Goal: Task Accomplishment & Management: Manage account settings

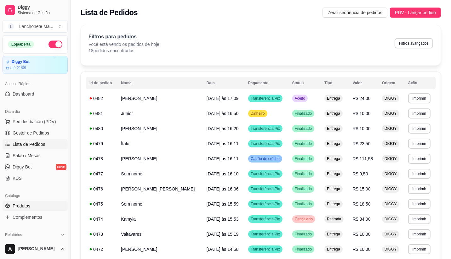
click at [25, 203] on span "Produtos" at bounding box center [22, 206] width 18 height 6
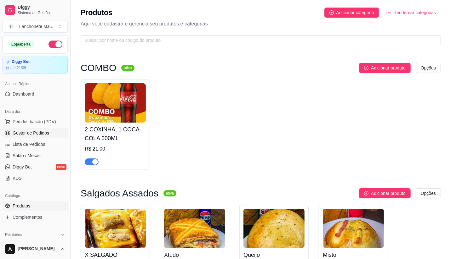
click at [35, 133] on span "Gestor de Pedidos" at bounding box center [31, 133] width 37 height 6
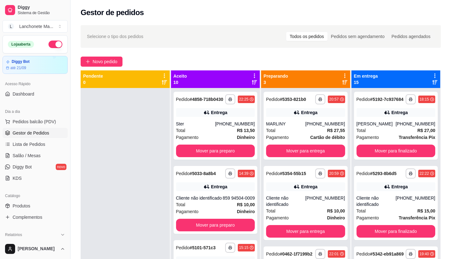
click at [156, 35] on div "Selecione o tipo dos pedidos Todos os pedidos Pedidos sem agendamento Pedidos a…" at bounding box center [261, 36] width 348 height 10
click at [25, 121] on span "Pedidos balcão (PDV)" at bounding box center [34, 122] width 43 height 6
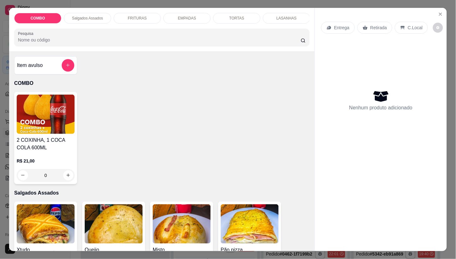
click at [339, 27] on p "Entrega" at bounding box center [341, 28] width 15 height 6
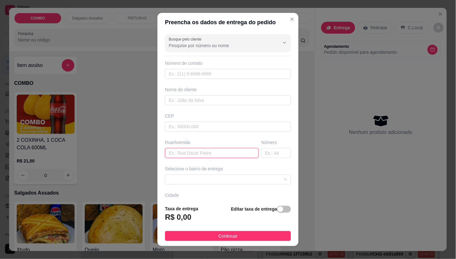
click at [199, 155] on input "text" at bounding box center [212, 153] width 94 height 10
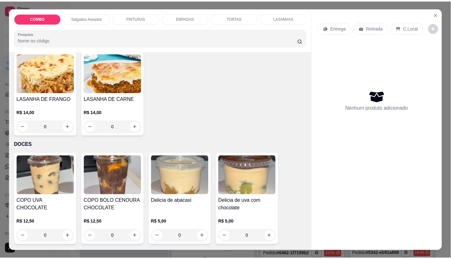
scroll to position [805, 0]
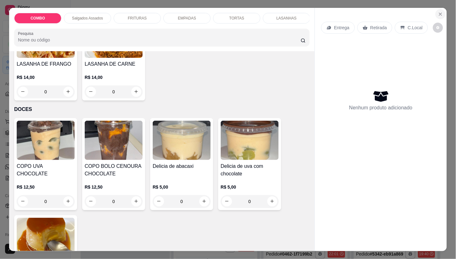
click at [438, 12] on icon "Close" at bounding box center [440, 14] width 5 height 5
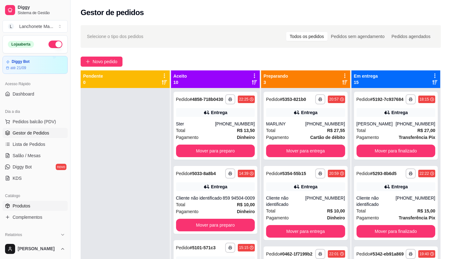
click at [20, 206] on span "Produtos" at bounding box center [22, 206] width 18 height 6
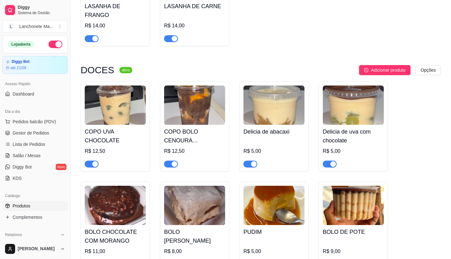
scroll to position [1853, 0]
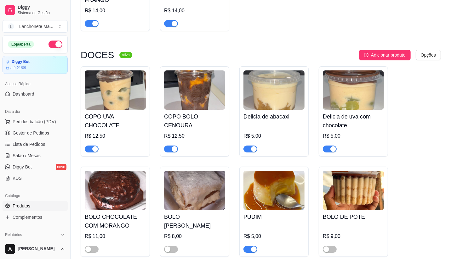
click at [126, 133] on div "R$ 12,50" at bounding box center [115, 137] width 61 height 8
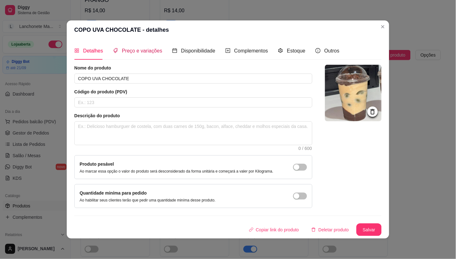
click at [151, 49] on span "Preço e variações" at bounding box center [142, 50] width 40 height 5
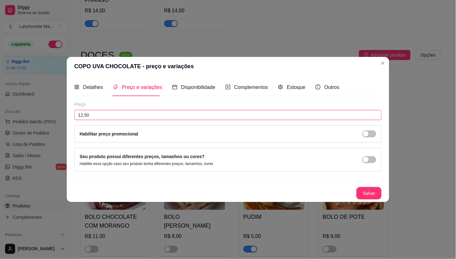
click at [118, 117] on input "12,50" at bounding box center [227, 115] width 307 height 10
type input "13,00"
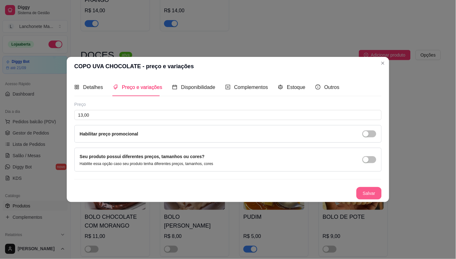
click at [376, 194] on button "Salvar" at bounding box center [368, 193] width 25 height 13
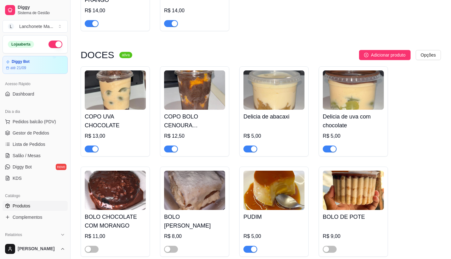
click at [209, 140] on div at bounding box center [194, 146] width 61 height 13
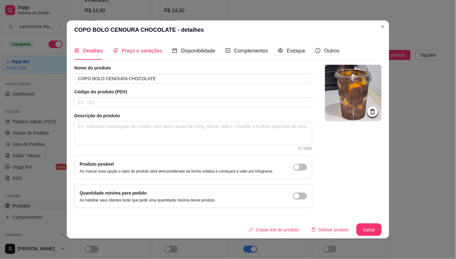
click at [150, 49] on span "Preço e variações" at bounding box center [142, 50] width 40 height 5
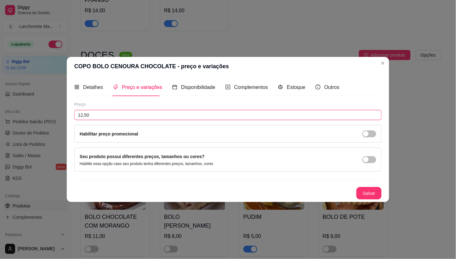
click at [111, 114] on input "12,50" at bounding box center [227, 115] width 307 height 10
type input "13,00"
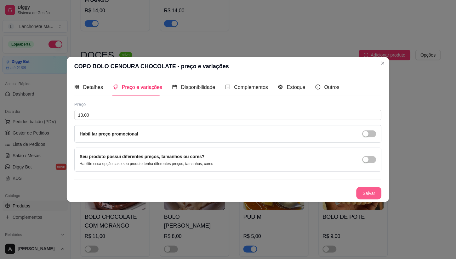
click at [371, 190] on button "Salvar" at bounding box center [368, 193] width 25 height 13
click at [376, 190] on button "Salvar" at bounding box center [369, 194] width 25 height 12
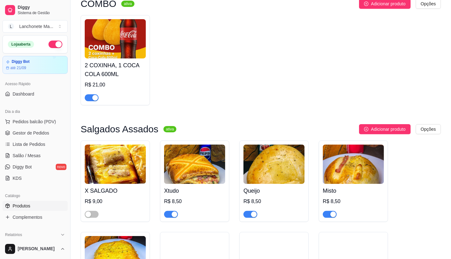
scroll to position [0, 0]
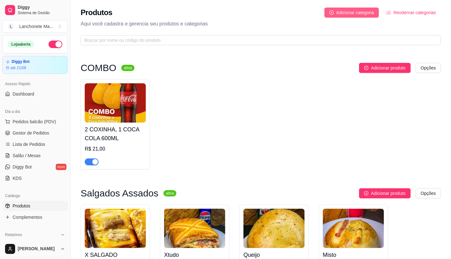
click at [335, 13] on button "Adicionar categoria" at bounding box center [351, 13] width 55 height 10
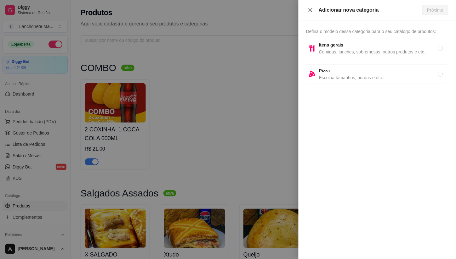
click at [307, 7] on button "Close" at bounding box center [310, 10] width 9 height 6
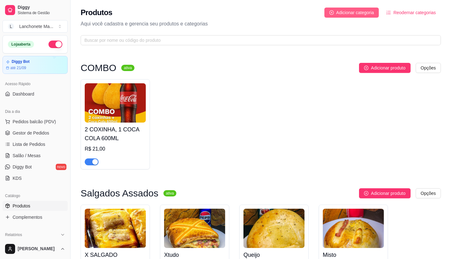
click at [349, 14] on span "Adicionar categoria" at bounding box center [355, 12] width 38 height 7
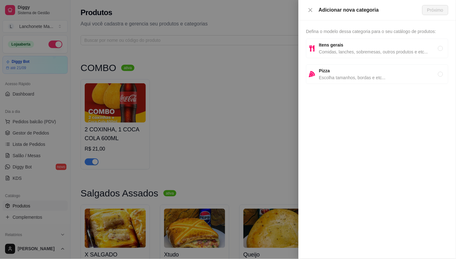
click at [310, 7] on div "Adicionar nova categoria" at bounding box center [364, 10] width 116 height 8
click at [306, 9] on button "Close" at bounding box center [310, 10] width 9 height 6
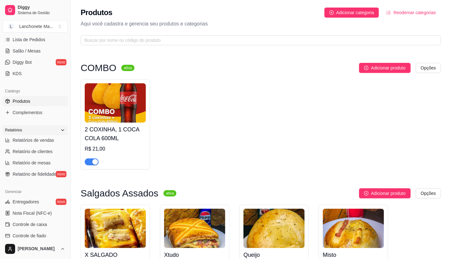
scroll to position [140, 0]
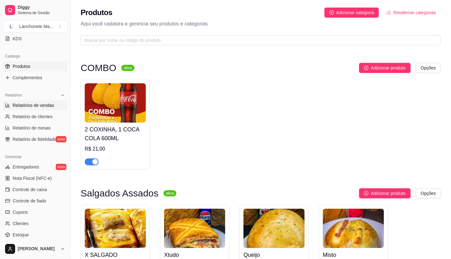
click at [40, 107] on span "Relatórios de vendas" at bounding box center [34, 105] width 42 height 6
select select "ALL"
select select "0"
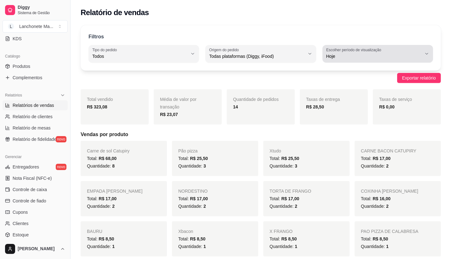
click at [340, 54] on span "Hoje" at bounding box center [373, 56] width 95 height 6
click at [342, 82] on span "Ontem" at bounding box center [374, 82] width 90 height 6
type input "1"
select select "1"
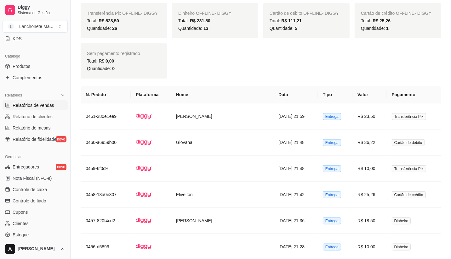
scroll to position [489, 0]
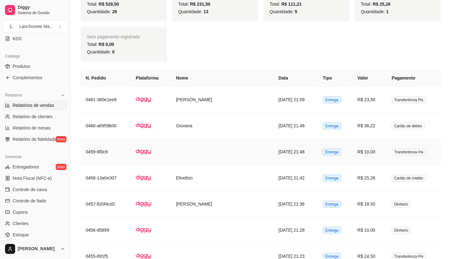
click at [213, 153] on td at bounding box center [222, 152] width 103 height 26
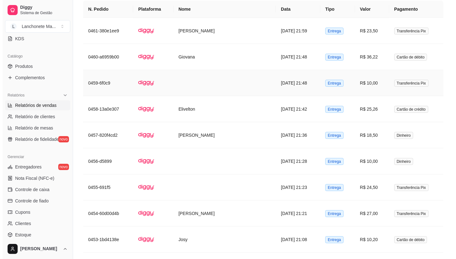
scroll to position [559, 0]
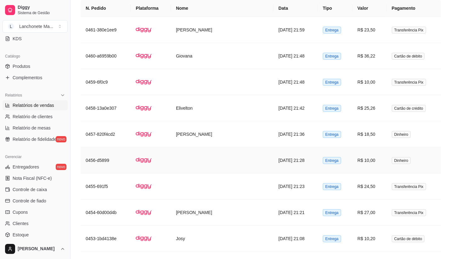
click at [318, 163] on td "Entrega" at bounding box center [335, 161] width 35 height 26
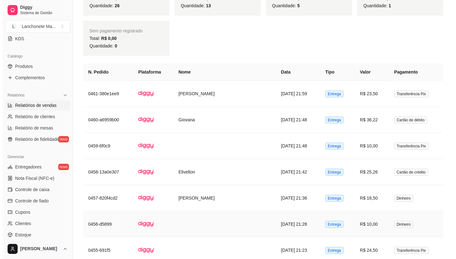
scroll to position [489, 0]
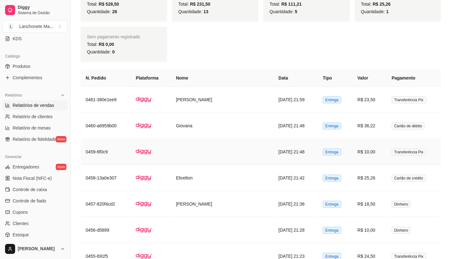
click at [308, 147] on td "26/08/2025 às 21:48" at bounding box center [295, 152] width 44 height 26
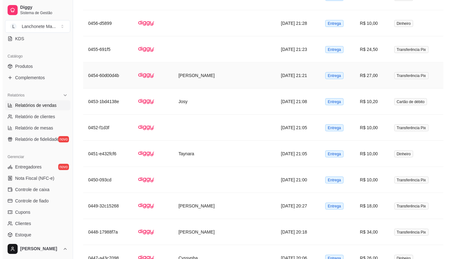
scroll to position [699, 0]
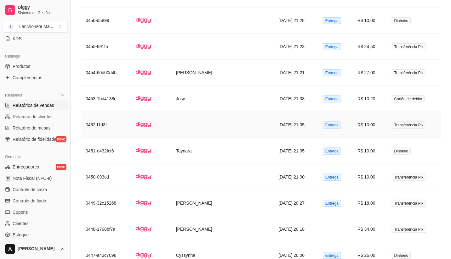
click at [302, 123] on td "26/08/2025 às 21:05" at bounding box center [295, 125] width 44 height 26
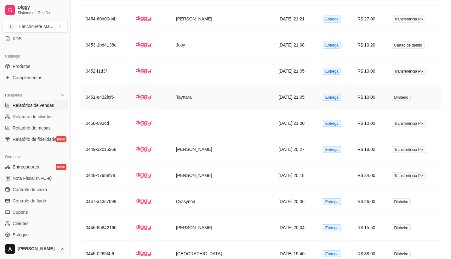
scroll to position [769, 0]
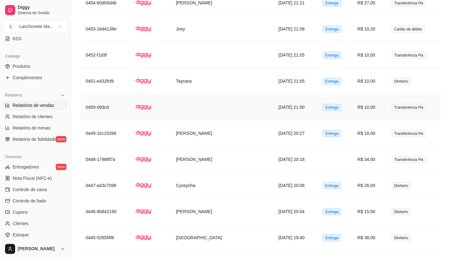
click at [298, 107] on td "26/08/2025 às 21:00" at bounding box center [295, 107] width 44 height 26
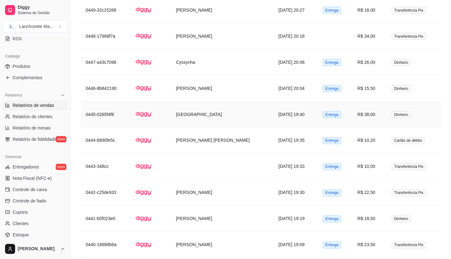
scroll to position [909, 0]
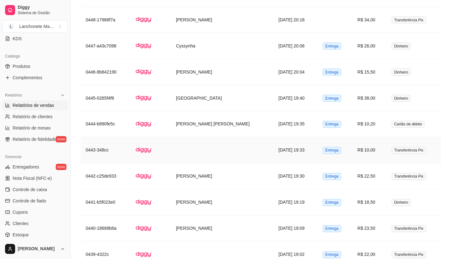
click at [286, 159] on td "26/08/2025 às 19:33" at bounding box center [295, 151] width 44 height 26
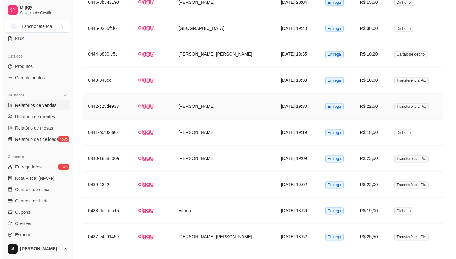
scroll to position [979, 0]
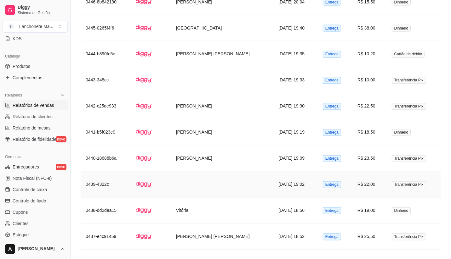
click at [307, 183] on td "26/08/2025 às 19:02" at bounding box center [295, 185] width 44 height 26
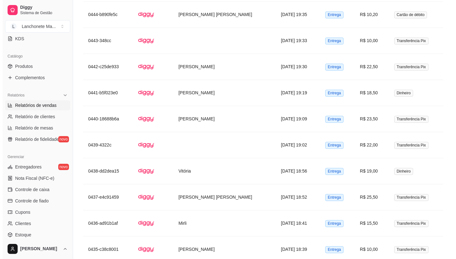
scroll to position [902, 0]
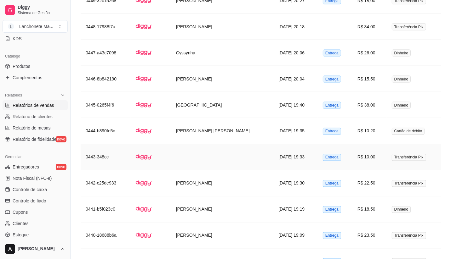
click at [297, 156] on td "26/08/2025 às 19:33" at bounding box center [295, 157] width 44 height 26
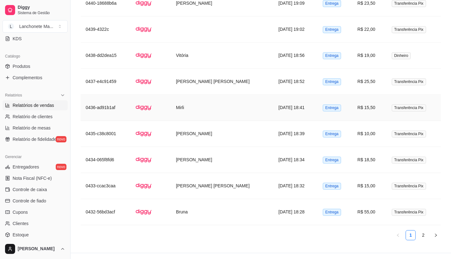
scroll to position [1147, 0]
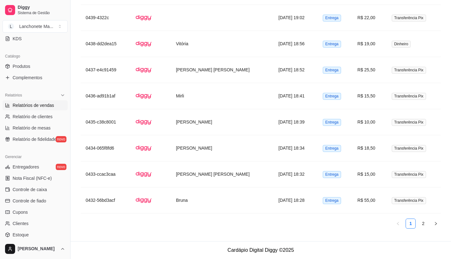
click at [422, 222] on link "2" at bounding box center [422, 223] width 9 height 9
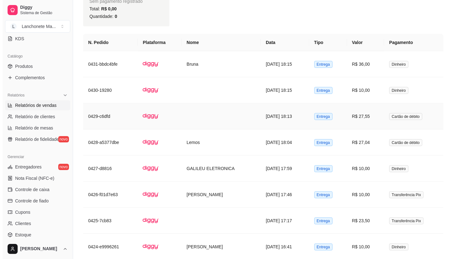
scroll to position [510, 0]
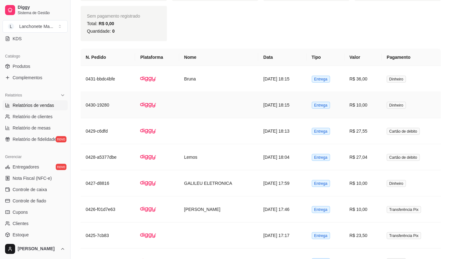
click at [298, 103] on td "26/08/2025 às 18:15" at bounding box center [282, 105] width 48 height 26
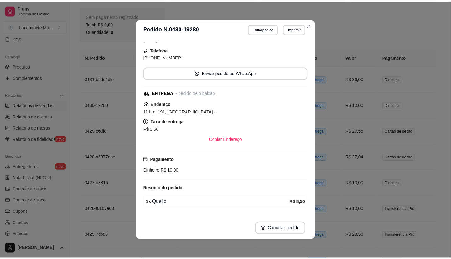
scroll to position [35, 0]
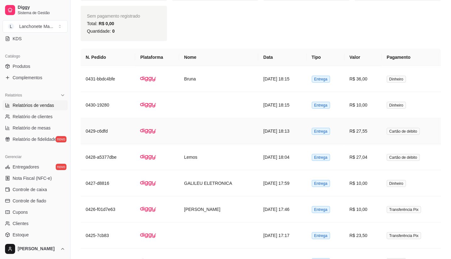
click at [294, 136] on td "26/08/2025 às 18:13" at bounding box center [282, 131] width 48 height 26
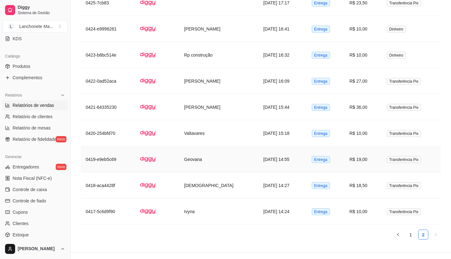
scroll to position [755, 0]
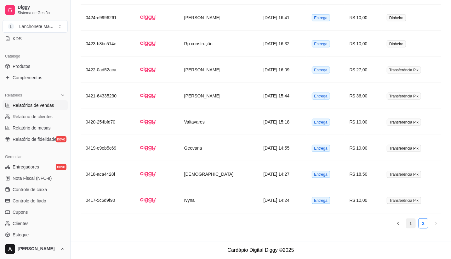
click at [414, 226] on link "1" at bounding box center [410, 223] width 9 height 9
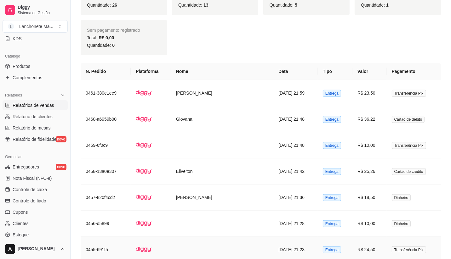
scroll to position [475, 0]
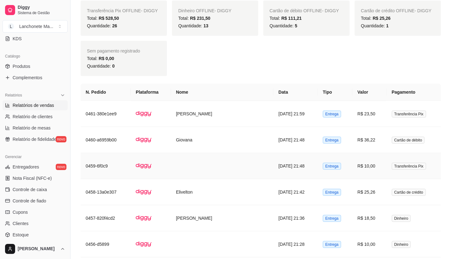
click at [214, 165] on td at bounding box center [222, 166] width 103 height 26
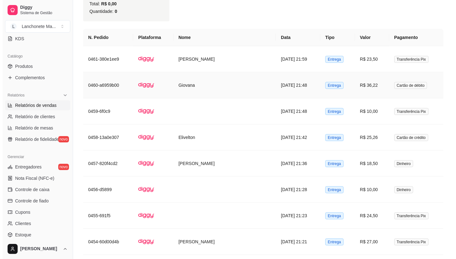
scroll to position [545, 0]
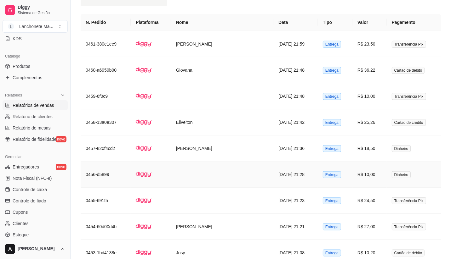
click at [247, 176] on td at bounding box center [222, 175] width 103 height 26
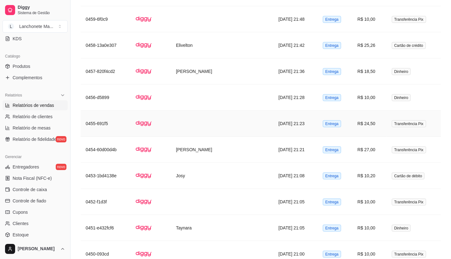
scroll to position [650, 0]
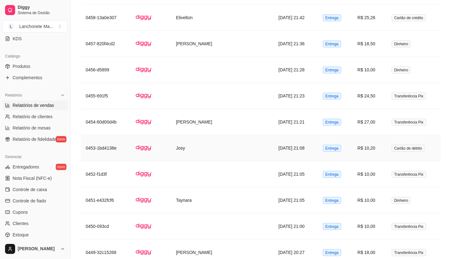
click at [311, 146] on td "26/08/2025 às 21:08" at bounding box center [295, 148] width 44 height 26
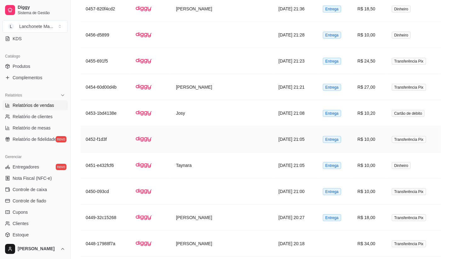
click at [225, 145] on td at bounding box center [222, 140] width 103 height 26
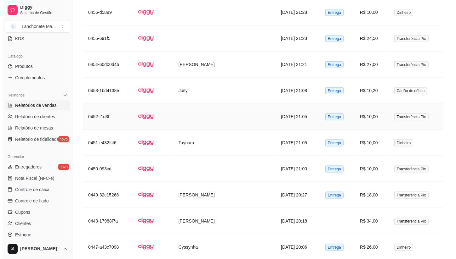
scroll to position [720, 0]
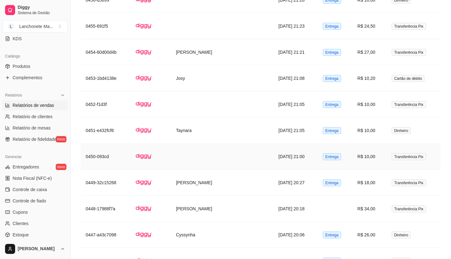
click at [297, 154] on td "26/08/2025 às 21:00" at bounding box center [295, 157] width 44 height 26
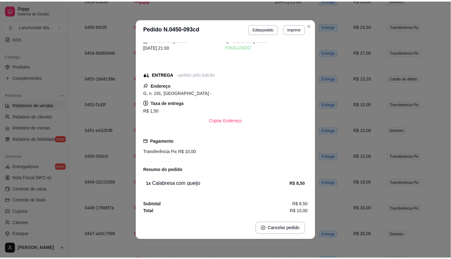
scroll to position [0, 0]
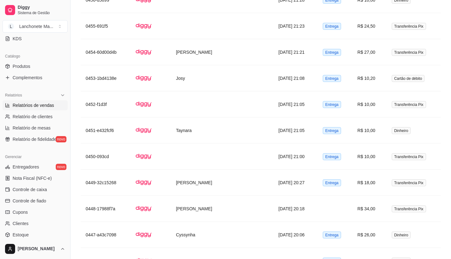
click at [21, 59] on div "Catálogo" at bounding box center [35, 56] width 65 height 10
click at [29, 68] on span "Produtos" at bounding box center [22, 66] width 18 height 6
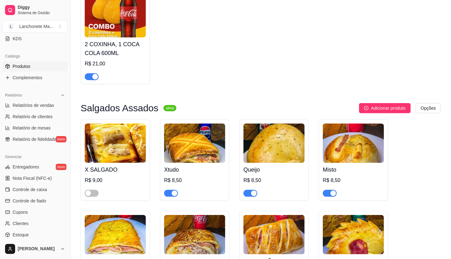
scroll to position [105, 0]
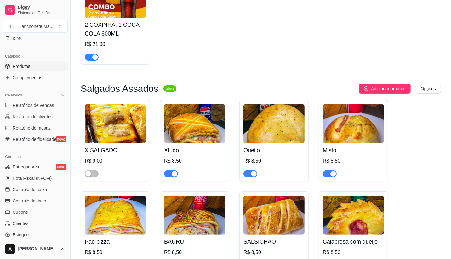
click at [331, 174] on div "button" at bounding box center [333, 174] width 6 height 6
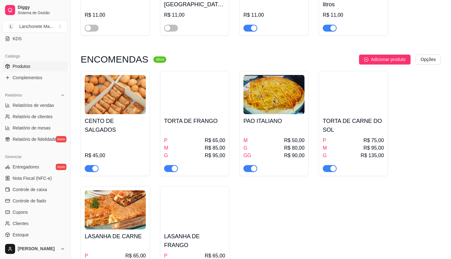
scroll to position [3203, 0]
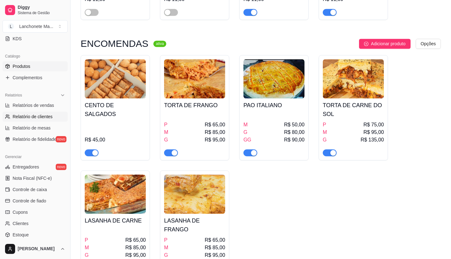
click at [22, 116] on span "Relatório de clientes" at bounding box center [33, 117] width 40 height 6
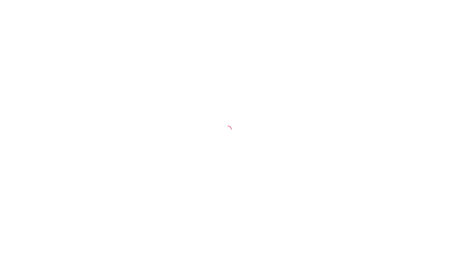
select select "30"
select select "HIGHEST_TOTAL_SPENT_WITH_ORDERS"
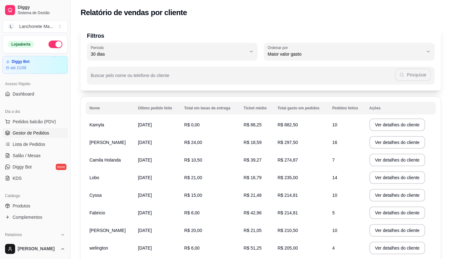
click at [17, 134] on span "Gestor de Pedidos" at bounding box center [31, 133] width 37 height 6
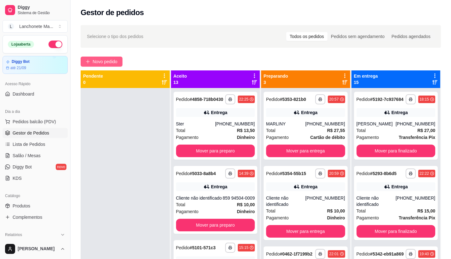
click at [92, 63] on button "Novo pedido" at bounding box center [102, 62] width 42 height 10
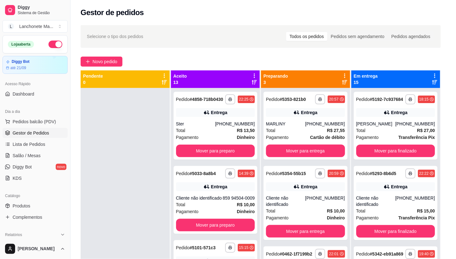
scroll to position [175, 0]
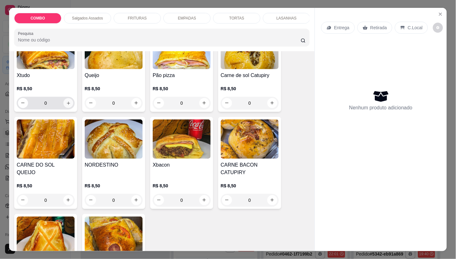
click at [66, 105] on icon "increase-product-quantity" at bounding box center [68, 103] width 5 height 5
type input "1"
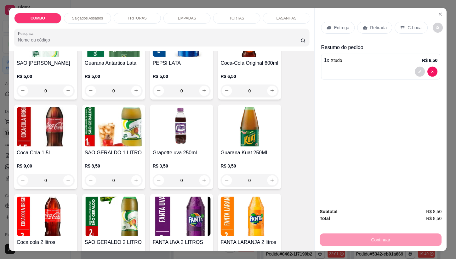
scroll to position [1189, 0]
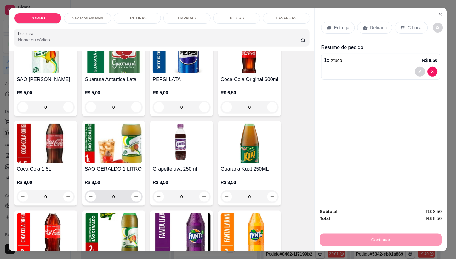
click at [131, 195] on button "increase-product-quantity" at bounding box center [136, 197] width 10 height 10
type input "1"
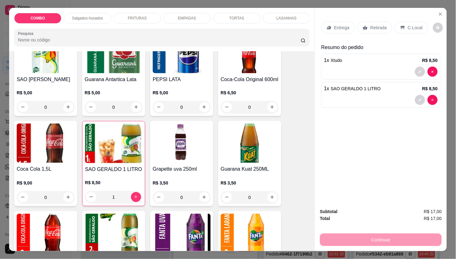
click at [326, 26] on icon at bounding box center [328, 27] width 5 height 5
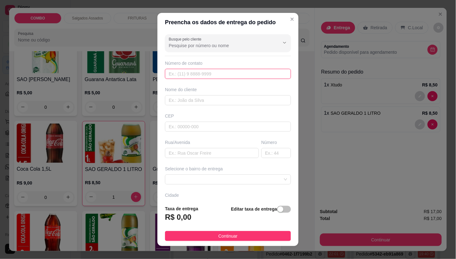
click at [217, 75] on input "text" at bounding box center [228, 74] width 126 height 10
type input "[PHONE_NUMBER]"
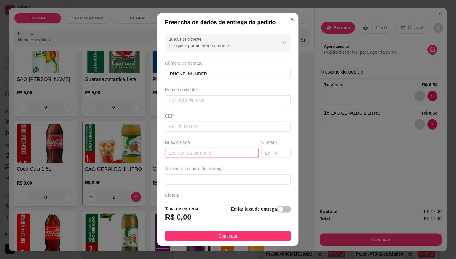
click at [190, 155] on input "text" at bounding box center [212, 153] width 94 height 10
type input "112d"
click at [273, 157] on input "text" at bounding box center [276, 153] width 30 height 10
click at [200, 181] on span at bounding box center [228, 179] width 118 height 9
type input "1038"
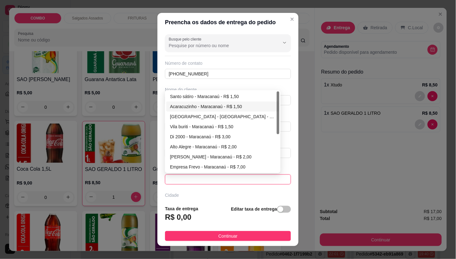
click at [198, 103] on div "Acaracuzinho - Maracanaú - R$ 1,50" at bounding box center [222, 107] width 113 height 10
type input "Maracanaú"
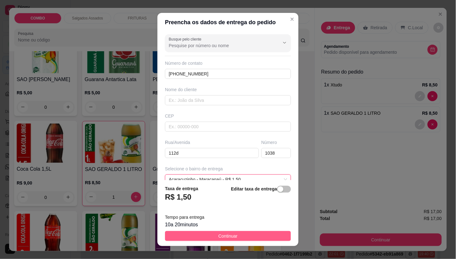
click at [218, 239] on span "Continuar" at bounding box center [227, 236] width 19 height 7
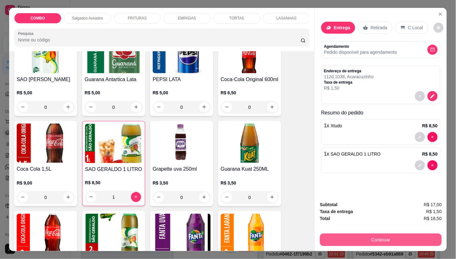
click at [336, 237] on button "Continuar" at bounding box center [381, 240] width 122 height 13
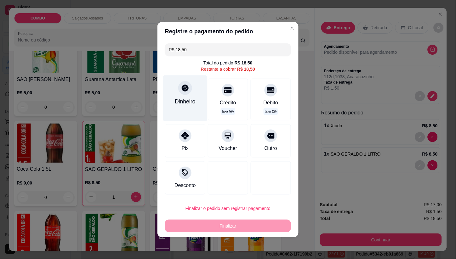
click at [179, 105] on div "Dinheiro" at bounding box center [185, 102] width 21 height 8
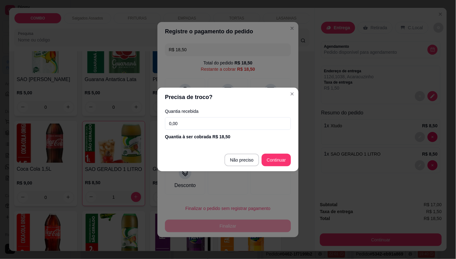
click at [196, 124] on input "0,00" at bounding box center [228, 123] width 126 height 13
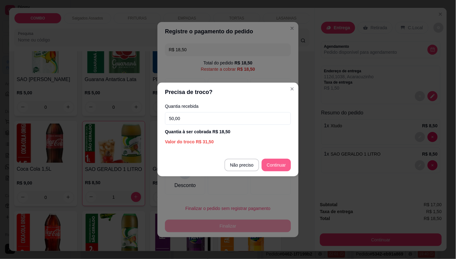
type input "50,00"
type input "R$ 0,00"
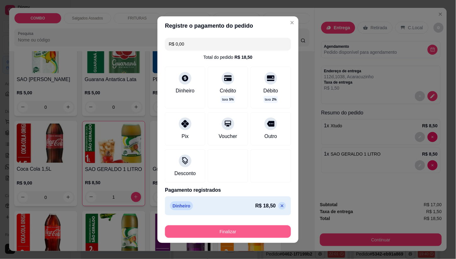
click at [253, 227] on button "Finalizar" at bounding box center [228, 232] width 126 height 13
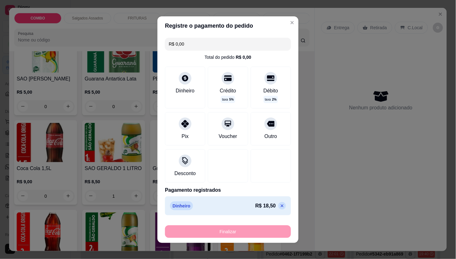
type input "0"
type input "-R$ 18,50"
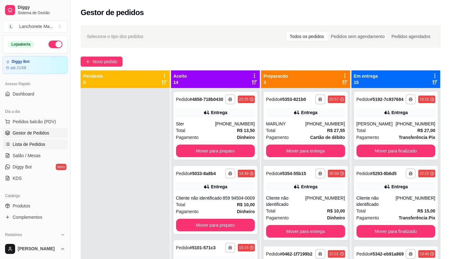
click at [29, 140] on link "Lista de Pedidos" at bounding box center [35, 144] width 65 height 10
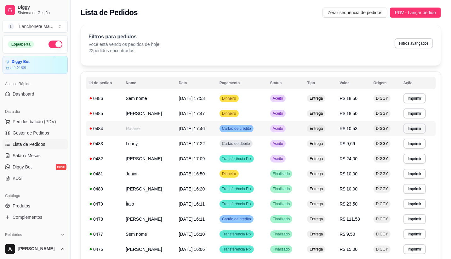
click at [152, 129] on td "Raiane" at bounding box center [148, 128] width 53 height 15
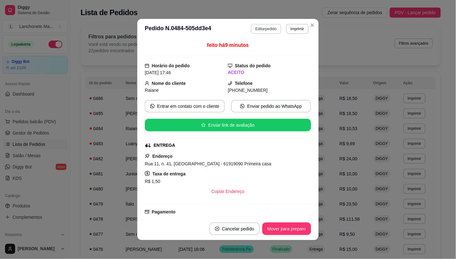
click at [273, 27] on button "Editar pedido" at bounding box center [266, 29] width 30 height 10
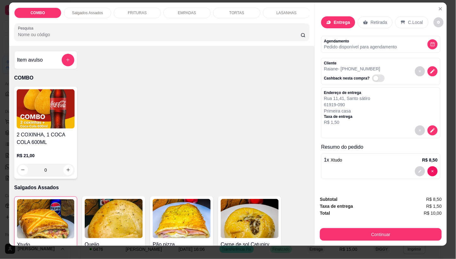
scroll to position [15, 0]
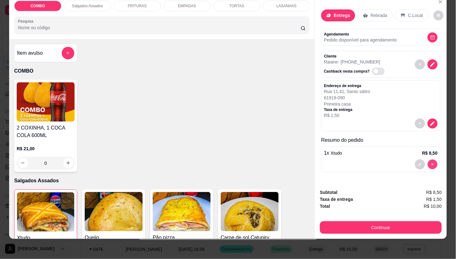
type input "0"
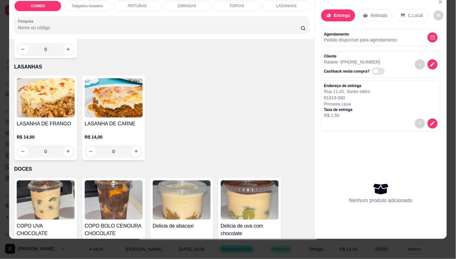
scroll to position [734, 0]
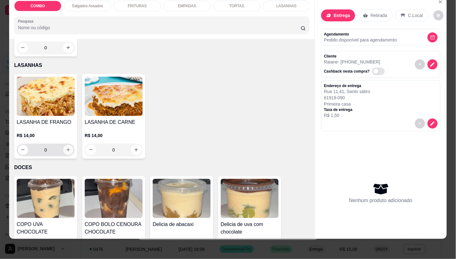
click at [67, 148] on icon "increase-product-quantity" at bounding box center [68, 150] width 5 height 5
type input "1"
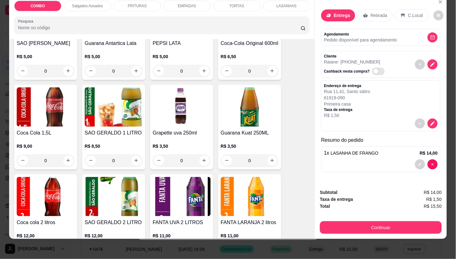
scroll to position [1224, 0]
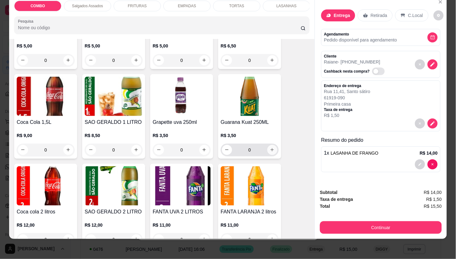
click at [269, 145] on button "increase-product-quantity" at bounding box center [272, 150] width 10 height 10
type input "1"
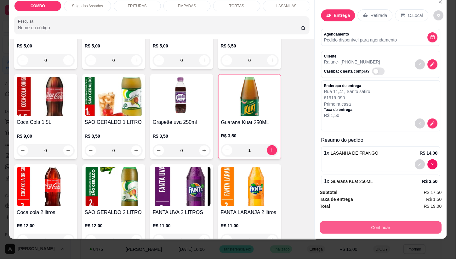
click at [360, 222] on button "Continuar" at bounding box center [381, 228] width 122 height 13
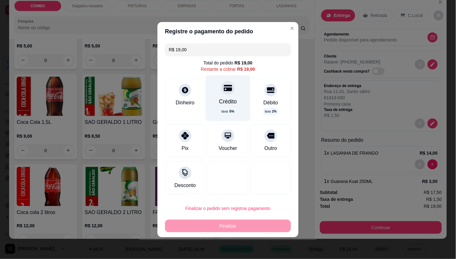
click at [233, 98] on div "Crédito" at bounding box center [228, 102] width 18 height 8
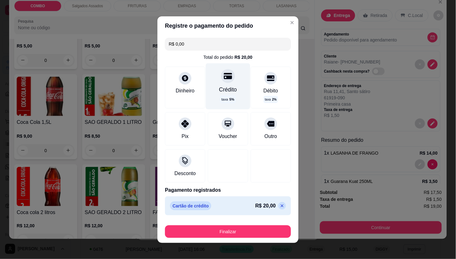
type input "R$ 0,00"
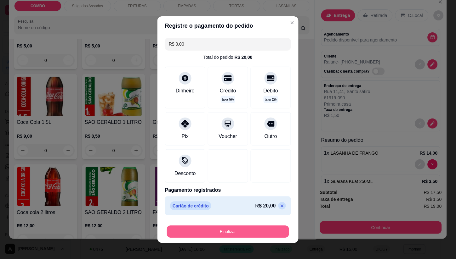
click at [247, 229] on button "Finalizar" at bounding box center [228, 232] width 122 height 12
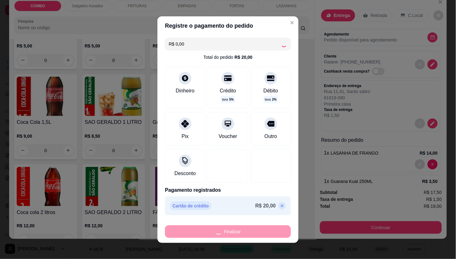
type input "0"
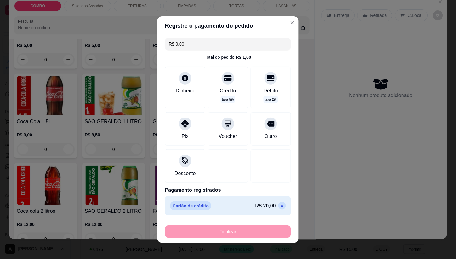
type input "-R$ 19,00"
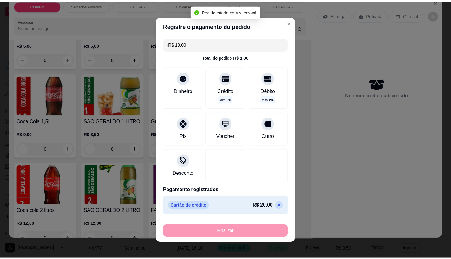
scroll to position [1223, 0]
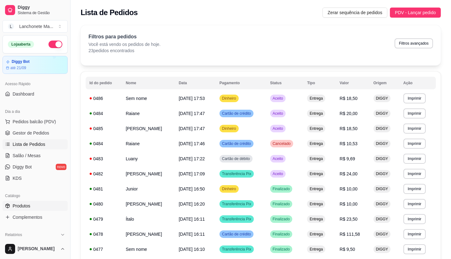
click at [22, 208] on span "Produtos" at bounding box center [22, 206] width 18 height 6
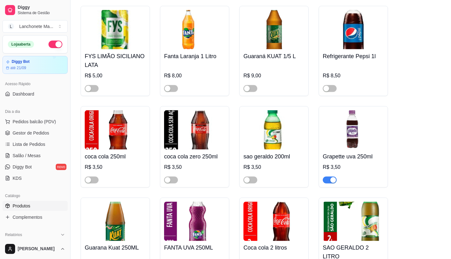
scroll to position [2917, 0]
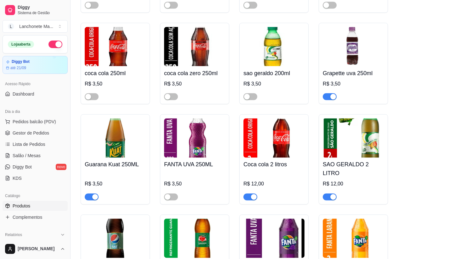
click at [93, 195] on div "button" at bounding box center [95, 198] width 6 height 6
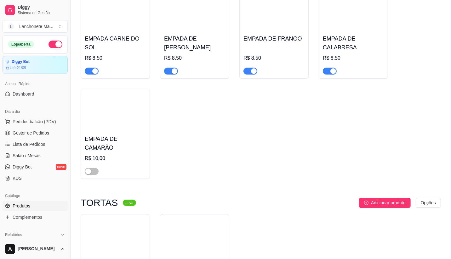
scroll to position [1419, 0]
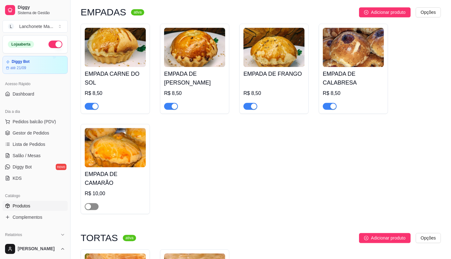
click at [88, 204] on div "button" at bounding box center [88, 207] width 6 height 6
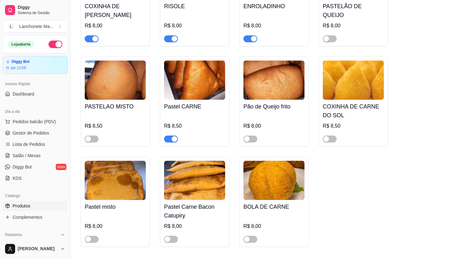
scroll to position [1139, 0]
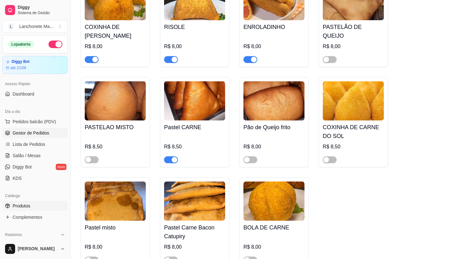
click at [37, 133] on span "Gestor de Pedidos" at bounding box center [31, 133] width 37 height 6
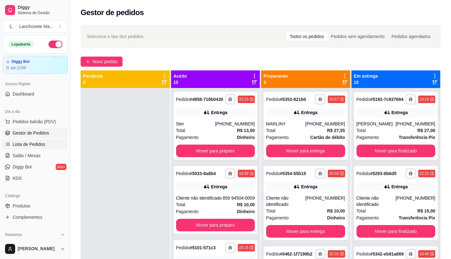
click at [37, 141] on link "Lista de Pedidos" at bounding box center [35, 144] width 65 height 10
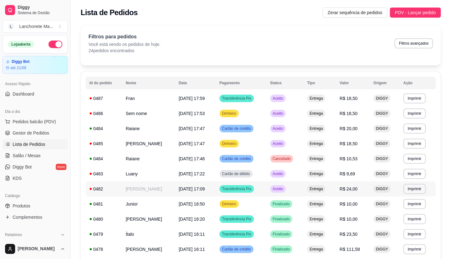
click at [275, 192] on div "Aceito" at bounding box center [277, 189] width 15 height 8
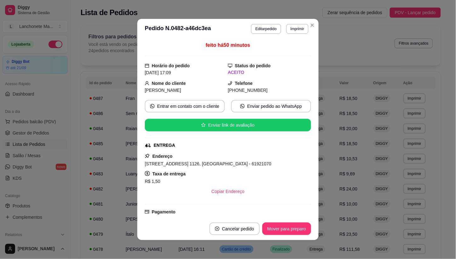
click at [290, 235] on button "Mover para preparo" at bounding box center [286, 229] width 49 height 13
click at [290, 235] on div "Mover para preparo" at bounding box center [282, 229] width 58 height 13
click at [290, 235] on button "Mover para entrega" at bounding box center [287, 229] width 48 height 13
click at [290, 235] on div "Mover para entrega" at bounding box center [282, 229] width 57 height 13
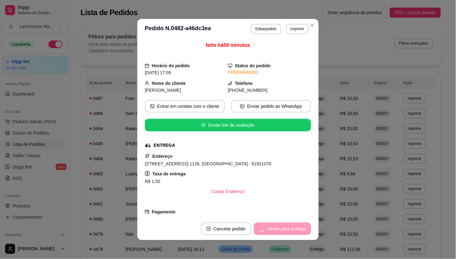
click at [290, 235] on div "Mover para entrega" at bounding box center [282, 229] width 57 height 13
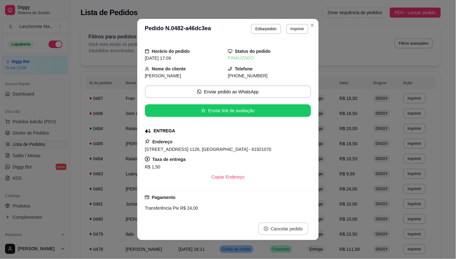
click at [290, 235] on button "Cancelar pedido" at bounding box center [283, 229] width 50 height 13
click at [290, 235] on button "Cancelar pedido" at bounding box center [283, 229] width 49 height 12
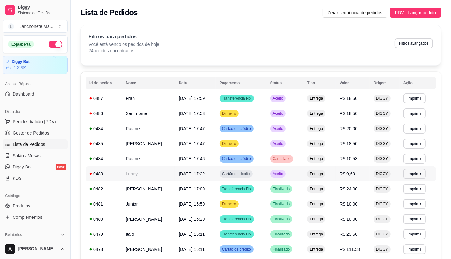
click at [284, 172] on span "Aceito" at bounding box center [277, 174] width 13 height 5
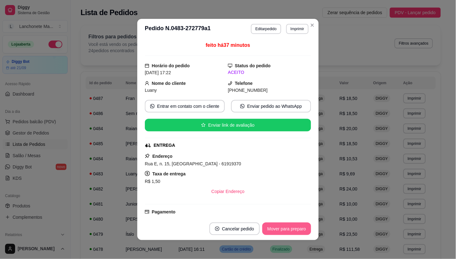
click at [279, 225] on button "Mover para preparo" at bounding box center [286, 229] width 49 height 13
click at [279, 225] on div "Mover para preparo" at bounding box center [282, 229] width 58 height 13
click at [279, 225] on button "Mover para entrega" at bounding box center [286, 229] width 47 height 12
click at [279, 225] on div "Mover para entrega" at bounding box center [287, 229] width 48 height 13
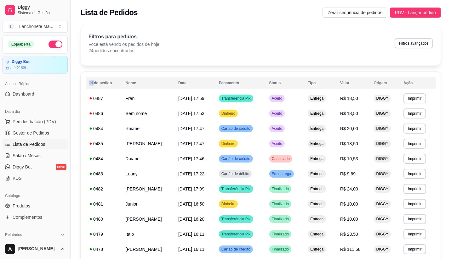
click at [310, 23] on div "**********" at bounding box center [261, 251] width 380 height 460
click at [302, 173] on td "Em entrega" at bounding box center [284, 174] width 39 height 15
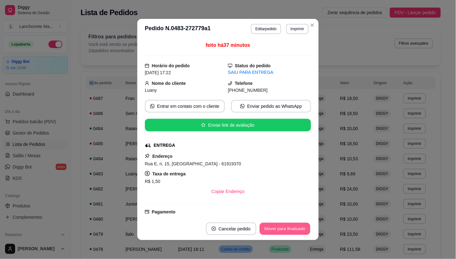
click at [297, 232] on button "Mover para finalizado" at bounding box center [285, 229] width 51 height 12
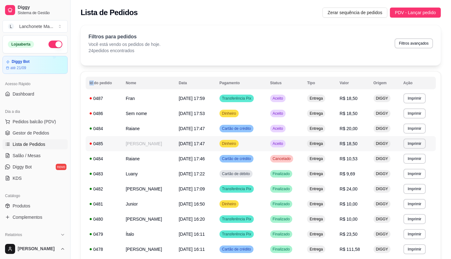
click at [292, 145] on td "Aceito" at bounding box center [284, 143] width 37 height 15
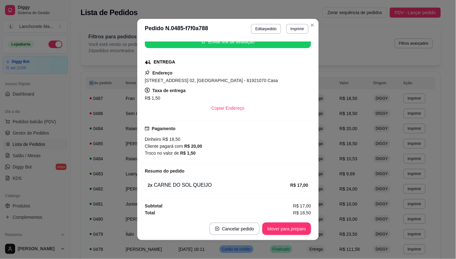
scroll to position [85, 0]
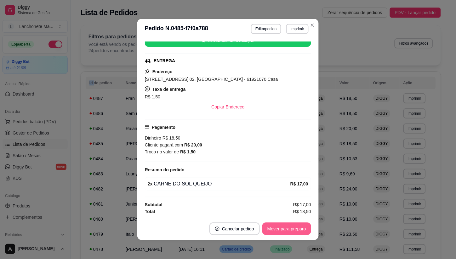
click at [272, 231] on button "Mover para preparo" at bounding box center [286, 229] width 49 height 13
click at [275, 230] on button "Mover para entrega" at bounding box center [287, 229] width 48 height 13
click at [275, 229] on button "Mover para finalizado" at bounding box center [285, 229] width 52 height 13
click at [275, 229] on div "Mover para finalizado" at bounding box center [280, 229] width 61 height 13
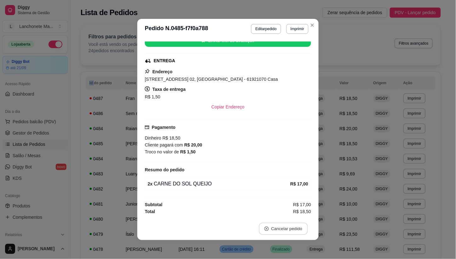
click at [275, 229] on button "Cancelar pedido" at bounding box center [283, 229] width 49 height 12
click at [310, 25] on icon "Close" at bounding box center [312, 25] width 5 height 5
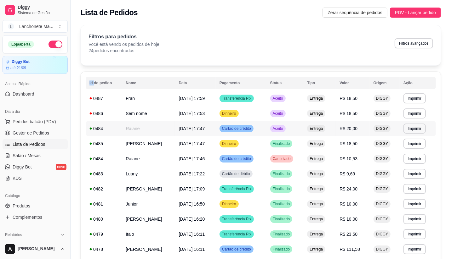
click at [295, 129] on td "Aceito" at bounding box center [284, 128] width 37 height 15
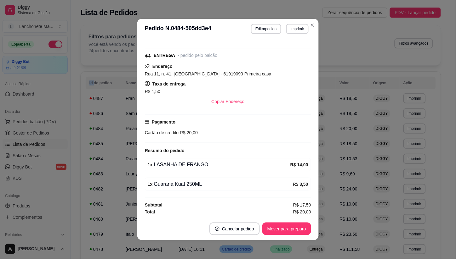
scroll to position [86, 0]
click at [286, 225] on button "Mover para preparo" at bounding box center [286, 229] width 47 height 12
click at [286, 225] on div "Mover para preparo" at bounding box center [286, 229] width 49 height 13
click at [286, 225] on button "Mover para entrega" at bounding box center [286, 229] width 47 height 12
click at [286, 225] on div "Mover para entrega" at bounding box center [282, 229] width 57 height 13
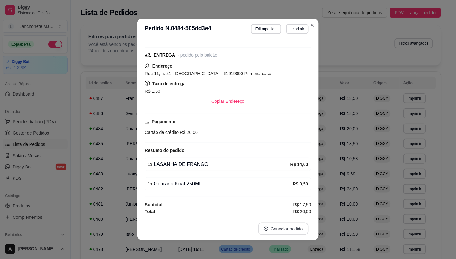
scroll to position [65, 0]
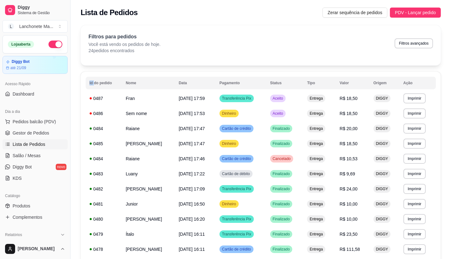
click at [310, 28] on div "Filtros para pedidos Você está vendo os pedidos de hoje. 24 pedidos encontrados…" at bounding box center [261, 45] width 360 height 40
click at [292, 109] on td "Aceito" at bounding box center [284, 113] width 37 height 15
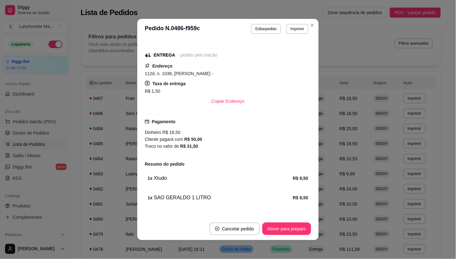
scroll to position [86, 0]
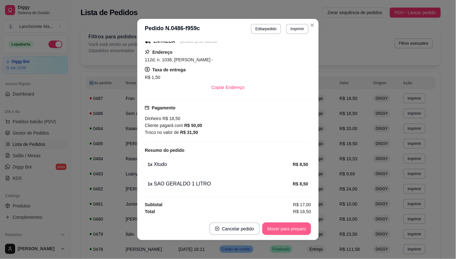
click at [285, 231] on button "Mover para preparo" at bounding box center [286, 229] width 49 height 13
click at [285, 231] on div "Mover para preparo" at bounding box center [282, 229] width 58 height 13
click at [285, 231] on button "Mover para entrega" at bounding box center [286, 229] width 47 height 12
click at [285, 231] on div "Mover para entrega" at bounding box center [287, 229] width 48 height 13
click at [285, 231] on div "Mover para finalizado" at bounding box center [285, 229] width 52 height 13
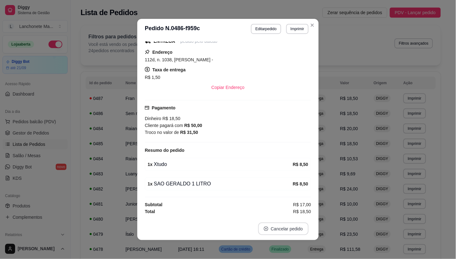
scroll to position [71, 0]
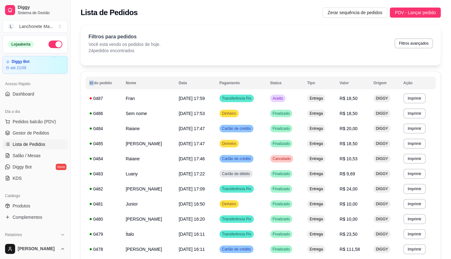
click at [310, 23] on div "**********" at bounding box center [261, 251] width 380 height 460
click at [290, 93] on td "Aceito" at bounding box center [284, 98] width 37 height 15
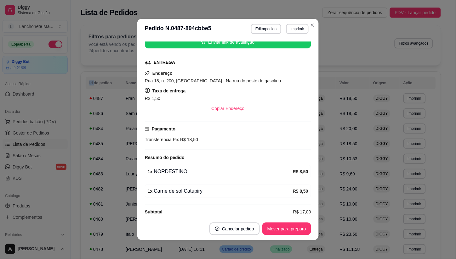
scroll to position [91, 0]
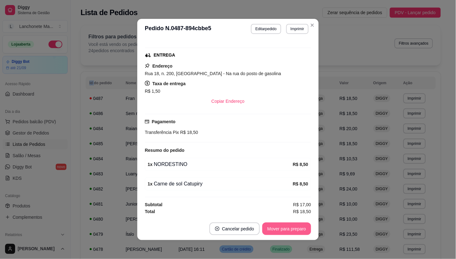
click at [284, 234] on button "Mover para preparo" at bounding box center [286, 229] width 49 height 13
click at [284, 234] on div "Mover para preparo" at bounding box center [282, 229] width 58 height 13
click at [284, 234] on button "Mover para entrega" at bounding box center [286, 229] width 47 height 12
click at [284, 234] on div "Mover para entrega" at bounding box center [287, 229] width 48 height 13
click at [284, 232] on button "Mover para finalizado" at bounding box center [285, 229] width 52 height 13
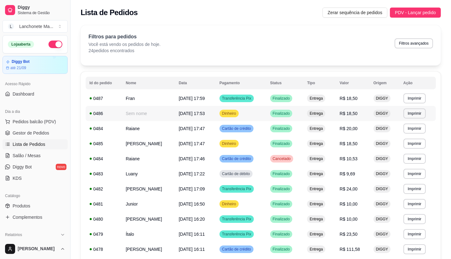
scroll to position [35, 0]
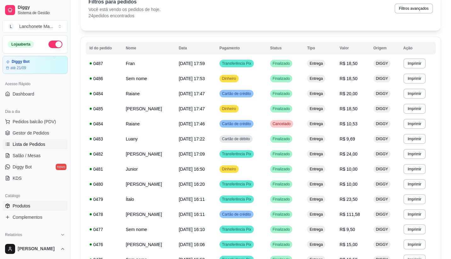
click at [18, 205] on span "Produtos" at bounding box center [22, 206] width 18 height 6
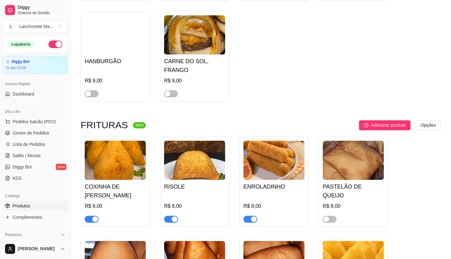
scroll to position [944, 0]
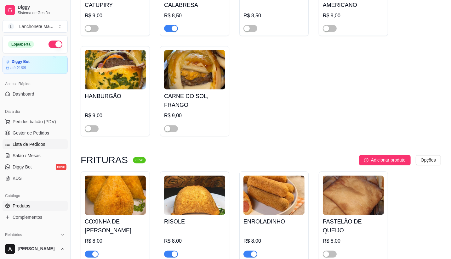
click at [33, 148] on link "Lista de Pedidos" at bounding box center [35, 144] width 65 height 10
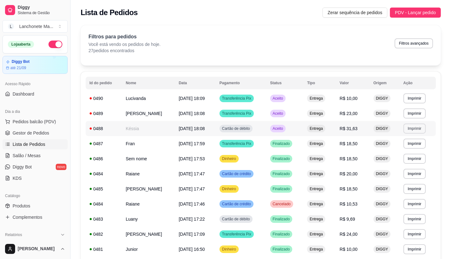
click at [407, 127] on button "Imprimir" at bounding box center [414, 129] width 22 height 10
click at [393, 150] on button "IMPRESSORA" at bounding box center [404, 151] width 46 height 10
click at [284, 130] on span "Aceito" at bounding box center [277, 128] width 13 height 5
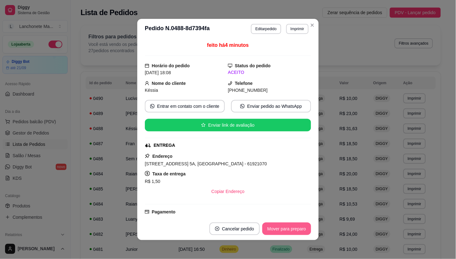
click at [302, 225] on button "Mover para preparo" at bounding box center [286, 229] width 49 height 13
click at [313, 20] on header "**********" at bounding box center [227, 29] width 181 height 20
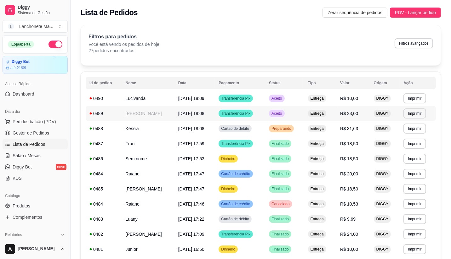
click at [294, 110] on td "Aceito" at bounding box center [284, 113] width 39 height 15
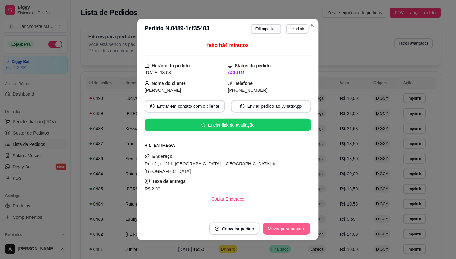
click at [285, 229] on button "Mover para preparo" at bounding box center [286, 229] width 47 height 12
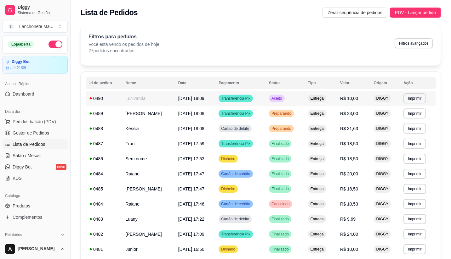
click at [278, 94] on td "Aceito" at bounding box center [284, 98] width 39 height 15
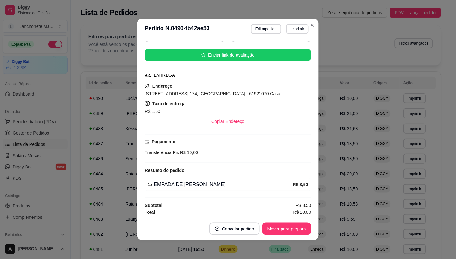
scroll to position [71, 0]
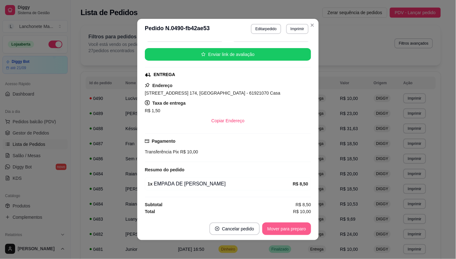
click at [291, 233] on button "Mover para preparo" at bounding box center [286, 229] width 49 height 13
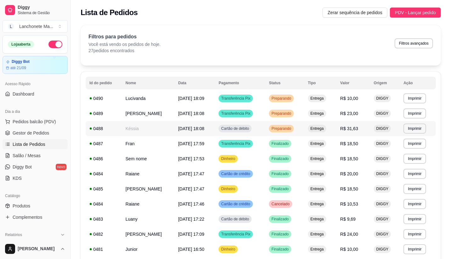
click at [283, 127] on span "Preparando" at bounding box center [281, 128] width 22 height 5
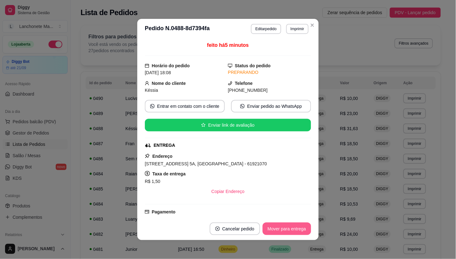
click at [275, 231] on button "Mover para entrega" at bounding box center [287, 229] width 48 height 13
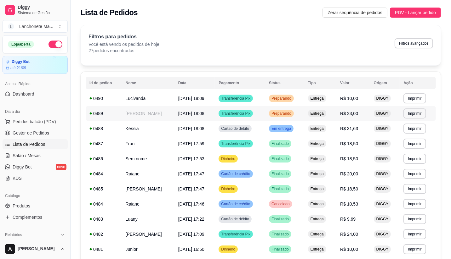
click at [291, 119] on td "Preparando" at bounding box center [284, 113] width 39 height 15
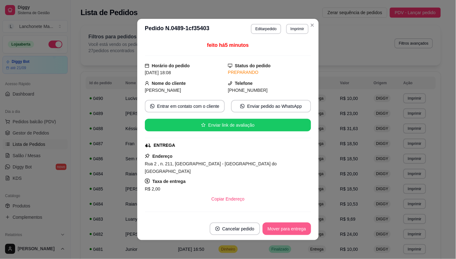
click at [284, 234] on button "Mover para entrega" at bounding box center [287, 229] width 48 height 13
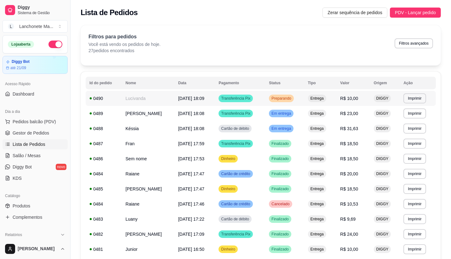
click at [285, 95] on div "Preparando" at bounding box center [281, 99] width 25 height 8
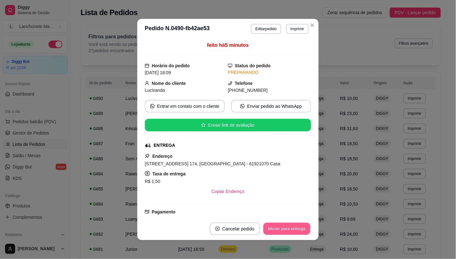
click at [271, 229] on button "Mover para entrega" at bounding box center [286, 229] width 47 height 12
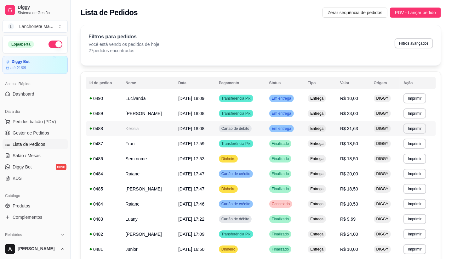
click at [283, 127] on span "Em entrega" at bounding box center [281, 128] width 22 height 5
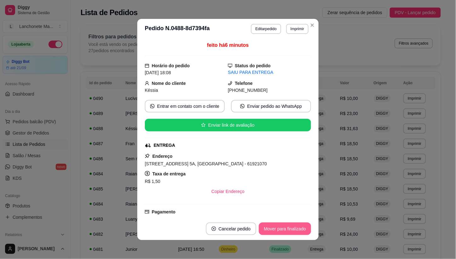
click at [282, 226] on button "Mover para finalizado" at bounding box center [285, 229] width 52 height 13
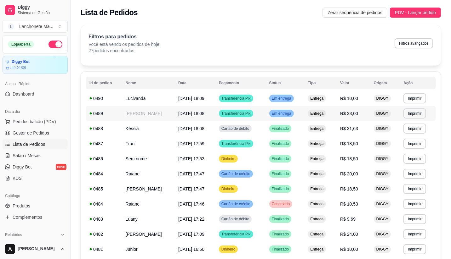
click at [294, 111] on div "Em entrega" at bounding box center [281, 114] width 25 height 8
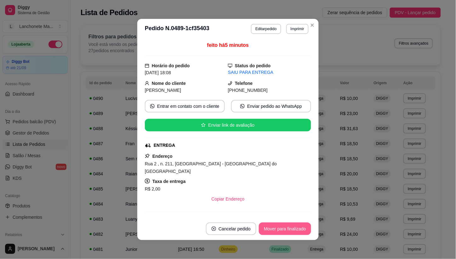
click at [286, 227] on button "Mover para finalizado" at bounding box center [285, 229] width 52 height 13
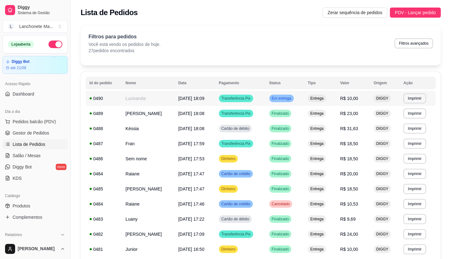
click at [301, 102] on td "Em entrega" at bounding box center [284, 98] width 39 height 15
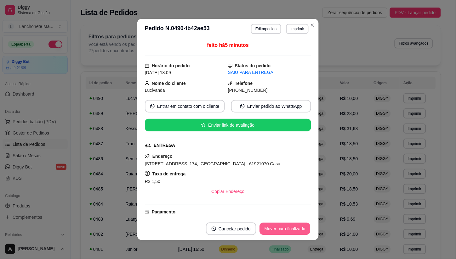
click at [291, 228] on button "Mover para finalizado" at bounding box center [285, 229] width 51 height 12
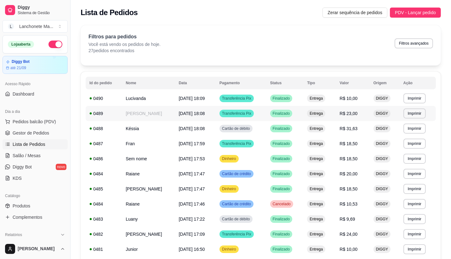
click at [308, 110] on td "Entrega" at bounding box center [319, 113] width 32 height 15
click at [20, 206] on span "Produtos" at bounding box center [22, 206] width 18 height 6
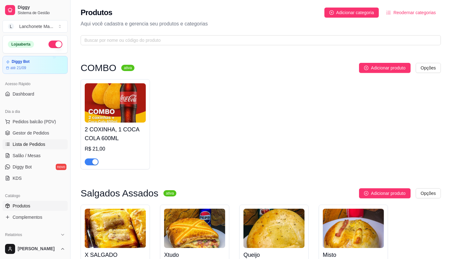
click at [26, 144] on span "Lista de Pedidos" at bounding box center [29, 144] width 33 height 6
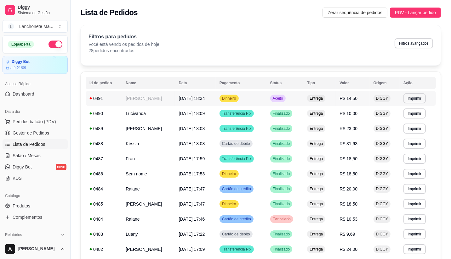
click at [295, 98] on td "Aceito" at bounding box center [284, 98] width 37 height 15
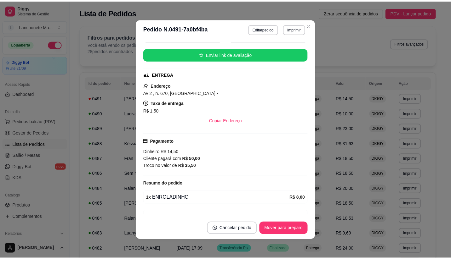
scroll to position [105, 0]
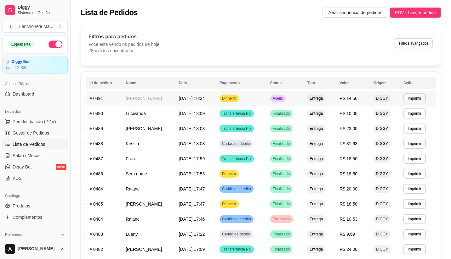
click at [281, 103] on td "Aceito" at bounding box center [284, 98] width 37 height 15
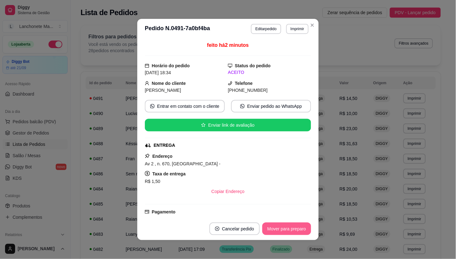
click at [286, 233] on button "Mover para preparo" at bounding box center [286, 229] width 49 height 13
click at [286, 232] on div "Mover para preparo" at bounding box center [282, 229] width 58 height 13
click at [286, 232] on div "Mover para entrega" at bounding box center [282, 229] width 57 height 13
click at [286, 232] on button "Mover para finalizado" at bounding box center [285, 229] width 51 height 12
click at [286, 232] on div "Mover para finalizado" at bounding box center [285, 229] width 52 height 13
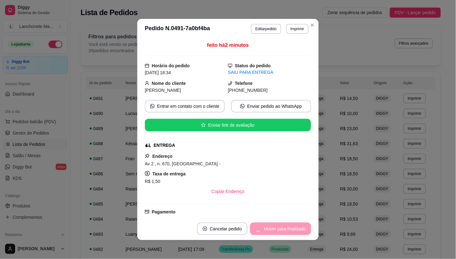
click at [247, 232] on button "Cancelar pedido" at bounding box center [222, 229] width 50 height 13
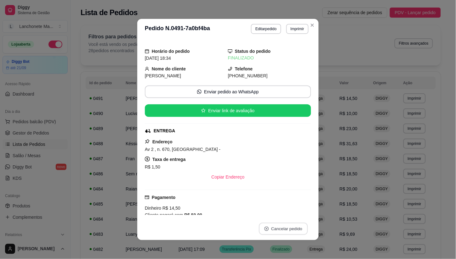
click at [286, 232] on button "Cancelar pedido" at bounding box center [283, 229] width 49 height 12
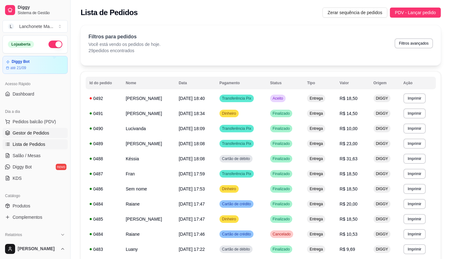
drag, startPoint x: 35, startPoint y: 132, endPoint x: 42, endPoint y: 128, distance: 8.2
click at [35, 132] on span "Gestor de Pedidos" at bounding box center [31, 133] width 37 height 6
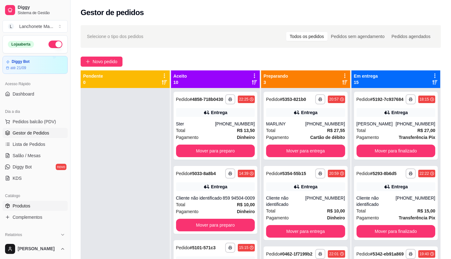
click at [30, 206] on span "Produtos" at bounding box center [22, 206] width 18 height 6
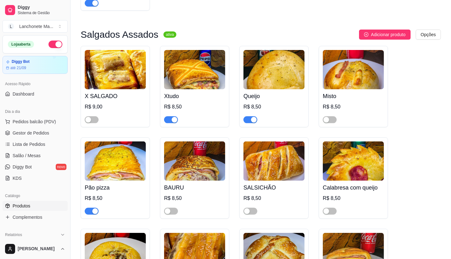
scroll to position [175, 0]
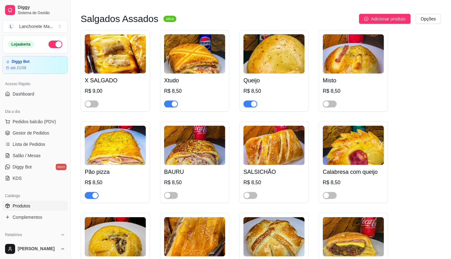
click at [245, 103] on span "button" at bounding box center [250, 104] width 14 height 7
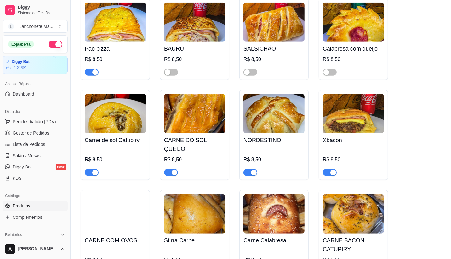
scroll to position [315, 0]
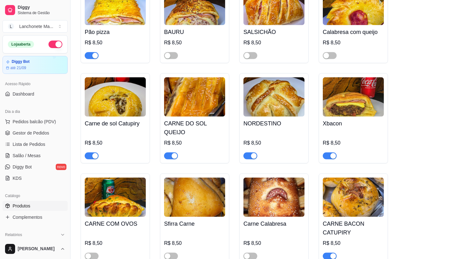
click at [174, 153] on div "button" at bounding box center [175, 156] width 6 height 6
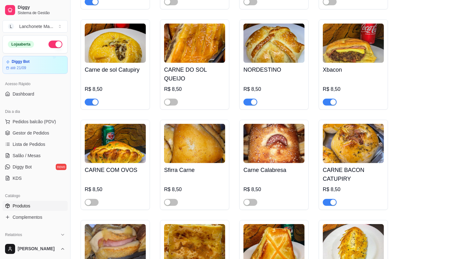
scroll to position [385, 0]
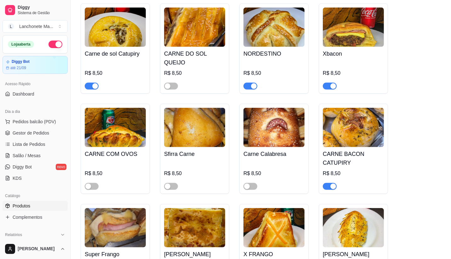
click at [247, 83] on span "button" at bounding box center [250, 86] width 14 height 7
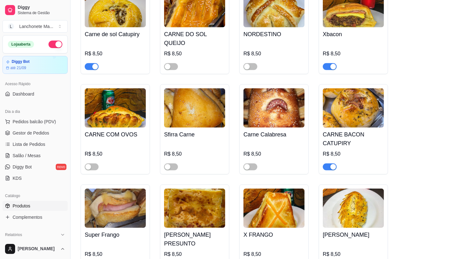
scroll to position [420, 0]
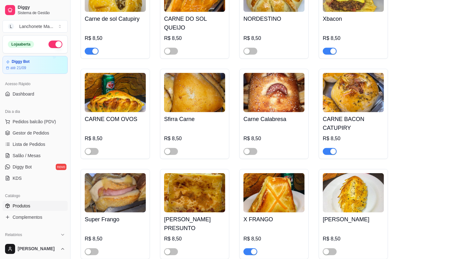
click at [328, 148] on span "button" at bounding box center [330, 151] width 14 height 7
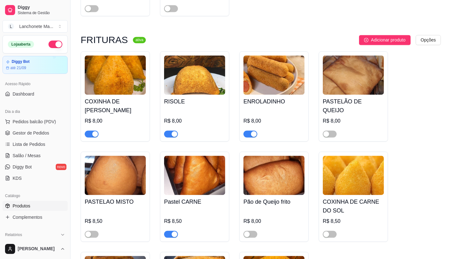
scroll to position [1084, 0]
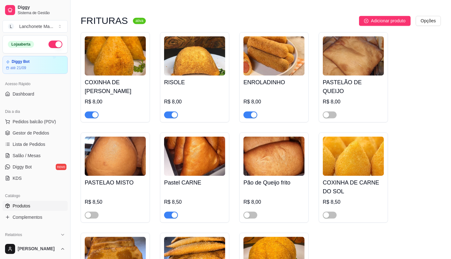
click at [88, 111] on span "button" at bounding box center [92, 114] width 14 height 7
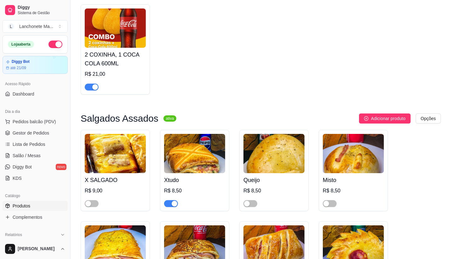
scroll to position [35, 0]
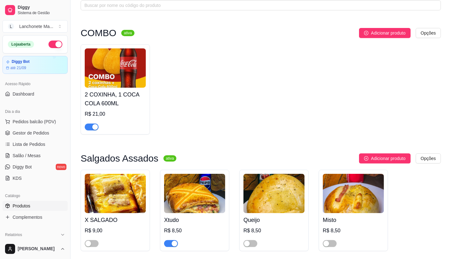
click at [92, 127] on div "button" at bounding box center [95, 127] width 6 height 6
click at [25, 143] on span "Lista de Pedidos" at bounding box center [29, 144] width 33 height 6
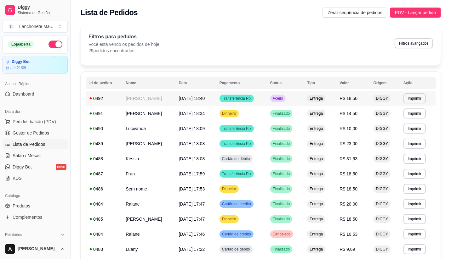
click at [299, 99] on td "Aceito" at bounding box center [284, 98] width 37 height 15
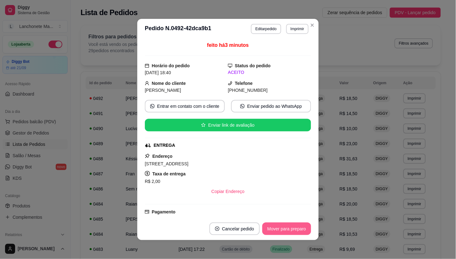
click at [279, 227] on button "Mover para preparo" at bounding box center [286, 229] width 49 height 13
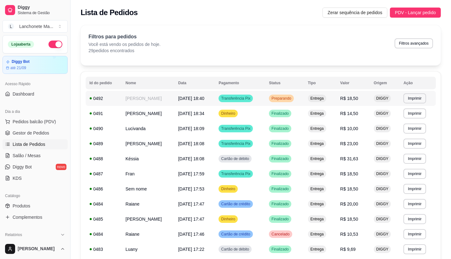
click at [252, 101] on span "Transferência Pix" at bounding box center [236, 98] width 32 height 5
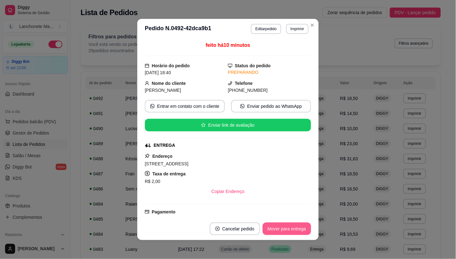
click at [268, 226] on button "Mover para entrega" at bounding box center [287, 229] width 48 height 13
click at [268, 226] on div "Mover para entrega" at bounding box center [282, 229] width 57 height 13
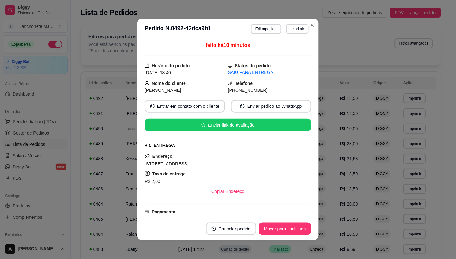
click at [315, 22] on header "**********" at bounding box center [227, 29] width 181 height 20
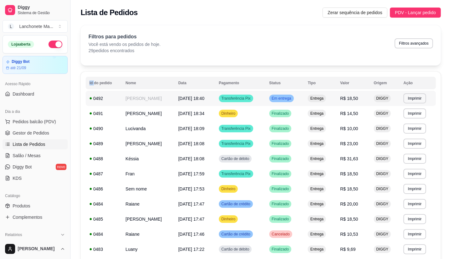
click at [292, 96] on span "Em entrega" at bounding box center [281, 98] width 22 height 5
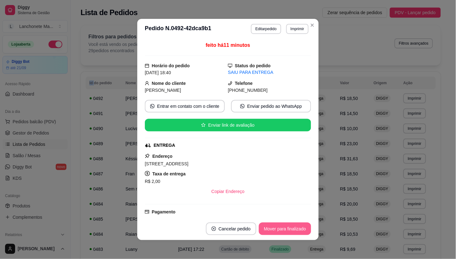
click at [297, 226] on button "Mover para finalizado" at bounding box center [285, 229] width 52 height 13
click at [297, 226] on div "Mover para finalizado" at bounding box center [280, 229] width 61 height 13
click at [247, 226] on button "Cancelar pedido" at bounding box center [222, 229] width 50 height 13
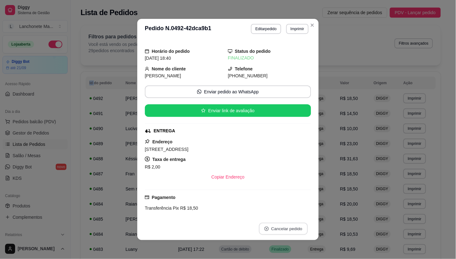
click at [297, 226] on button "Cancelar pedido" at bounding box center [283, 229] width 49 height 12
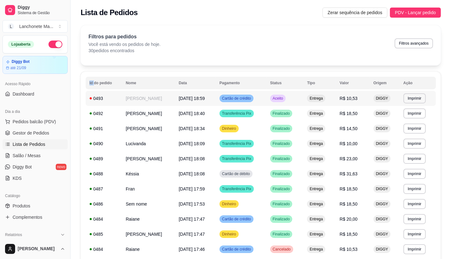
click at [284, 101] on span "Aceito" at bounding box center [277, 98] width 13 height 5
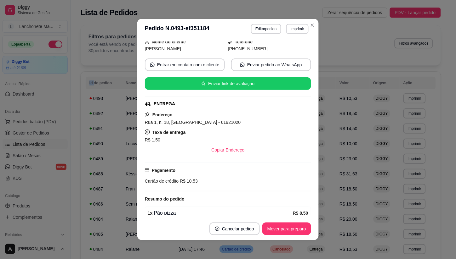
scroll to position [71, 0]
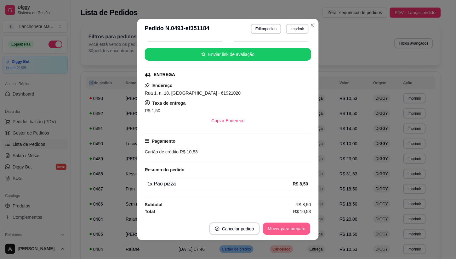
click at [282, 227] on button "Mover para preparo" at bounding box center [286, 229] width 47 height 12
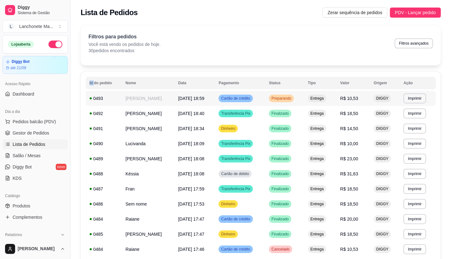
click at [252, 102] on div "Cartão de crédito" at bounding box center [235, 99] width 34 height 8
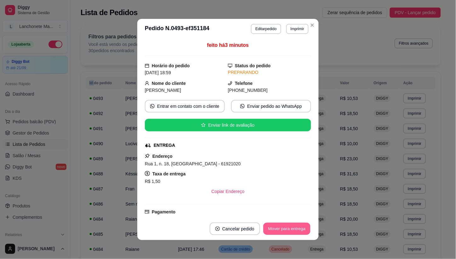
click at [282, 230] on button "Mover para entrega" at bounding box center [286, 229] width 47 height 12
click at [282, 230] on button "Mover para finalizado" at bounding box center [285, 229] width 51 height 12
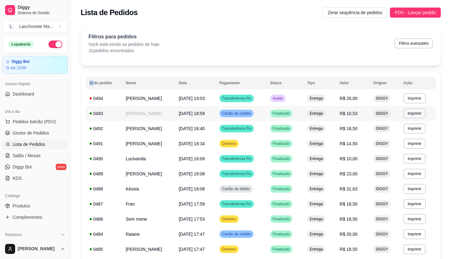
click at [249, 115] on span "Cartão de crédito" at bounding box center [236, 113] width 31 height 5
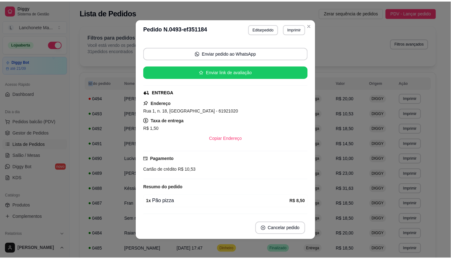
scroll to position [0, 0]
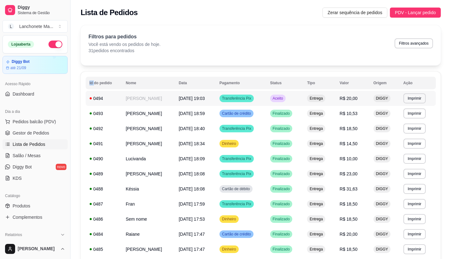
click at [281, 102] on td "Aceito" at bounding box center [284, 98] width 37 height 15
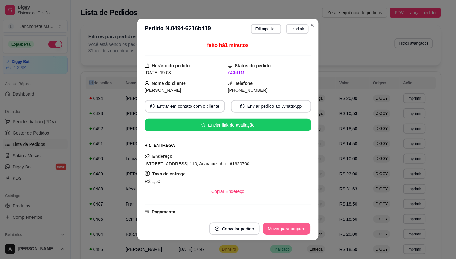
click at [287, 230] on button "Mover para preparo" at bounding box center [286, 229] width 47 height 12
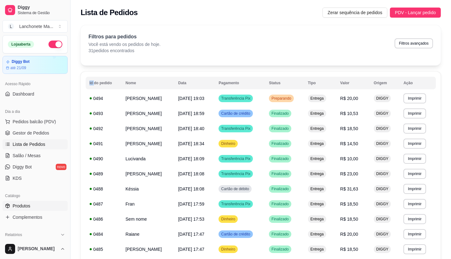
click at [29, 207] on span "Produtos" at bounding box center [22, 206] width 18 height 6
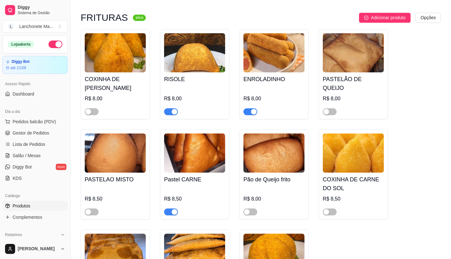
scroll to position [1119, 0]
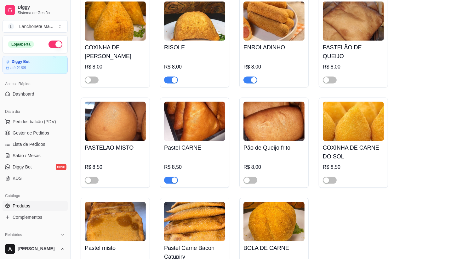
click at [250, 76] on button "button" at bounding box center [250, 79] width 14 height 7
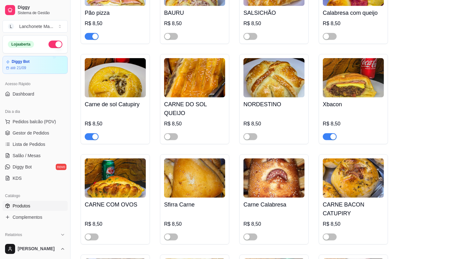
scroll to position [315, 0]
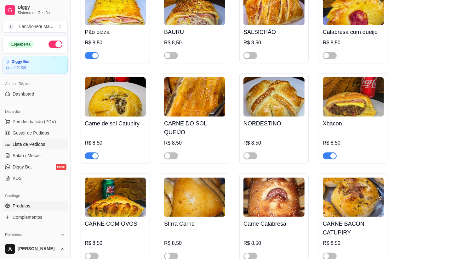
click at [31, 140] on link "Lista de Pedidos" at bounding box center [35, 144] width 65 height 10
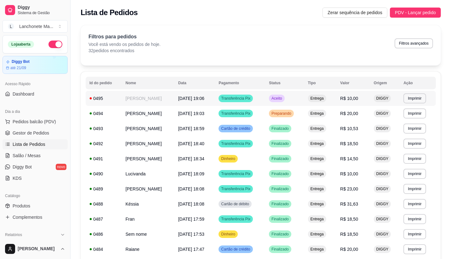
click at [283, 97] on span "Aceito" at bounding box center [276, 98] width 13 height 5
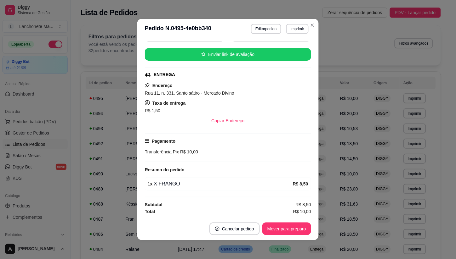
scroll to position [71, 0]
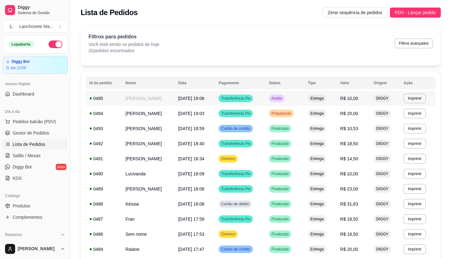
click at [281, 97] on td "Aceito" at bounding box center [284, 98] width 39 height 15
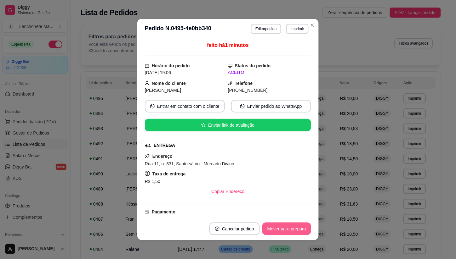
click at [272, 229] on button "Mover para preparo" at bounding box center [286, 229] width 49 height 13
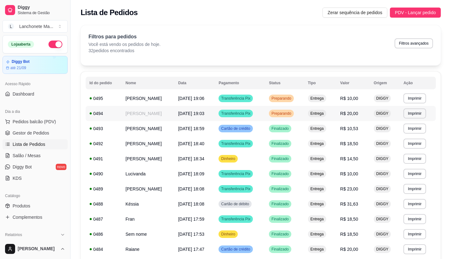
click at [304, 114] on td "Preparando" at bounding box center [284, 113] width 39 height 15
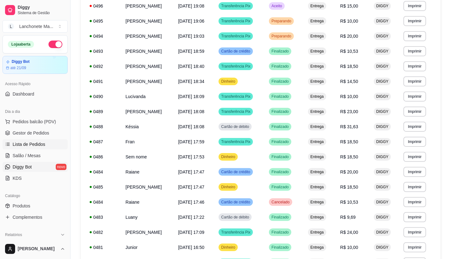
scroll to position [105, 0]
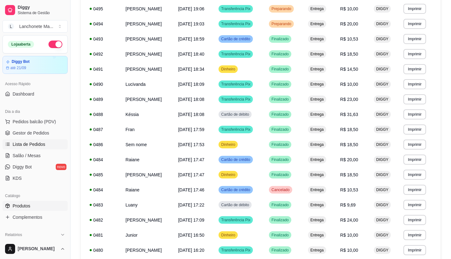
click at [25, 204] on span "Produtos" at bounding box center [22, 206] width 18 height 6
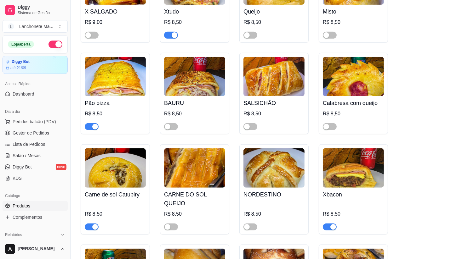
scroll to position [245, 0]
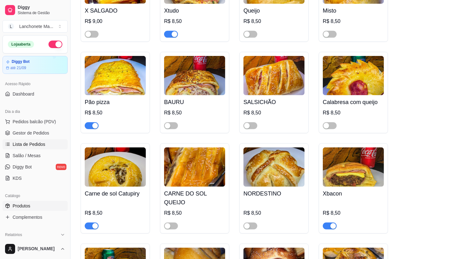
click at [12, 148] on link "Lista de Pedidos" at bounding box center [35, 144] width 65 height 10
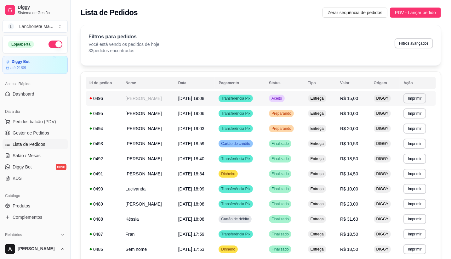
click at [297, 99] on td "Aceito" at bounding box center [284, 98] width 39 height 15
click at [30, 213] on link "Complementos" at bounding box center [35, 217] width 65 height 10
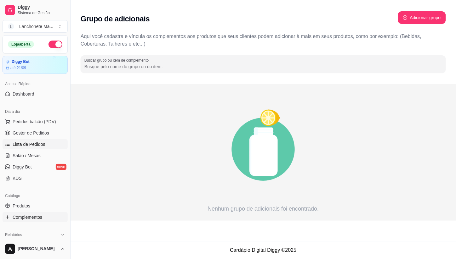
click at [20, 141] on link "Lista de Pedidos" at bounding box center [35, 144] width 65 height 10
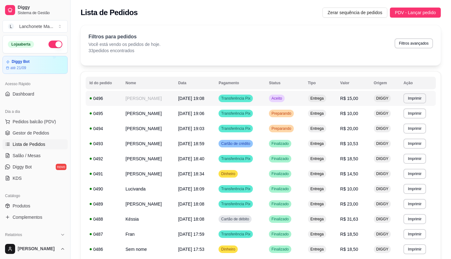
click at [302, 93] on td "Aceito" at bounding box center [284, 98] width 39 height 15
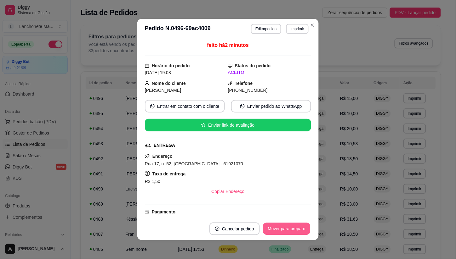
click at [299, 235] on button "Mover para preparo" at bounding box center [286, 229] width 47 height 12
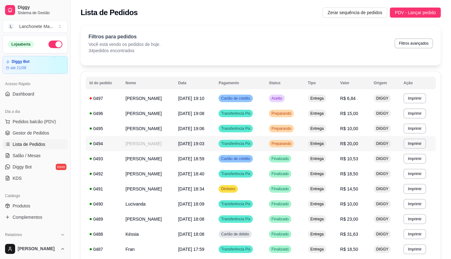
click at [284, 147] on td "Preparando" at bounding box center [284, 143] width 39 height 15
click at [304, 145] on td "Preparando" at bounding box center [284, 143] width 39 height 15
click at [265, 142] on td "Transferência Pix" at bounding box center [240, 143] width 50 height 15
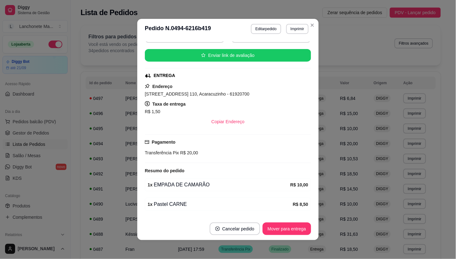
scroll to position [91, 0]
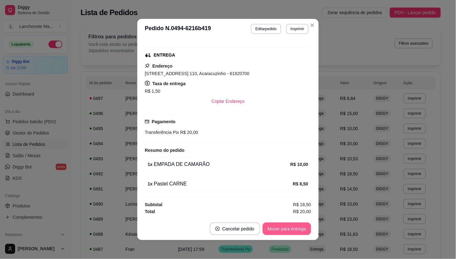
click at [287, 233] on button "Mover para entrega" at bounding box center [287, 229] width 48 height 13
click at [287, 233] on div "Mover para entrega" at bounding box center [282, 229] width 57 height 13
click at [287, 232] on div "Mover para finalizado" at bounding box center [280, 229] width 61 height 13
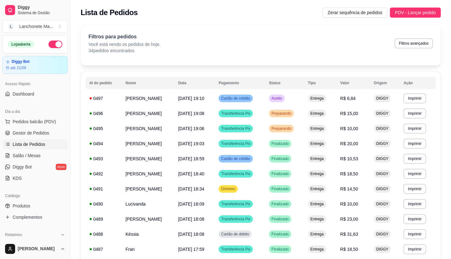
click at [206, 52] on div "Filtros para pedidos Você está vendo os pedidos de hoje. 34 pedidos encontrados…" at bounding box center [260, 43] width 344 height 21
click at [292, 126] on span "Preparando" at bounding box center [281, 128] width 22 height 5
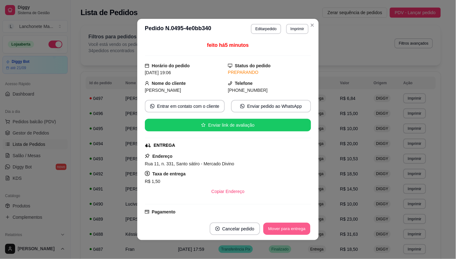
click at [283, 227] on button "Mover para entrega" at bounding box center [286, 229] width 47 height 12
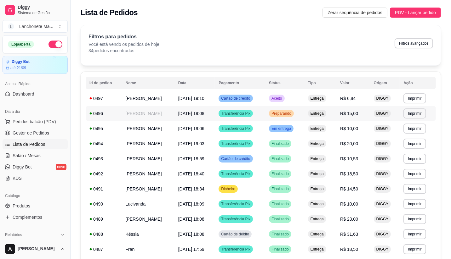
click at [291, 109] on td "Preparando" at bounding box center [284, 113] width 39 height 15
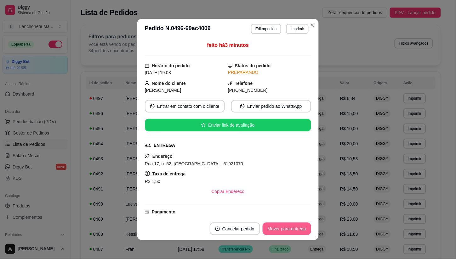
click at [288, 230] on button "Mover para entrega" at bounding box center [287, 229] width 48 height 13
click at [311, 32] on header "**********" at bounding box center [227, 29] width 181 height 20
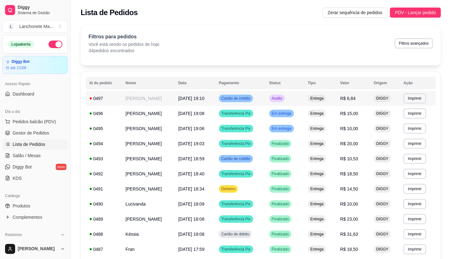
click at [290, 93] on td "Aceito" at bounding box center [284, 98] width 39 height 15
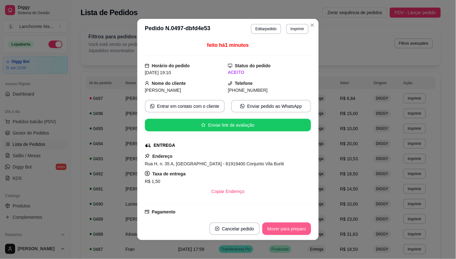
click at [288, 228] on button "Mover para preparo" at bounding box center [286, 229] width 49 height 13
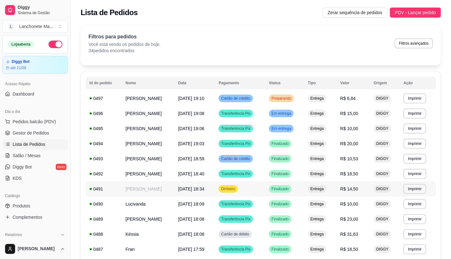
click at [291, 197] on td "Finalizado" at bounding box center [284, 204] width 39 height 15
click at [265, 192] on td "Dinheiro" at bounding box center [240, 189] width 50 height 15
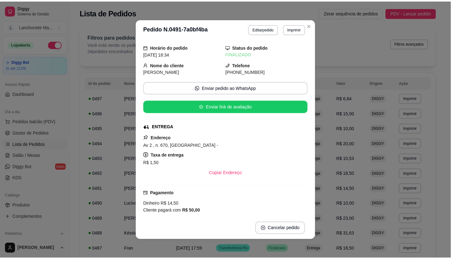
scroll to position [0, 0]
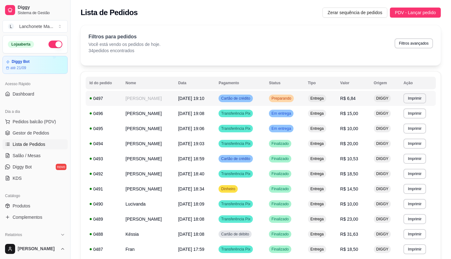
click at [294, 101] on div "Preparando" at bounding box center [281, 99] width 25 height 8
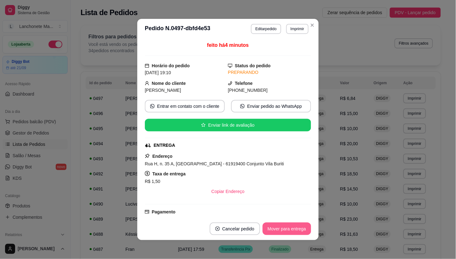
click at [287, 235] on button "Mover para entrega" at bounding box center [287, 229] width 48 height 13
click at [287, 235] on div "Mover para entrega" at bounding box center [282, 229] width 57 height 13
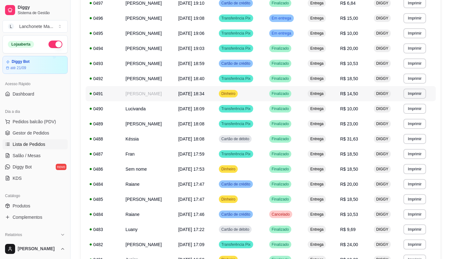
scroll to position [105, 0]
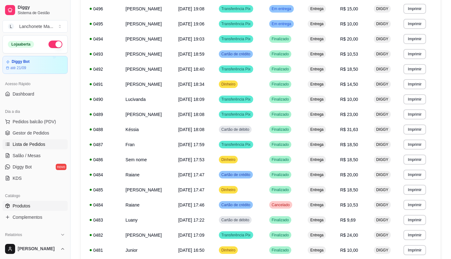
click at [21, 208] on span "Produtos" at bounding box center [22, 206] width 18 height 6
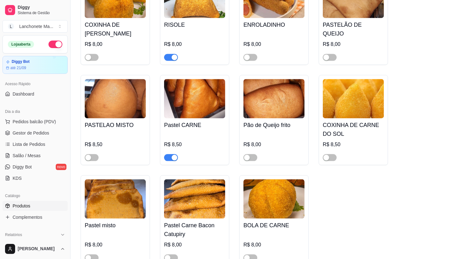
scroll to position [1154, 0]
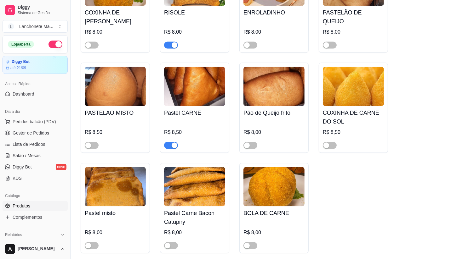
click at [170, 142] on span "button" at bounding box center [171, 145] width 14 height 7
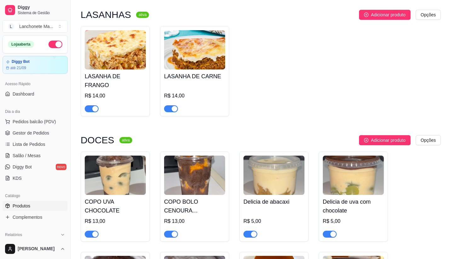
scroll to position [1783, 0]
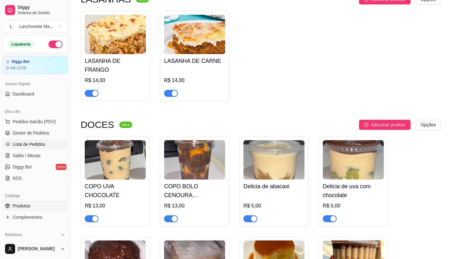
click at [22, 142] on span "Lista de Pedidos" at bounding box center [29, 144] width 33 height 6
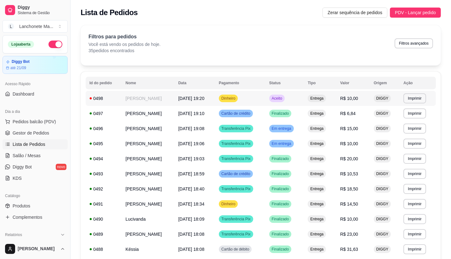
click at [283, 99] on span "Aceito" at bounding box center [276, 98] width 13 height 5
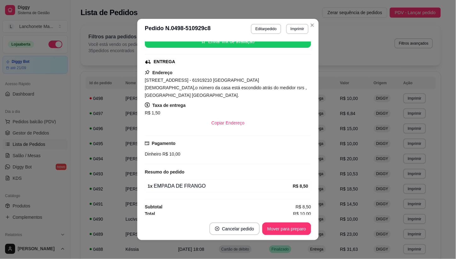
scroll to position [87, 0]
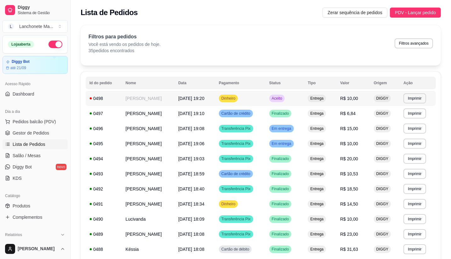
click at [283, 98] on span "Aceito" at bounding box center [276, 98] width 13 height 5
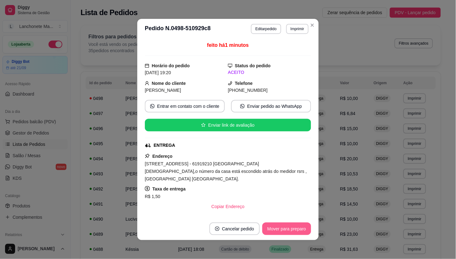
click at [291, 229] on button "Mover para preparo" at bounding box center [286, 229] width 49 height 13
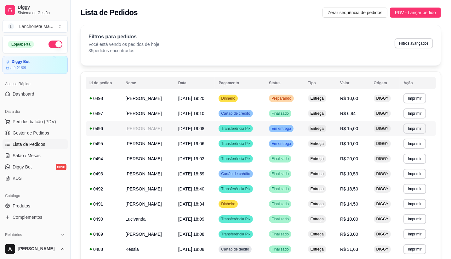
click at [293, 131] on div "Em entrega" at bounding box center [281, 129] width 25 height 8
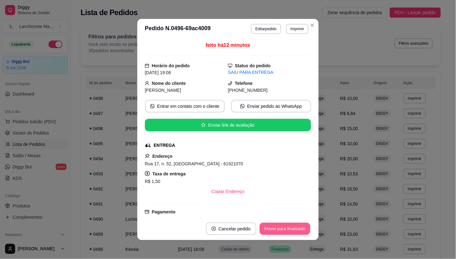
click at [276, 228] on button "Mover para finalizado" at bounding box center [285, 229] width 51 height 12
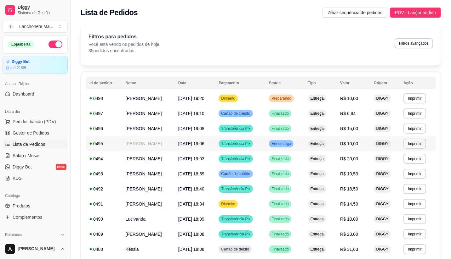
click at [302, 139] on td "Em entrega" at bounding box center [284, 143] width 39 height 15
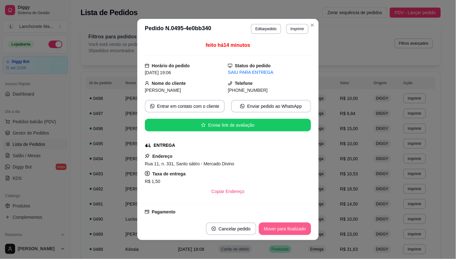
click at [284, 228] on button "Mover para finalizado" at bounding box center [285, 229] width 52 height 13
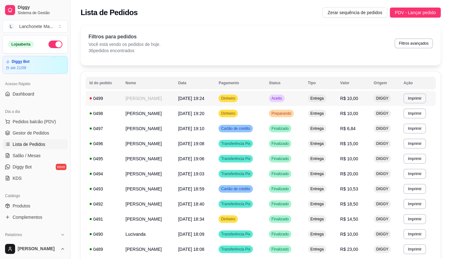
click at [283, 96] on span "Aceito" at bounding box center [276, 98] width 13 height 5
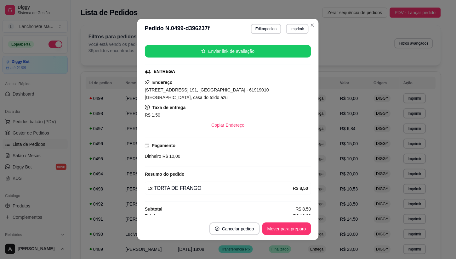
scroll to position [79, 0]
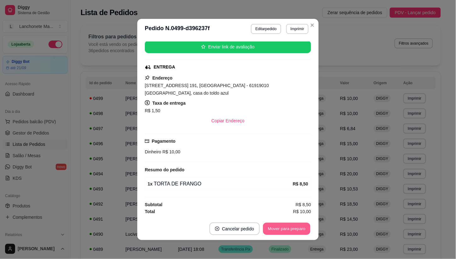
click at [280, 228] on button "Mover para preparo" at bounding box center [286, 229] width 47 height 12
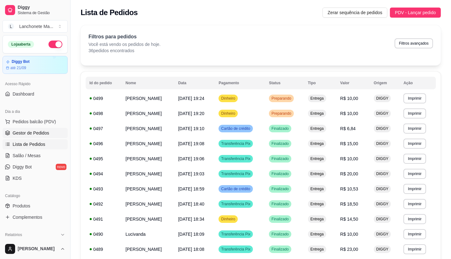
click at [26, 133] on span "Gestor de Pedidos" at bounding box center [31, 133] width 37 height 6
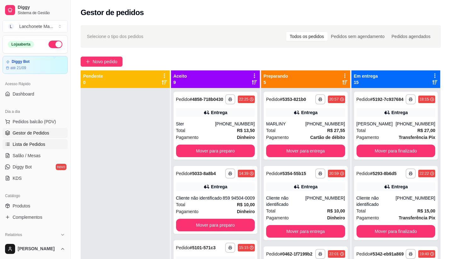
click at [33, 142] on span "Lista de Pedidos" at bounding box center [29, 144] width 33 height 6
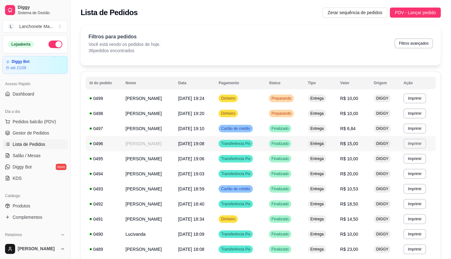
click at [420, 142] on button "Imprimir" at bounding box center [414, 144] width 22 height 10
click at [398, 165] on button "IMPRESSORA" at bounding box center [406, 166] width 46 height 10
click at [42, 134] on span "Gestor de Pedidos" at bounding box center [31, 133] width 37 height 6
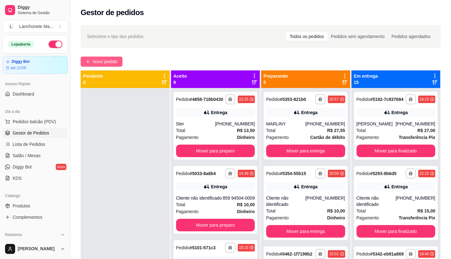
click at [107, 62] on span "Novo pedido" at bounding box center [105, 61] width 25 height 7
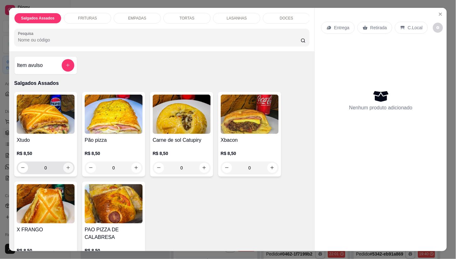
click at [63, 172] on button "increase-product-quantity" at bounding box center [68, 168] width 10 height 10
type input "1"
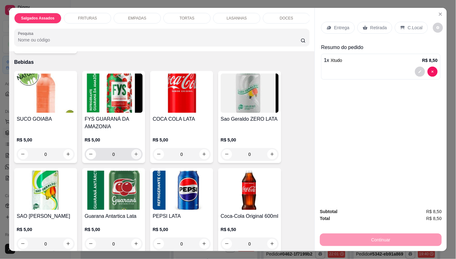
scroll to position [944, 0]
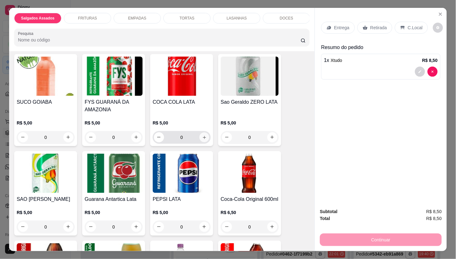
click at [202, 140] on icon "increase-product-quantity" at bounding box center [204, 137] width 5 height 5
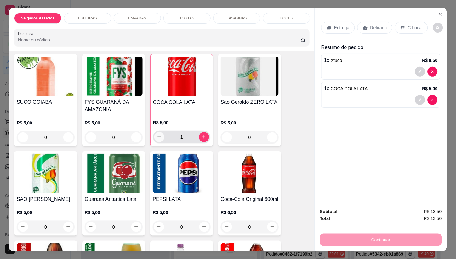
click at [159, 142] on button "decrease-product-quantity" at bounding box center [159, 137] width 10 height 10
type input "0"
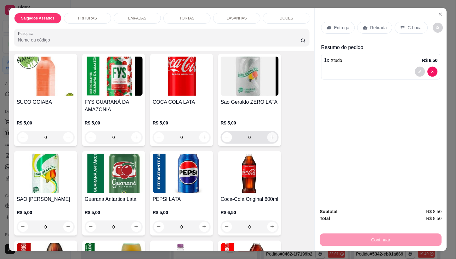
click at [271, 140] on icon "increase-product-quantity" at bounding box center [272, 137] width 5 height 5
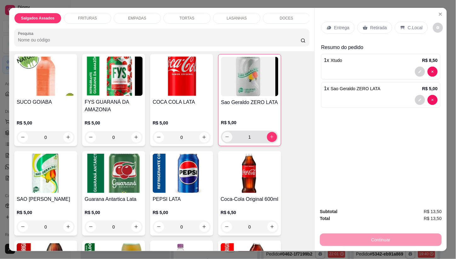
click at [225, 139] on icon "decrease-product-quantity" at bounding box center [227, 137] width 5 height 5
type input "0"
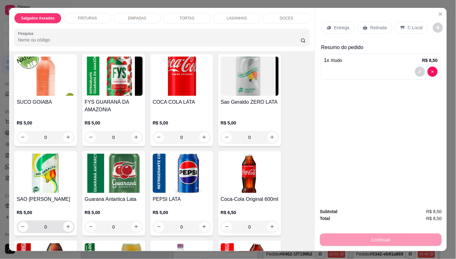
click at [63, 231] on div "0" at bounding box center [45, 227] width 55 height 13
click at [68, 232] on button "increase-product-quantity" at bounding box center [68, 227] width 10 height 10
type input "1"
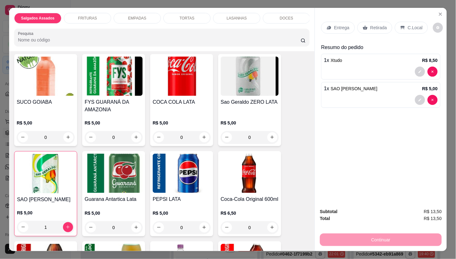
click at [345, 25] on p "Entrega" at bounding box center [341, 28] width 15 height 6
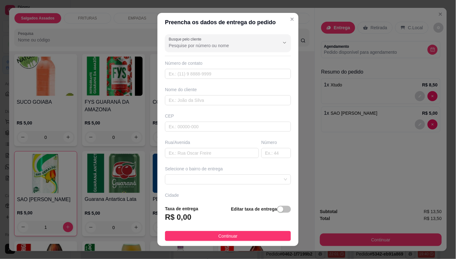
click at [205, 81] on div "Busque pelo cliente Número de contato Nome do cliente CEP Rua/[GEOGRAPHIC_DATA]…" at bounding box center [227, 116] width 141 height 169
click at [203, 74] on input "text" at bounding box center [228, 74] width 126 height 10
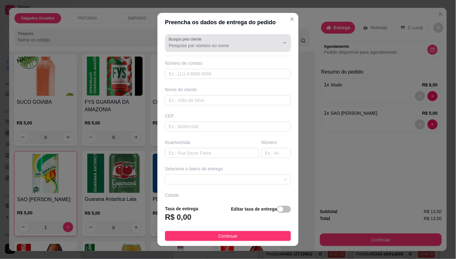
click at [205, 48] on input "Busque pelo cliente" at bounding box center [219, 45] width 101 height 6
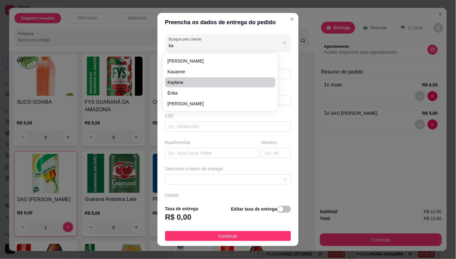
click at [200, 81] on span "Kaylane" at bounding box center [216, 82] width 99 height 6
type input "Kaylane"
type input "85921864109"
type input "Kaylane"
type input "61921070"
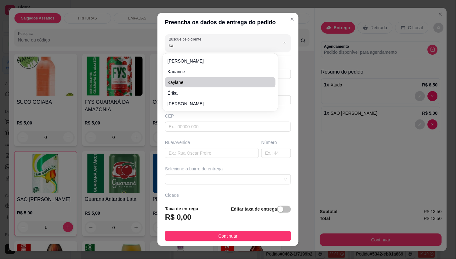
type input "Rua 6"
type input "35"
type input "Maracanaú"
type input "Casa"
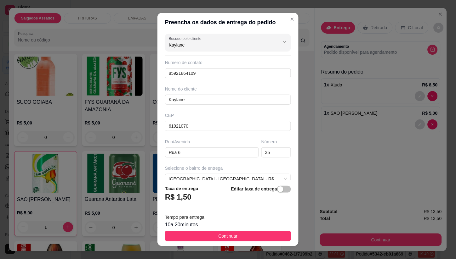
scroll to position [0, 0]
click at [197, 46] on input "Kaylane" at bounding box center [219, 45] width 101 height 6
type input "Kailany"
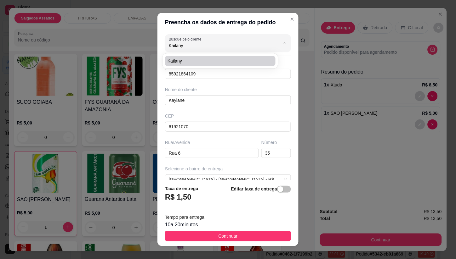
click at [202, 62] on span "Kailany" at bounding box center [216, 61] width 99 height 6
type input "85988613382"
type input "Kailany"
type input "Rua 110"
type input "71"
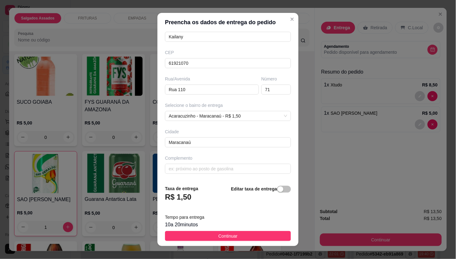
scroll to position [64, 0]
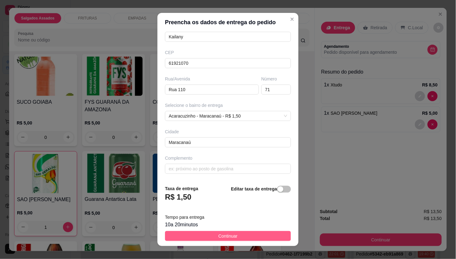
click at [250, 238] on button "Continuar" at bounding box center [228, 236] width 126 height 10
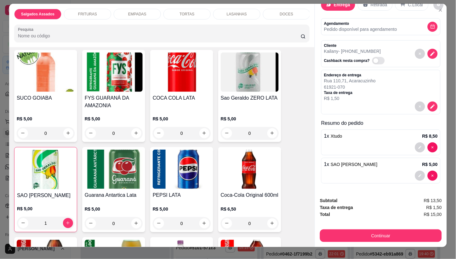
scroll to position [15, 0]
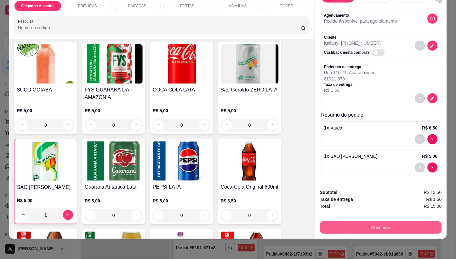
click at [362, 227] on button "Continuar" at bounding box center [381, 228] width 122 height 13
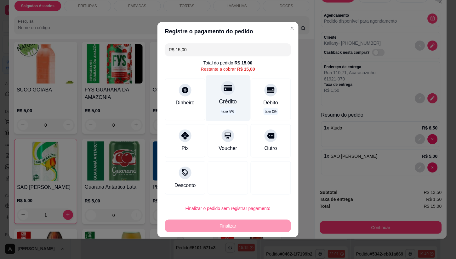
click at [231, 95] on div "Crédito taxa 5 %" at bounding box center [228, 98] width 44 height 46
type input "R$ 0,00"
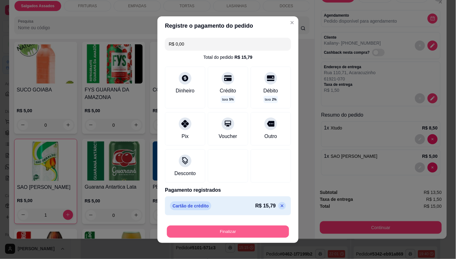
click at [238, 232] on button "Finalizar" at bounding box center [228, 232] width 122 height 12
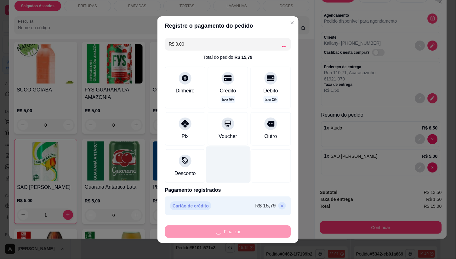
type input "0"
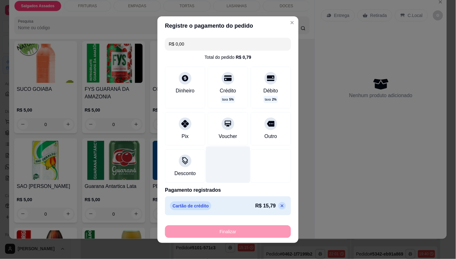
type input "-R$ 15,00"
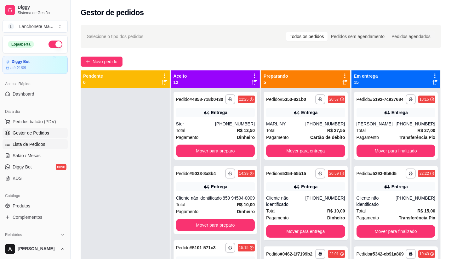
click at [40, 145] on span "Lista de Pedidos" at bounding box center [29, 144] width 33 height 6
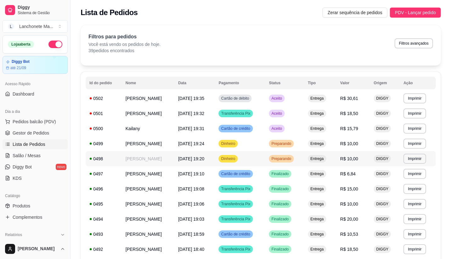
click at [292, 158] on span "Preparando" at bounding box center [281, 158] width 22 height 5
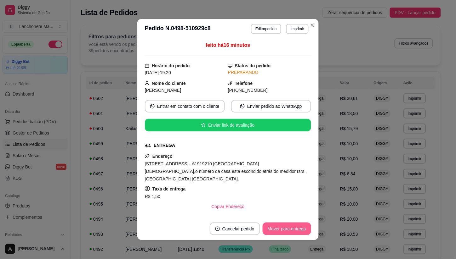
click at [288, 228] on button "Mover para entrega" at bounding box center [287, 229] width 48 height 13
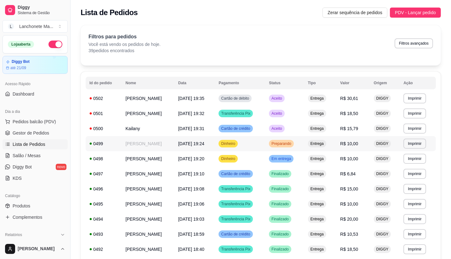
click at [291, 140] on div "Preparando" at bounding box center [281, 144] width 25 height 8
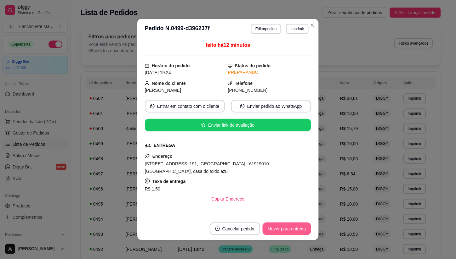
click at [287, 229] on button "Mover para entrega" at bounding box center [287, 229] width 48 height 13
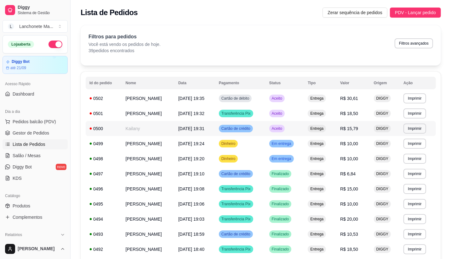
click at [285, 127] on div "Aceito" at bounding box center [276, 129] width 15 height 8
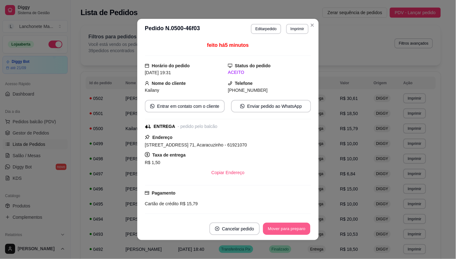
click at [297, 228] on button "Mover para preparo" at bounding box center [286, 229] width 47 height 12
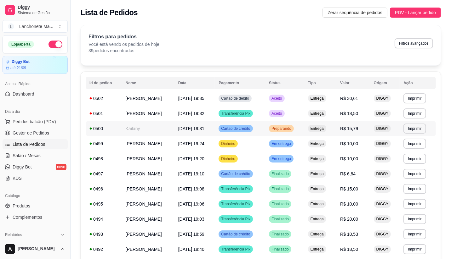
click at [297, 123] on td "Preparando" at bounding box center [284, 128] width 39 height 15
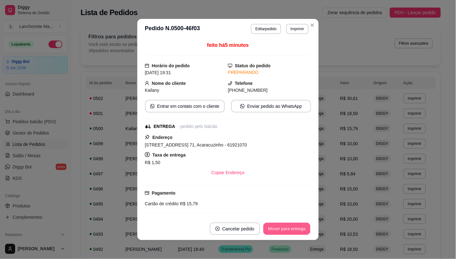
click at [286, 230] on button "Mover para entrega" at bounding box center [286, 229] width 47 height 12
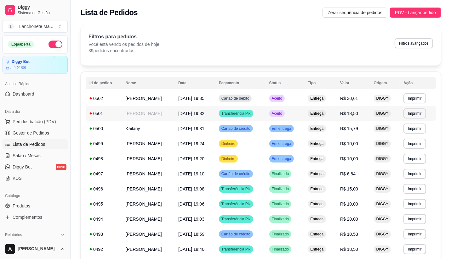
click at [283, 112] on span "Aceito" at bounding box center [276, 113] width 13 height 5
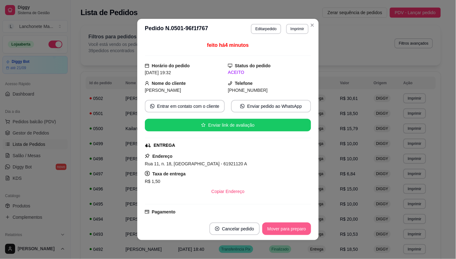
click at [285, 227] on button "Mover para preparo" at bounding box center [286, 229] width 49 height 13
click at [285, 227] on button "Mover para entrega" at bounding box center [286, 229] width 47 height 12
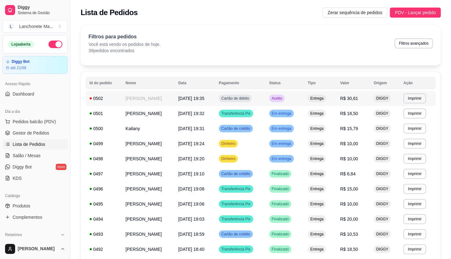
click at [301, 100] on td "Aceito" at bounding box center [284, 98] width 39 height 15
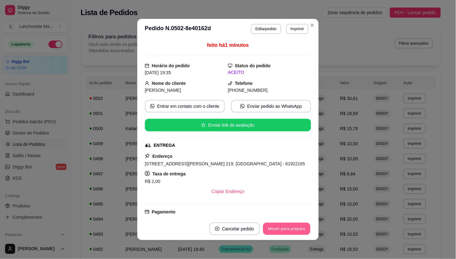
click at [289, 231] on button "Mover para preparo" at bounding box center [286, 229] width 47 height 12
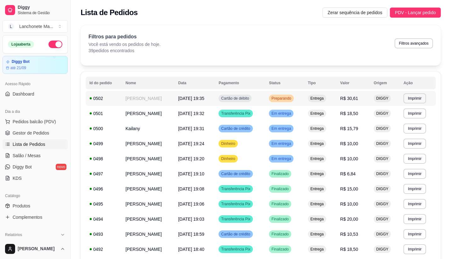
click at [293, 95] on div "Preparando" at bounding box center [281, 99] width 25 height 8
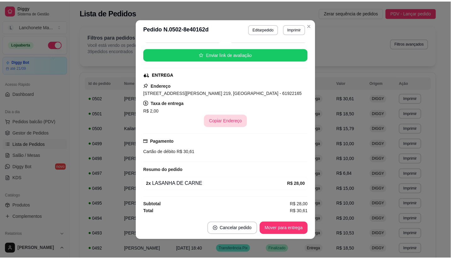
scroll to position [1, 0]
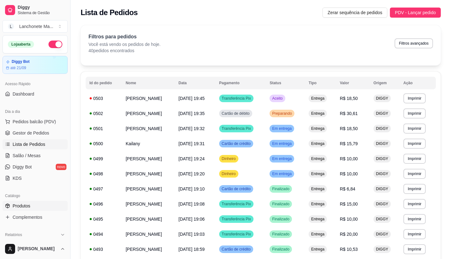
click at [29, 202] on link "Produtos" at bounding box center [35, 206] width 65 height 10
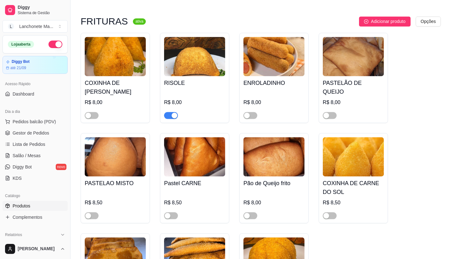
scroll to position [1084, 0]
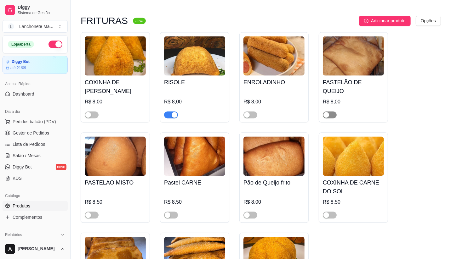
click at [332, 111] on span "button" at bounding box center [330, 114] width 14 height 7
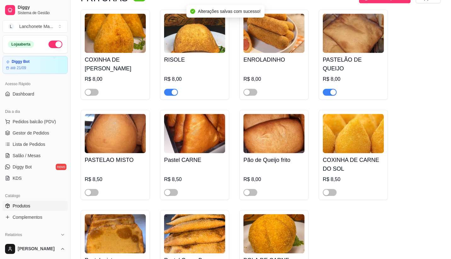
scroll to position [1119, 0]
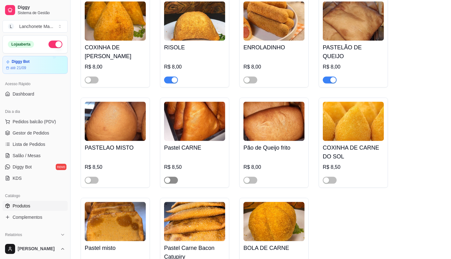
click at [172, 177] on span "button" at bounding box center [171, 180] width 14 height 7
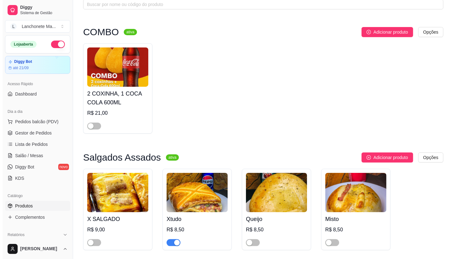
scroll to position [0, 0]
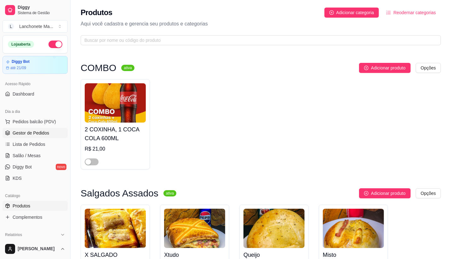
click at [26, 133] on span "Gestor de Pedidos" at bounding box center [31, 133] width 37 height 6
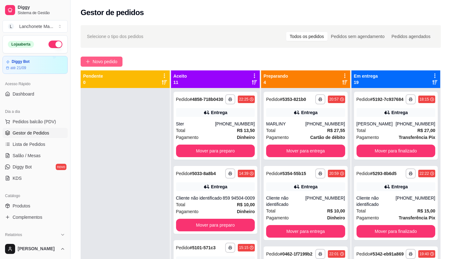
click at [110, 61] on span "Novo pedido" at bounding box center [105, 61] width 25 height 7
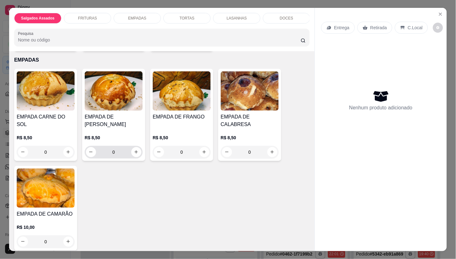
scroll to position [315, 0]
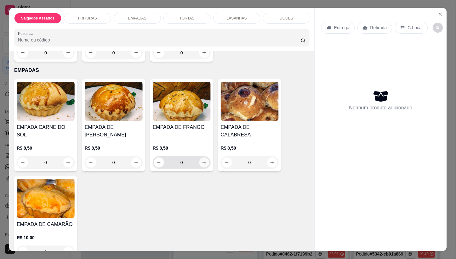
click at [202, 165] on icon "increase-product-quantity" at bounding box center [204, 162] width 5 height 5
type input "1"
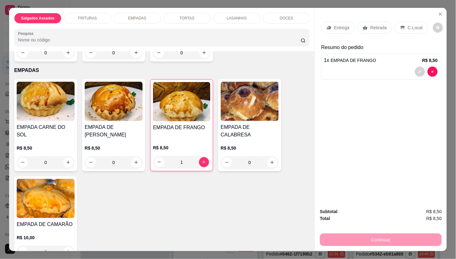
click at [341, 25] on p "Entrega" at bounding box center [341, 28] width 15 height 6
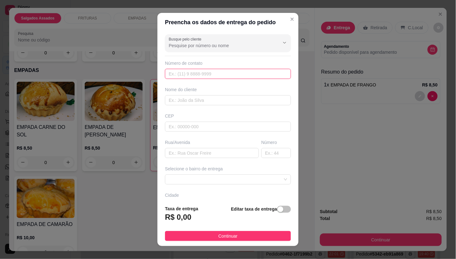
click at [186, 74] on input "text" at bounding box center [228, 74] width 126 height 10
type input "[PHONE_NUMBER]"
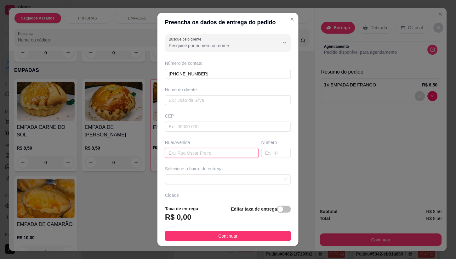
click at [204, 156] on input "text" at bounding box center [212, 153] width 94 height 10
click at [249, 184] on span at bounding box center [228, 179] width 118 height 9
type input "av oeste"
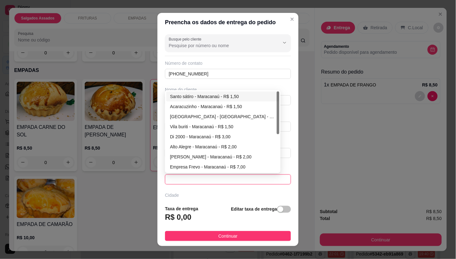
click at [193, 97] on div "Santo sátiro - Maracanaú - R$ 1,50" at bounding box center [222, 96] width 105 height 7
type input "Maracanaú"
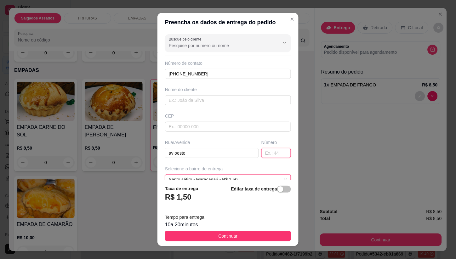
click at [261, 156] on input "text" at bounding box center [276, 153] width 30 height 10
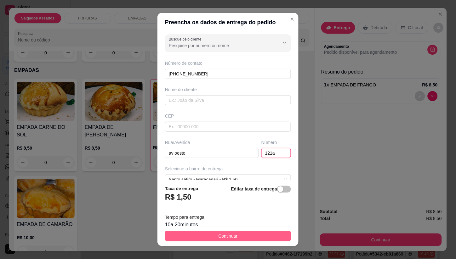
type input "121a"
click at [243, 233] on button "Continuar" at bounding box center [228, 236] width 126 height 10
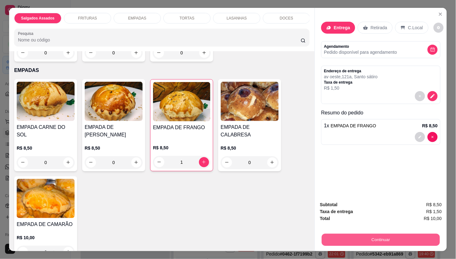
click at [369, 238] on button "Continuar" at bounding box center [381, 240] width 118 height 12
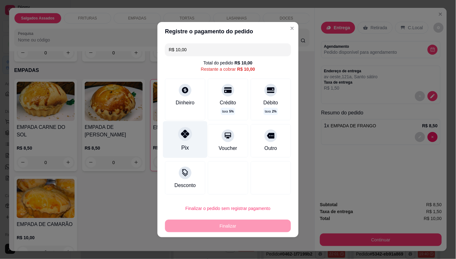
click at [190, 132] on div at bounding box center [185, 134] width 14 height 14
type input "R$ 0,00"
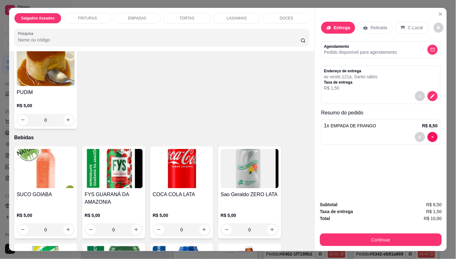
scroll to position [874, 0]
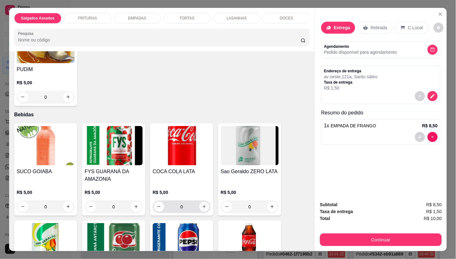
click at [203, 209] on icon "increase-product-quantity" at bounding box center [204, 206] width 3 height 3
type input "1"
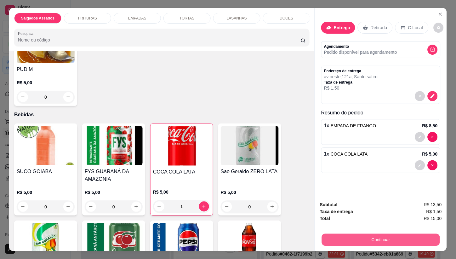
click at [342, 238] on button "Continuar" at bounding box center [381, 240] width 118 height 12
click at [372, 242] on button "Continuar" at bounding box center [381, 240] width 118 height 12
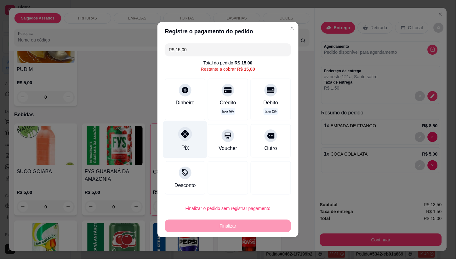
click at [190, 133] on div at bounding box center [185, 134] width 14 height 14
type input "R$ 0,00"
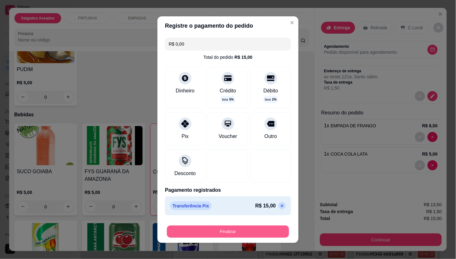
click at [232, 228] on button "Finalizar" at bounding box center [228, 232] width 122 height 12
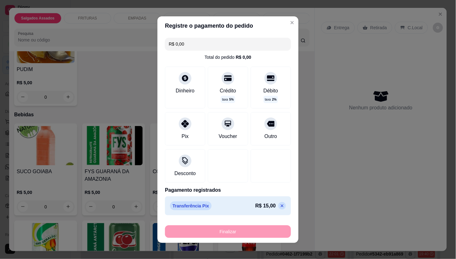
type input "0"
type input "-R$ 15,00"
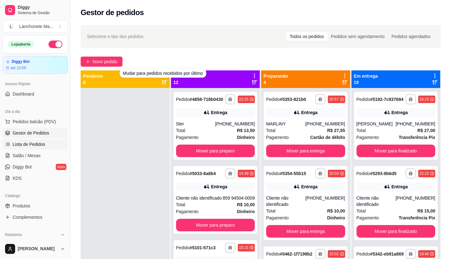
click at [17, 139] on link "Lista de Pedidos" at bounding box center [35, 144] width 65 height 10
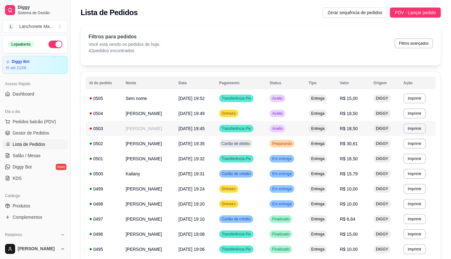
click at [299, 127] on td "Aceito" at bounding box center [285, 128] width 39 height 15
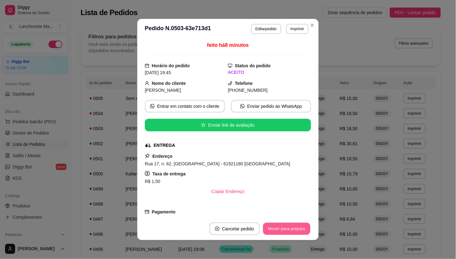
click at [296, 231] on button "Mover para preparo" at bounding box center [286, 229] width 47 height 12
click at [296, 231] on button "Mover para entrega" at bounding box center [286, 229] width 47 height 12
click at [296, 231] on div "Mover para entrega" at bounding box center [287, 229] width 48 height 13
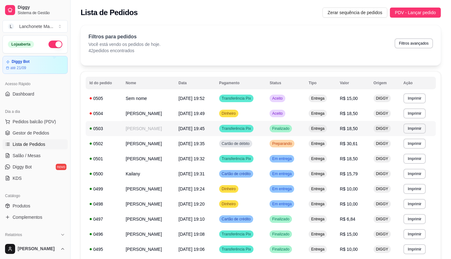
click at [284, 113] on span "Aceito" at bounding box center [277, 113] width 13 height 5
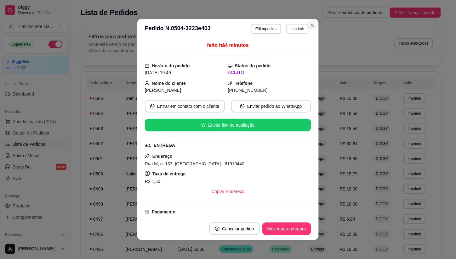
click at [304, 25] on button "Imprimir" at bounding box center [297, 29] width 22 height 10
click at [309, 28] on button "Close" at bounding box center [312, 25] width 10 height 10
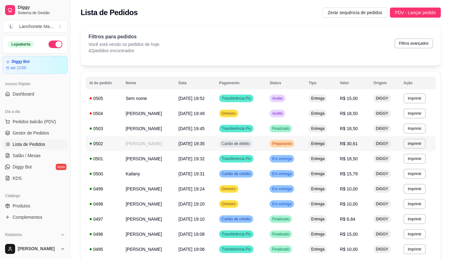
click at [301, 138] on td "Preparando" at bounding box center [285, 143] width 39 height 15
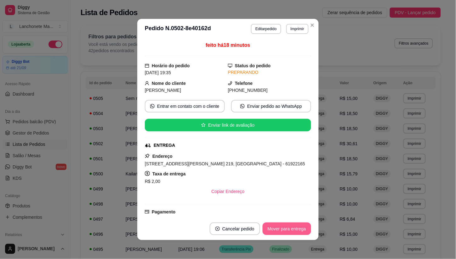
click at [294, 234] on button "Mover para entrega" at bounding box center [287, 229] width 48 height 13
click at [294, 234] on div "Mover para entrega" at bounding box center [282, 229] width 57 height 13
click at [294, 234] on button "Mover para finalizado" at bounding box center [285, 229] width 52 height 13
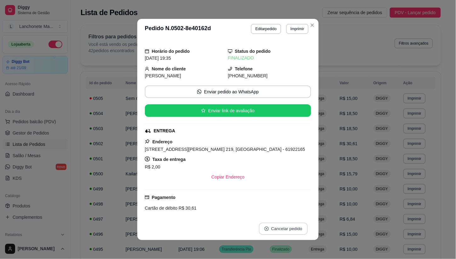
click at [294, 234] on button "Cancelar pedido" at bounding box center [283, 229] width 49 height 12
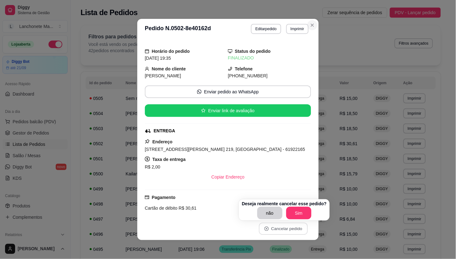
click at [312, 24] on button "Close" at bounding box center [312, 25] width 10 height 10
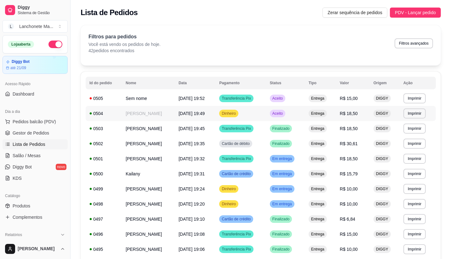
click at [305, 114] on td "Aceito" at bounding box center [285, 113] width 39 height 15
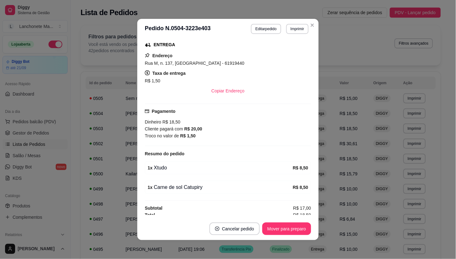
scroll to position [105, 0]
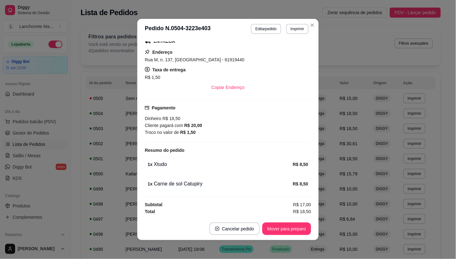
drag, startPoint x: 291, startPoint y: 219, endPoint x: 291, endPoint y: 223, distance: 3.2
click at [291, 220] on footer "Cancelar pedido Mover para preparo" at bounding box center [227, 229] width 181 height 23
click at [292, 225] on button "Mover para preparo" at bounding box center [286, 229] width 47 height 12
click at [292, 227] on div "Mover para preparo" at bounding box center [286, 229] width 49 height 13
click at [292, 227] on div "Mover para entrega" at bounding box center [282, 229] width 57 height 13
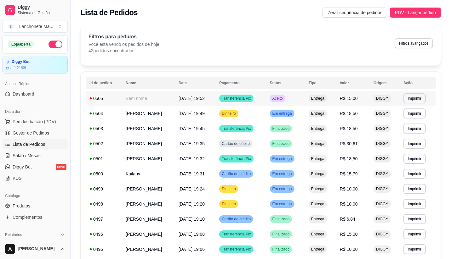
click at [284, 99] on span "Aceito" at bounding box center [277, 98] width 13 height 5
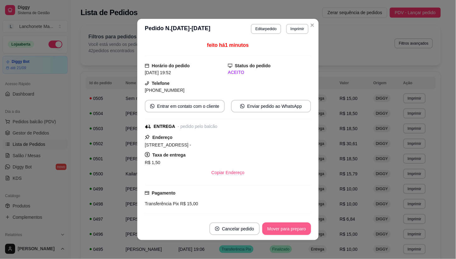
click at [285, 226] on button "Mover para preparo" at bounding box center [286, 229] width 49 height 13
click at [285, 226] on div "Mover para preparo" at bounding box center [282, 229] width 58 height 13
click at [285, 226] on button "Mover para entrega" at bounding box center [287, 229] width 48 height 13
click at [285, 226] on div "Mover para entrega" at bounding box center [282, 229] width 57 height 13
click at [285, 226] on button "Mover para finalizado" at bounding box center [285, 229] width 52 height 13
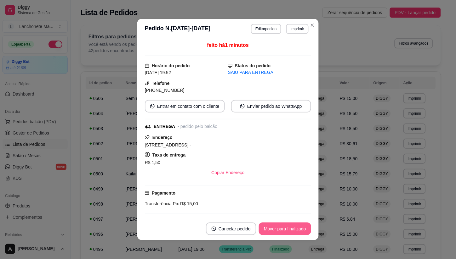
click at [285, 226] on div "Mover para finalizado" at bounding box center [285, 229] width 52 height 13
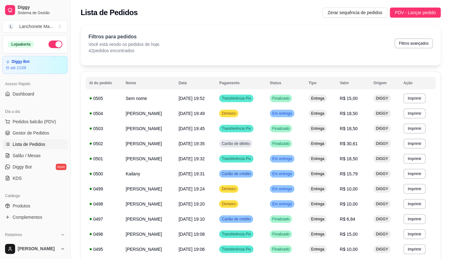
click at [310, 19] on div "Lista de Pedidos Zerar sequência de pedidos PDV - Lançar pedido" at bounding box center [261, 10] width 380 height 21
click at [293, 111] on span "Em entrega" at bounding box center [282, 113] width 22 height 5
click at [293, 203] on span "Em entrega" at bounding box center [282, 204] width 22 height 5
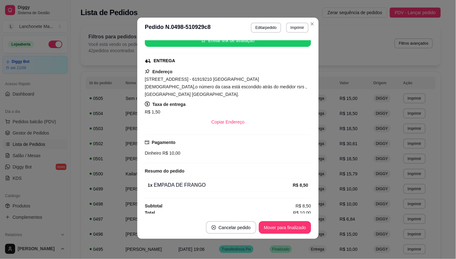
scroll to position [87, 0]
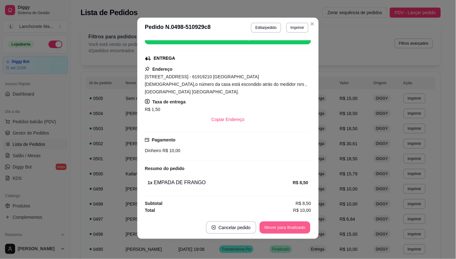
click at [281, 227] on button "Mover para finalizado" at bounding box center [285, 228] width 51 height 12
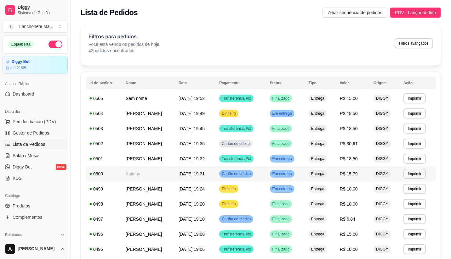
click at [293, 175] on span "Em entrega" at bounding box center [282, 174] width 22 height 5
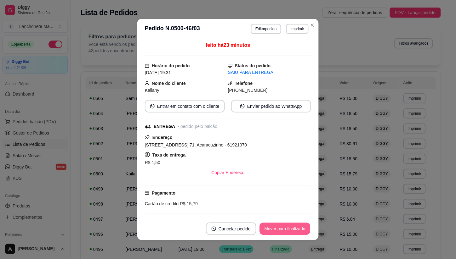
click at [288, 230] on button "Mover para finalizado" at bounding box center [285, 229] width 51 height 12
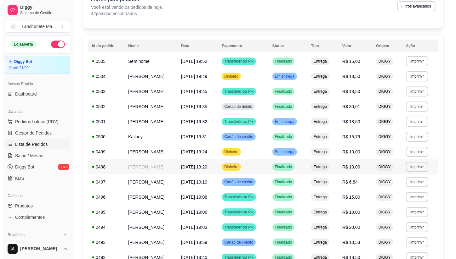
scroll to position [35, 0]
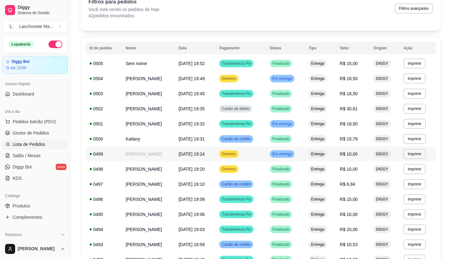
click at [293, 155] on span "Em entrega" at bounding box center [282, 154] width 22 height 5
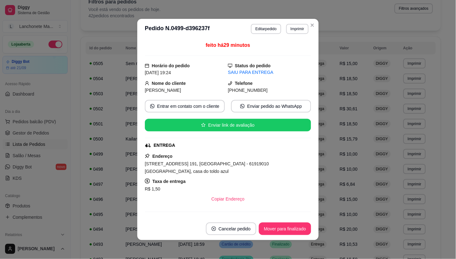
scroll to position [79, 0]
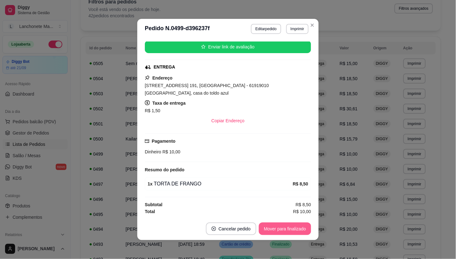
click at [280, 231] on button "Mover para finalizado" at bounding box center [285, 229] width 52 height 13
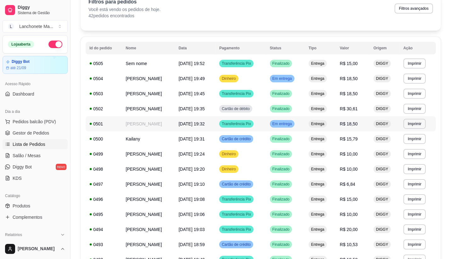
click at [293, 123] on span "Em entrega" at bounding box center [282, 124] width 22 height 5
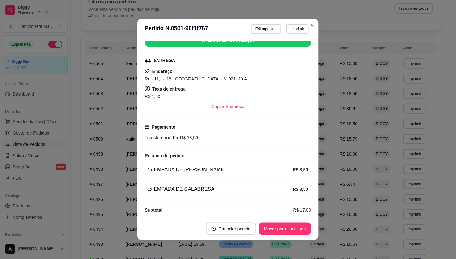
scroll to position [91, 0]
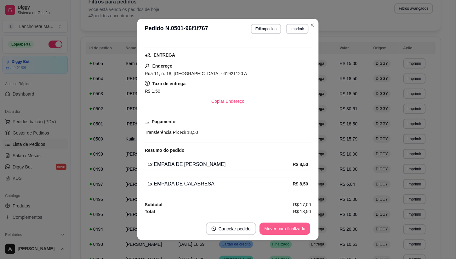
click at [285, 228] on button "Mover para finalizado" at bounding box center [285, 229] width 51 height 12
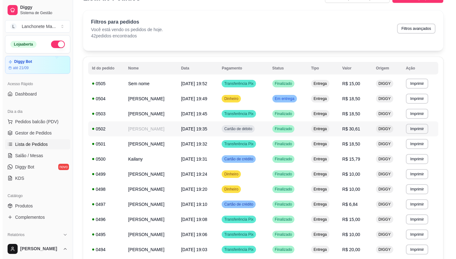
scroll to position [0, 0]
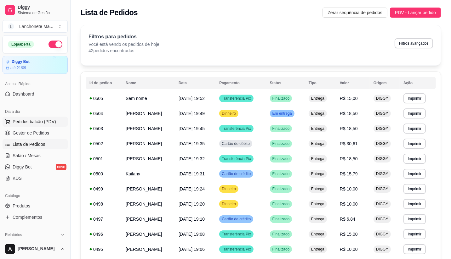
click at [27, 125] on button "Pedidos balcão (PDV)" at bounding box center [35, 122] width 65 height 10
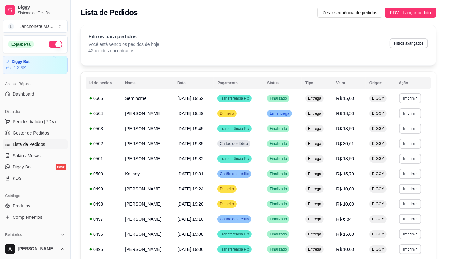
click at [29, 131] on img at bounding box center [44, 114] width 58 height 40
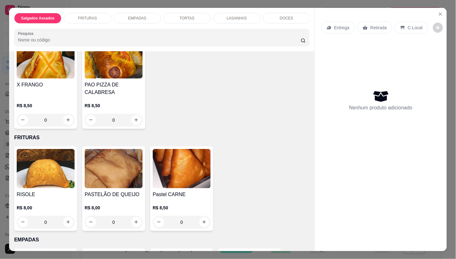
scroll to position [175, 0]
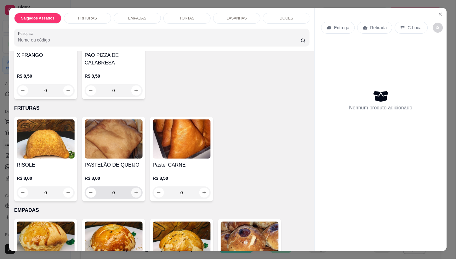
click at [134, 195] on icon "increase-product-quantity" at bounding box center [136, 192] width 5 height 5
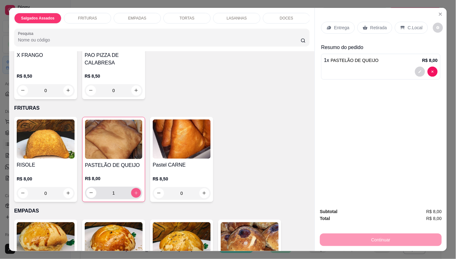
click at [134, 195] on icon "increase-product-quantity" at bounding box center [135, 193] width 3 height 3
type input "2"
click at [67, 195] on icon "increase-product-quantity" at bounding box center [68, 193] width 5 height 5
type input "1"
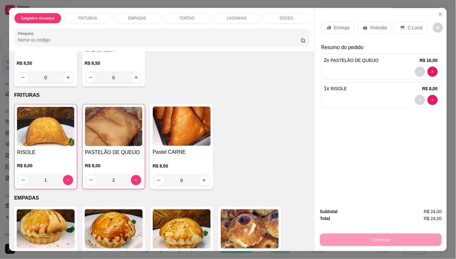
scroll to position [210, 0]
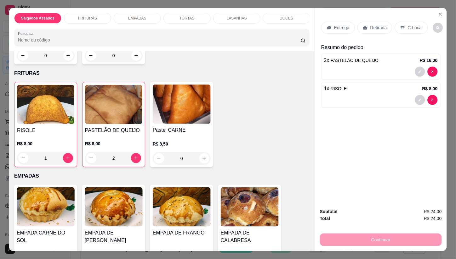
click at [334, 25] on p "Entrega" at bounding box center [341, 28] width 15 height 6
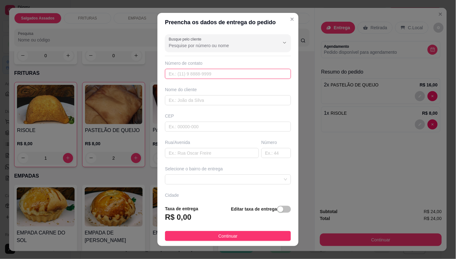
click at [209, 78] on input "text" at bounding box center [228, 74] width 126 height 10
type input "[PHONE_NUMBER]"
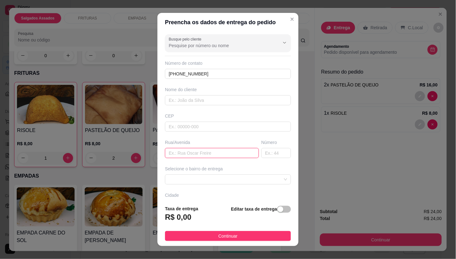
click at [184, 150] on input "text" at bounding box center [212, 153] width 94 height 10
type input "c"
click at [262, 152] on input "text" at bounding box center [276, 153] width 30 height 10
click at [246, 184] on span at bounding box center [228, 179] width 118 height 9
type input "118"
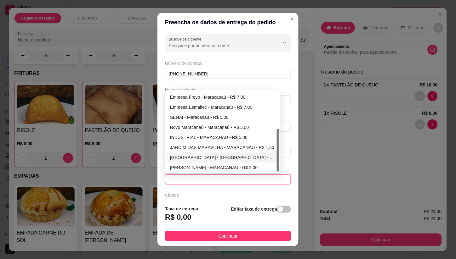
scroll to position [71, 0]
click at [197, 149] on div "JARDIM DAS MARAVILHA - MARACANAU - R$ 1,50" at bounding box center [222, 147] width 105 height 7
type input "MARACANAU"
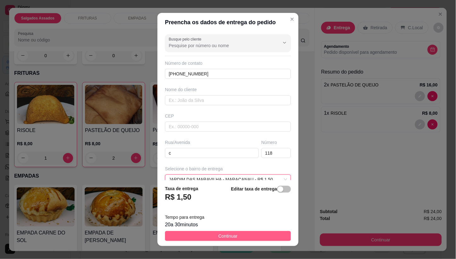
click at [211, 234] on button "Continuar" at bounding box center [228, 236] width 126 height 10
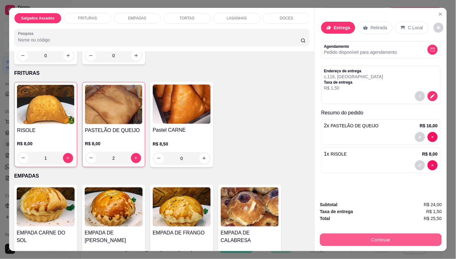
click at [323, 236] on button "Continuar" at bounding box center [381, 240] width 122 height 13
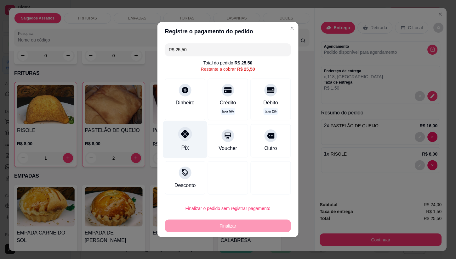
click at [186, 131] on icon at bounding box center [185, 134] width 8 height 8
type input "R$ 0,00"
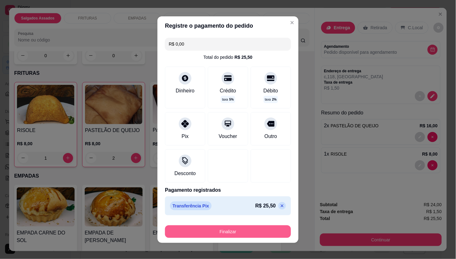
click at [238, 231] on button "Finalizar" at bounding box center [228, 232] width 126 height 13
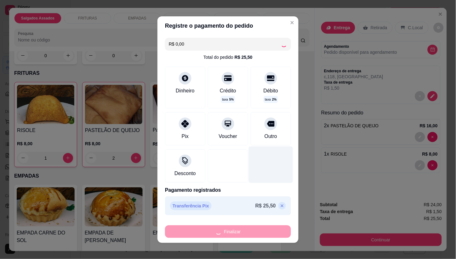
type input "0"
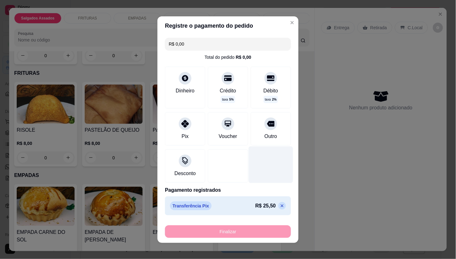
type input "-R$ 25,50"
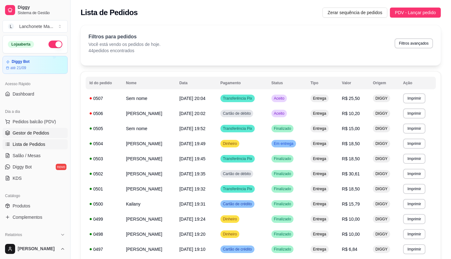
click at [36, 135] on span "Gestor de Pedidos" at bounding box center [31, 133] width 37 height 6
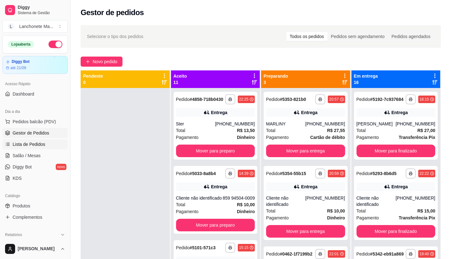
click at [14, 140] on link "Lista de Pedidos" at bounding box center [35, 144] width 65 height 10
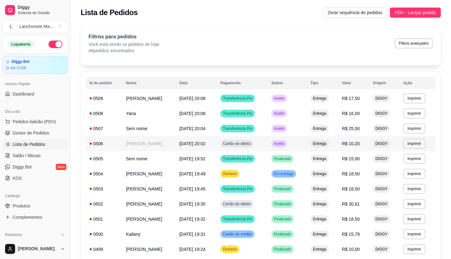
click at [285, 144] on span "Aceito" at bounding box center [279, 143] width 13 height 5
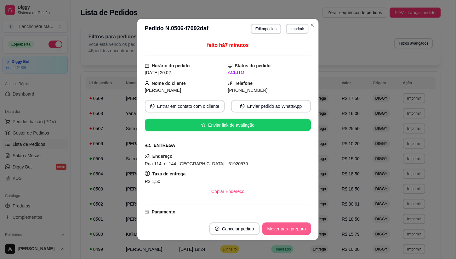
click at [283, 231] on button "Mover para preparo" at bounding box center [286, 229] width 49 height 13
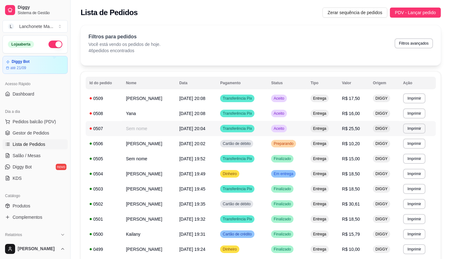
click at [297, 132] on td "Aceito" at bounding box center [286, 128] width 39 height 15
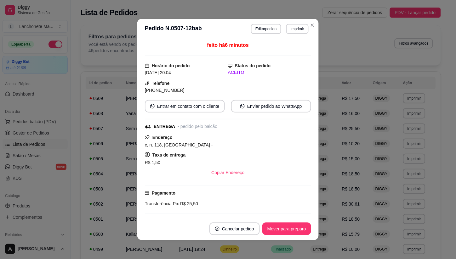
click at [307, 30] on header "**********" at bounding box center [227, 29] width 181 height 20
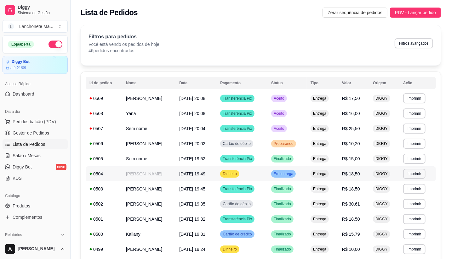
click at [300, 169] on td "Em entrega" at bounding box center [286, 174] width 39 height 15
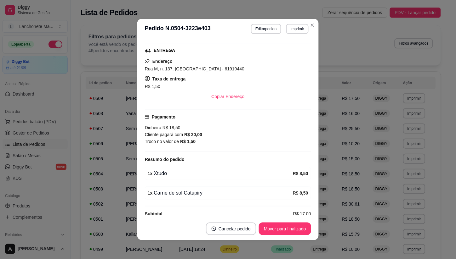
scroll to position [105, 0]
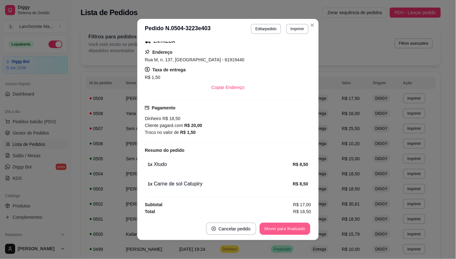
click at [295, 234] on button "Mover para finalizado" at bounding box center [285, 229] width 51 height 12
click at [295, 233] on div "Mover para finalizado" at bounding box center [280, 229] width 61 height 13
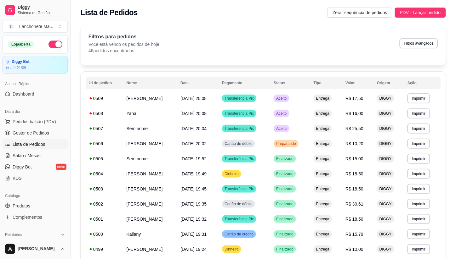
click at [309, 29] on div "Filtros para pedidos Você está vendo os pedidos de hoje. 46 pedidos encontrados…" at bounding box center [263, 45] width 365 height 40
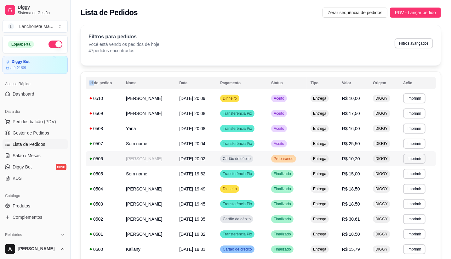
click at [307, 156] on td "Preparando" at bounding box center [286, 158] width 39 height 15
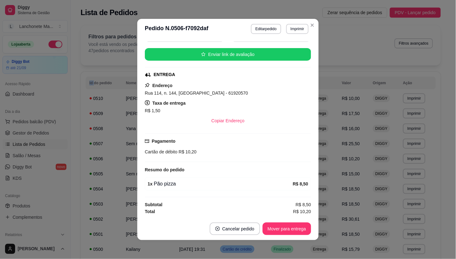
scroll to position [71, 0]
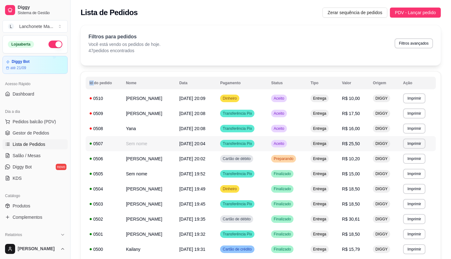
click at [301, 144] on td "Aceito" at bounding box center [286, 143] width 39 height 15
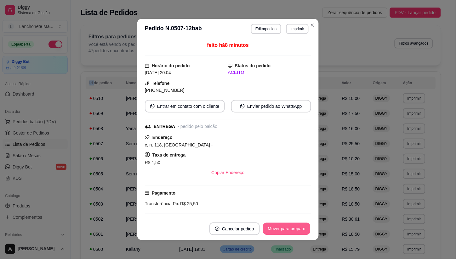
click at [281, 232] on button "Mover para preparo" at bounding box center [286, 229] width 47 height 12
click at [281, 232] on div "Mover para preparo" at bounding box center [286, 229] width 49 height 13
click at [281, 232] on button "Mover para entrega" at bounding box center [286, 229] width 47 height 12
click at [281, 232] on button "Mover para finalizado" at bounding box center [285, 229] width 52 height 13
click at [281, 232] on div "Mover para finalizado" at bounding box center [285, 229] width 52 height 13
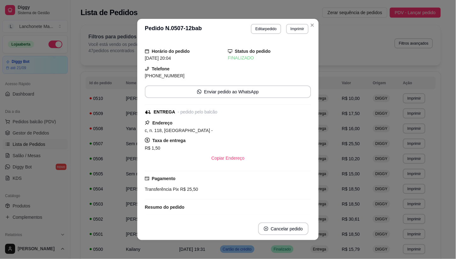
click at [303, 21] on header "**********" at bounding box center [227, 29] width 181 height 20
click at [313, 21] on header "**********" at bounding box center [227, 29] width 181 height 20
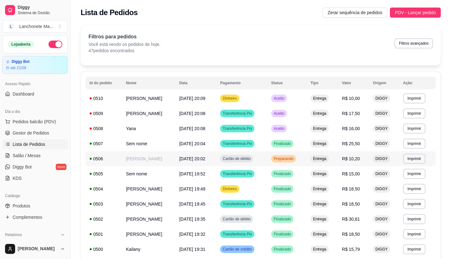
click at [301, 153] on td "Preparando" at bounding box center [286, 158] width 39 height 15
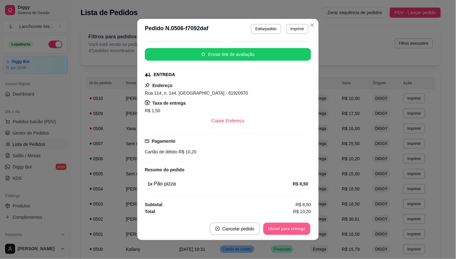
click at [285, 231] on button "Mover para entrega" at bounding box center [286, 229] width 47 height 12
click at [285, 231] on div "Mover para entrega" at bounding box center [287, 229] width 48 height 13
click at [305, 29] on button "Imprimir" at bounding box center [297, 29] width 22 height 10
click at [310, 26] on icon "Close" at bounding box center [312, 25] width 5 height 5
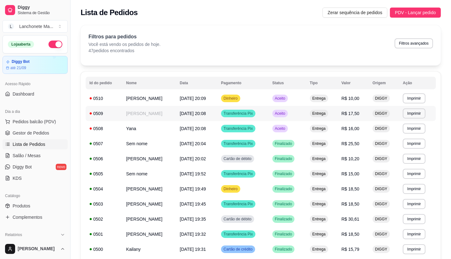
click at [300, 124] on td "Aceito" at bounding box center [286, 128] width 37 height 15
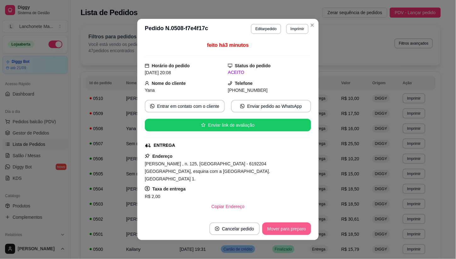
click at [283, 231] on button "Mover para preparo" at bounding box center [286, 229] width 49 height 13
click at [283, 231] on div "Mover para preparo" at bounding box center [282, 229] width 58 height 13
click at [283, 231] on button "Mover para entrega" at bounding box center [287, 229] width 48 height 13
click at [283, 231] on div "Mover para entrega" at bounding box center [287, 229] width 48 height 13
click at [283, 231] on button "Mover para finalizado" at bounding box center [285, 229] width 52 height 13
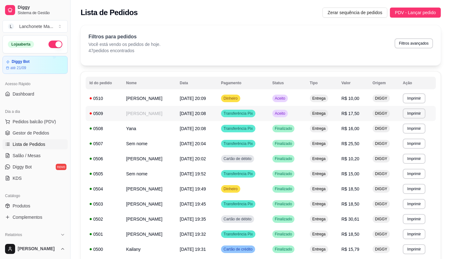
click at [288, 115] on div "Aceito" at bounding box center [279, 114] width 15 height 8
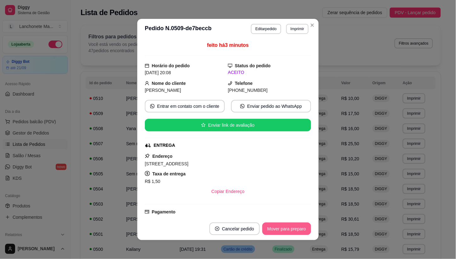
click at [275, 227] on button "Mover para preparo" at bounding box center [286, 229] width 49 height 13
click at [275, 227] on div "Mover para preparo" at bounding box center [282, 229] width 58 height 13
click at [275, 227] on button "Mover para entrega" at bounding box center [286, 229] width 47 height 12
click at [275, 227] on div "Mover para entrega" at bounding box center [287, 229] width 48 height 13
click at [275, 227] on button "Mover para finalizado" at bounding box center [285, 229] width 52 height 13
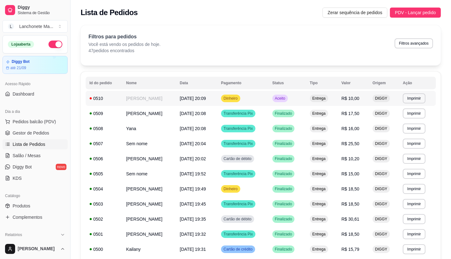
click at [285, 99] on div "Aceito" at bounding box center [279, 99] width 15 height 8
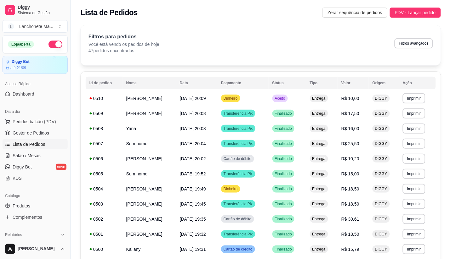
scroll to position [85, 0]
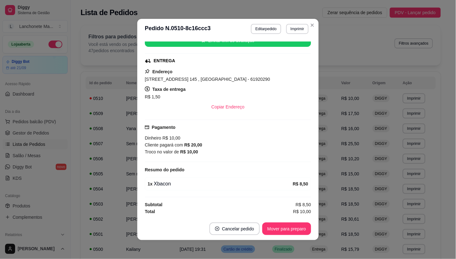
click at [277, 225] on button "Mover para preparo" at bounding box center [286, 229] width 49 height 13
click at [277, 225] on button "Mover para entrega" at bounding box center [287, 229] width 48 height 13
click at [277, 225] on div "Mover para entrega" at bounding box center [287, 229] width 48 height 13
click at [277, 225] on button "Mover para finalizado" at bounding box center [285, 229] width 51 height 12
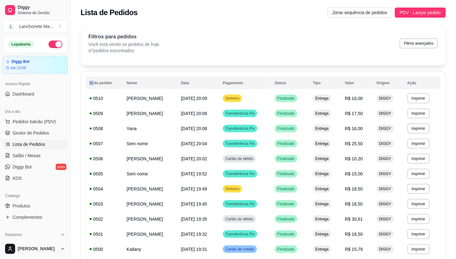
click at [307, 27] on div "Filtros para pedidos Você está vendo os pedidos de hoje. 47 pedidos encontrados…" at bounding box center [263, 45] width 365 height 40
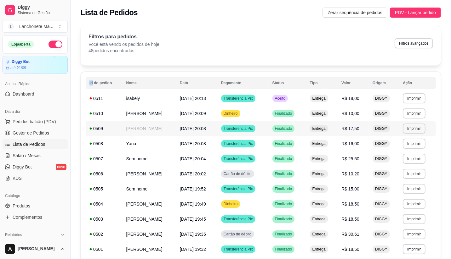
click at [251, 130] on span "Transferência Pix" at bounding box center [238, 128] width 32 height 5
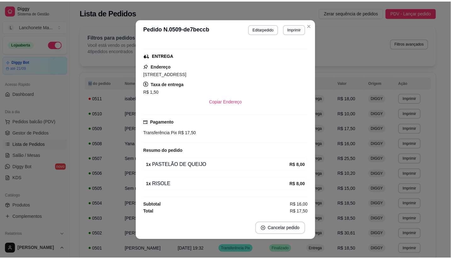
scroll to position [76, 0]
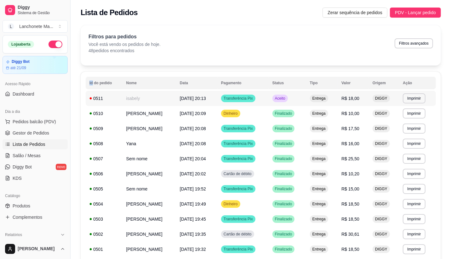
click at [286, 97] on span "Aceito" at bounding box center [280, 98] width 13 height 5
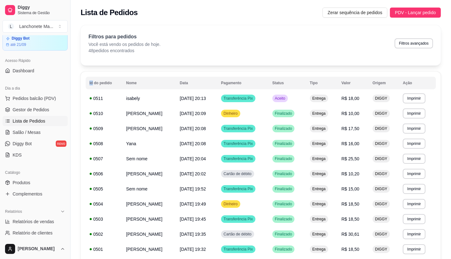
scroll to position [35, 0]
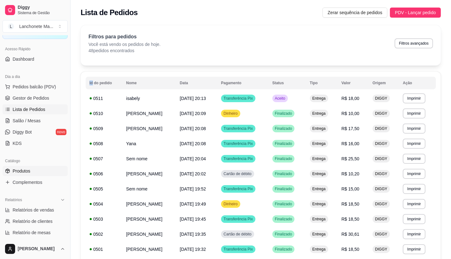
click at [31, 169] on link "Produtos" at bounding box center [35, 171] width 65 height 10
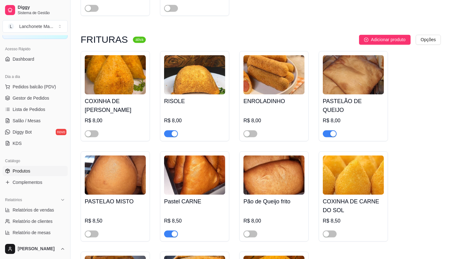
scroll to position [1084, 0]
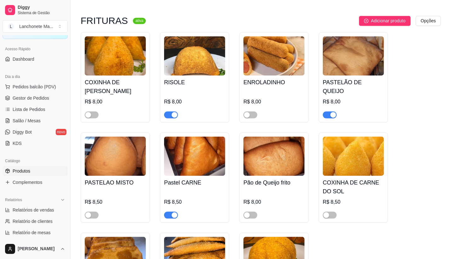
click at [172, 212] on div "button" at bounding box center [175, 215] width 6 height 6
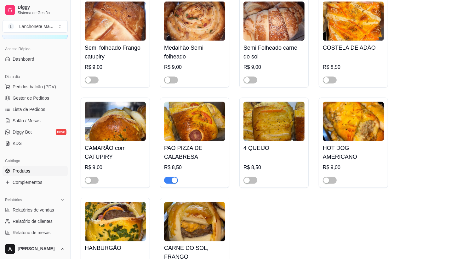
scroll to position [804, 0]
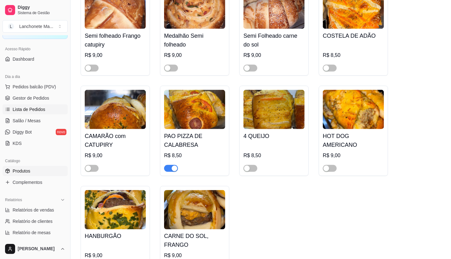
click at [21, 112] on span "Lista de Pedidos" at bounding box center [29, 109] width 33 height 6
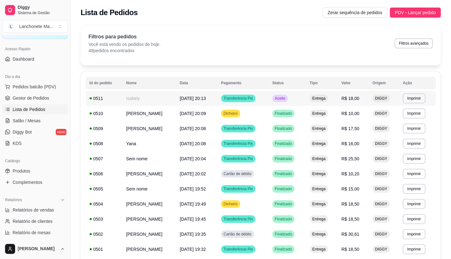
click at [297, 102] on td "Aceito" at bounding box center [286, 98] width 37 height 15
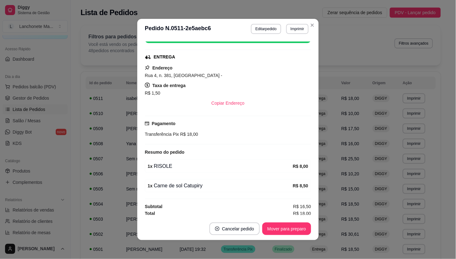
scroll to position [91, 0]
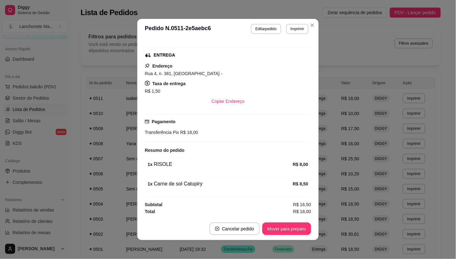
click at [297, 219] on footer "Cancelar pedido Mover para preparo" at bounding box center [227, 229] width 181 height 23
click at [299, 228] on button "Mover para preparo" at bounding box center [286, 229] width 47 height 12
click at [300, 227] on button "Mover para entrega" at bounding box center [287, 229] width 48 height 13
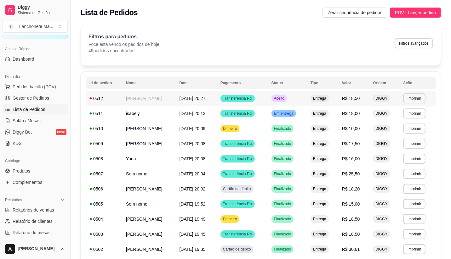
click at [285, 98] on span "Aceito" at bounding box center [279, 98] width 13 height 5
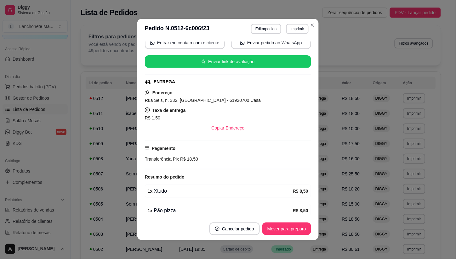
scroll to position [56, 0]
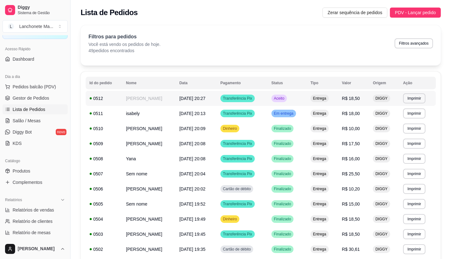
click at [285, 99] on span "Aceito" at bounding box center [279, 98] width 13 height 5
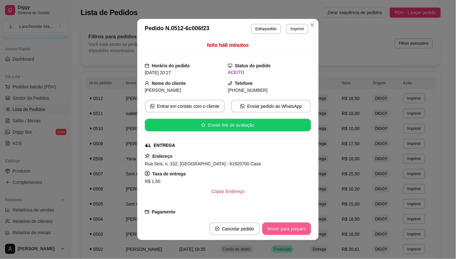
click at [286, 229] on button "Mover para preparo" at bounding box center [286, 229] width 49 height 13
click at [286, 229] on button "Mover para entrega" at bounding box center [287, 229] width 48 height 13
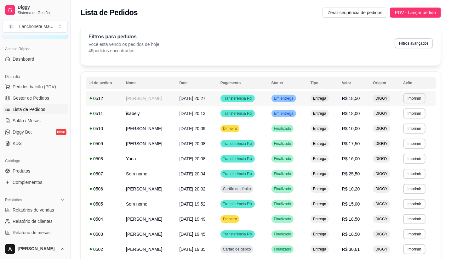
click at [175, 100] on td "[PERSON_NAME]" at bounding box center [148, 98] width 53 height 15
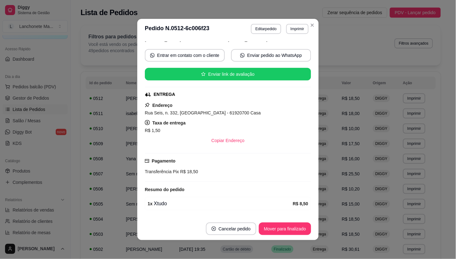
scroll to position [70, 0]
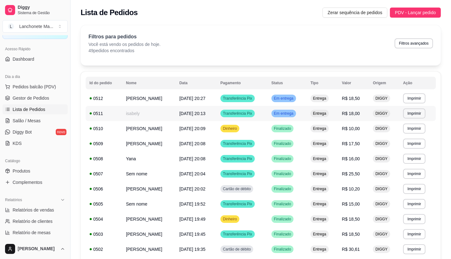
click at [257, 108] on td "Transferência Pix" at bounding box center [242, 113] width 51 height 15
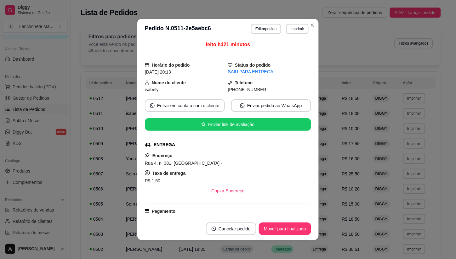
scroll to position [0, 0]
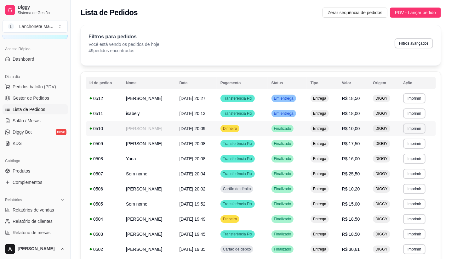
click at [292, 128] on span "Finalizado" at bounding box center [283, 128] width 20 height 5
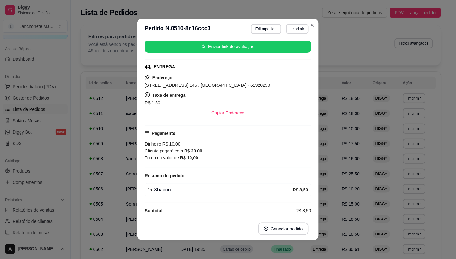
scroll to position [71, 0]
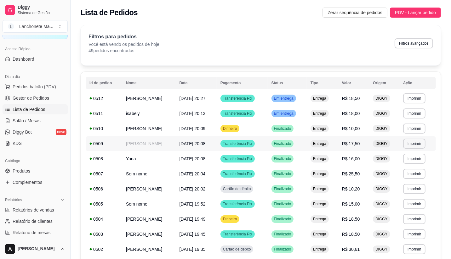
click at [287, 143] on span "Finalizado" at bounding box center [283, 143] width 20 height 5
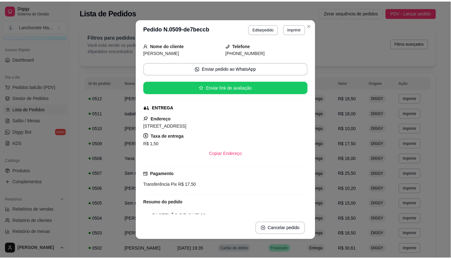
scroll to position [35, 0]
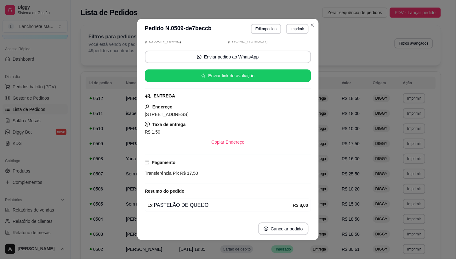
click at [312, 30] on header "**********" at bounding box center [227, 29] width 181 height 20
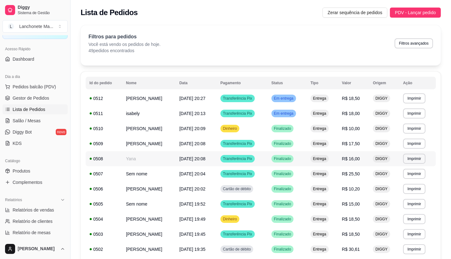
click at [292, 157] on span "Finalizado" at bounding box center [283, 158] width 20 height 5
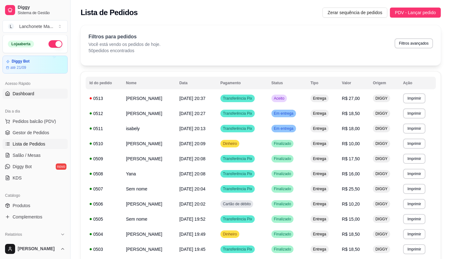
scroll to position [0, 0]
click at [35, 207] on link "Produtos" at bounding box center [35, 206] width 65 height 10
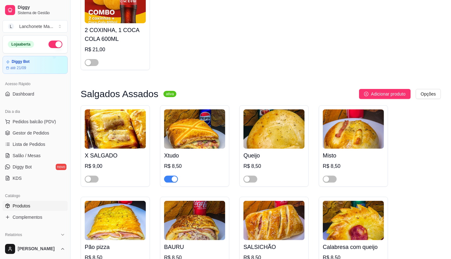
scroll to position [105, 0]
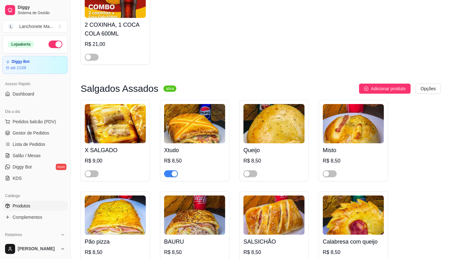
click at [169, 177] on span "button" at bounding box center [171, 174] width 14 height 7
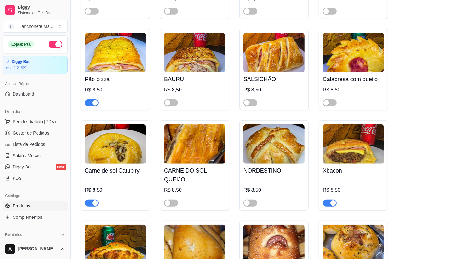
scroll to position [280, 0]
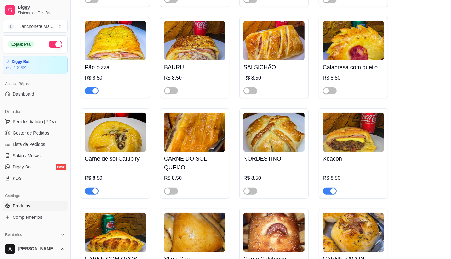
click at [326, 188] on span "button" at bounding box center [330, 191] width 14 height 7
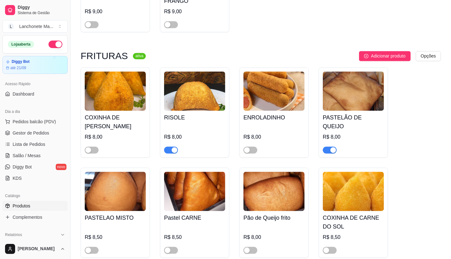
scroll to position [1049, 0]
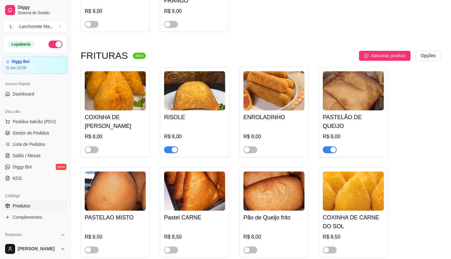
click at [331, 147] on div "button" at bounding box center [333, 150] width 6 height 6
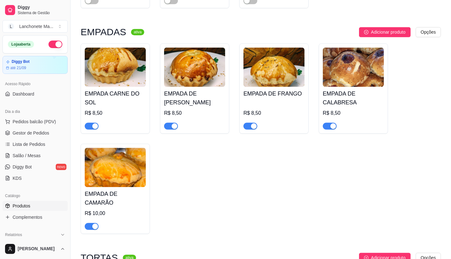
scroll to position [1399, 0]
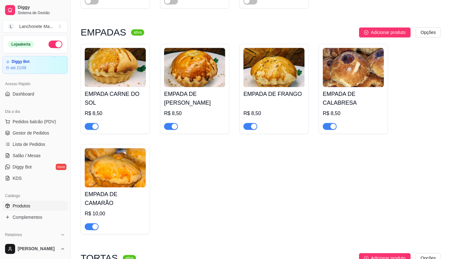
click at [90, 123] on span "button" at bounding box center [92, 126] width 14 height 7
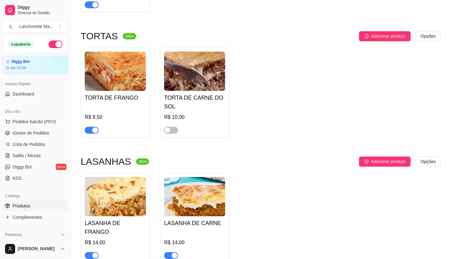
scroll to position [1609, 0]
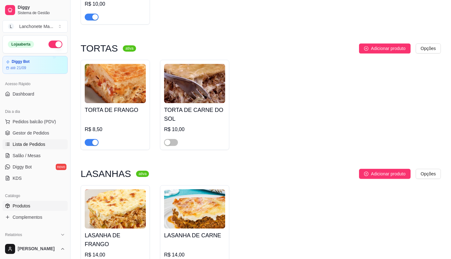
click at [33, 147] on span "Lista de Pedidos" at bounding box center [29, 144] width 33 height 6
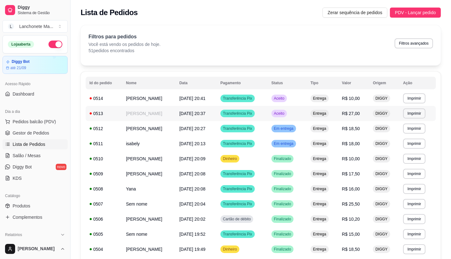
click at [307, 112] on td "Aceito" at bounding box center [287, 113] width 39 height 15
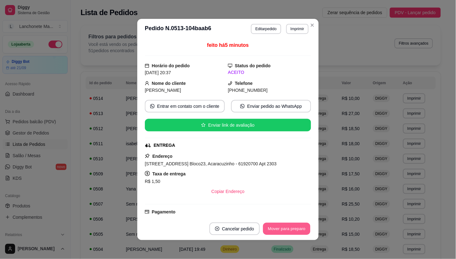
click at [276, 228] on button "Mover para preparo" at bounding box center [286, 229] width 47 height 12
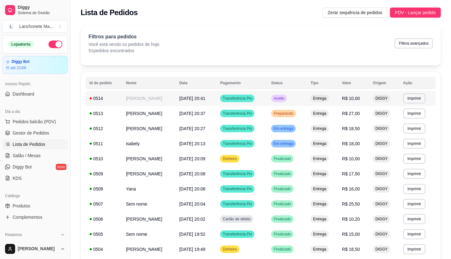
click at [302, 94] on td "Aceito" at bounding box center [286, 98] width 39 height 15
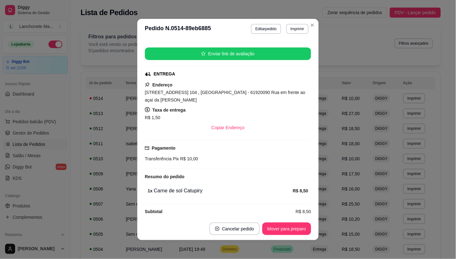
scroll to position [1, 0]
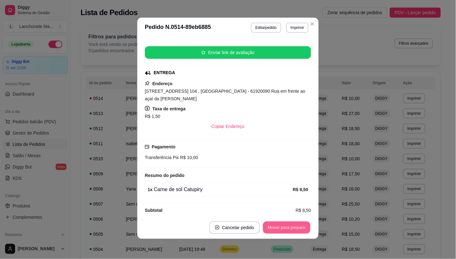
click at [280, 232] on button "Mover para preparo" at bounding box center [286, 228] width 47 height 12
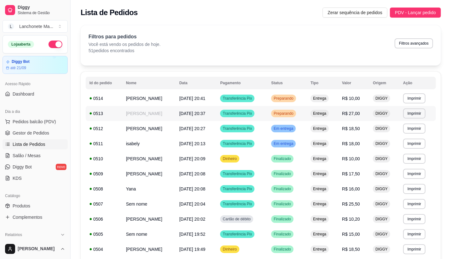
click at [295, 110] on div "Preparando" at bounding box center [283, 114] width 25 height 8
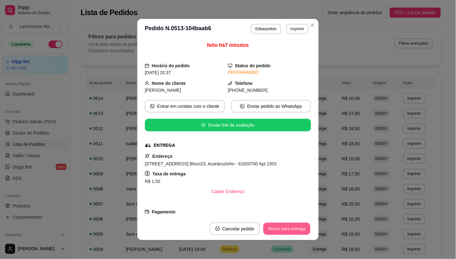
click at [272, 229] on button "Mover para entrega" at bounding box center [286, 229] width 47 height 12
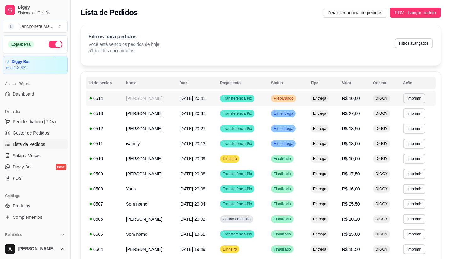
click at [292, 96] on span "Preparando" at bounding box center [283, 98] width 22 height 5
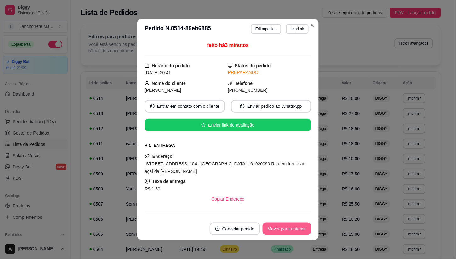
click at [282, 225] on button "Mover para entrega" at bounding box center [287, 229] width 48 height 13
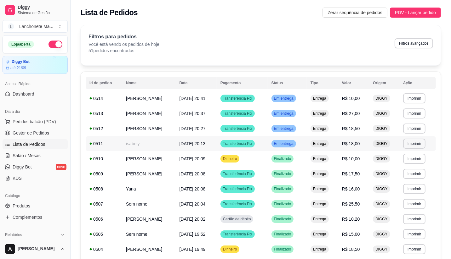
click at [288, 144] on span "Em entrega" at bounding box center [284, 143] width 22 height 5
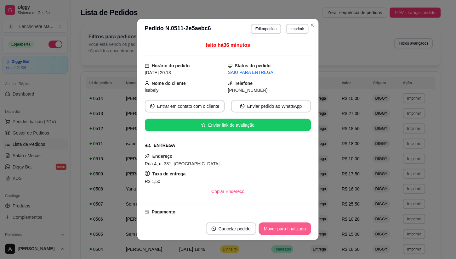
click at [279, 228] on button "Mover para finalizado" at bounding box center [285, 229] width 52 height 13
click at [247, 223] on button "Cancelar pedido" at bounding box center [222, 229] width 50 height 13
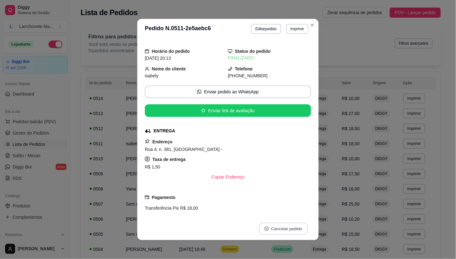
click at [281, 223] on button "Cancelar pedido" at bounding box center [283, 229] width 49 height 12
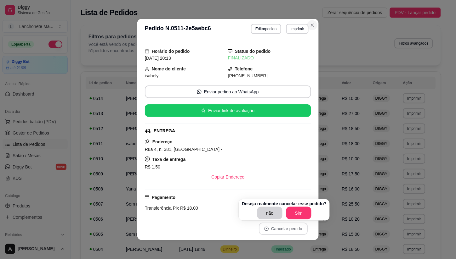
click at [309, 29] on button "Close" at bounding box center [312, 25] width 10 height 10
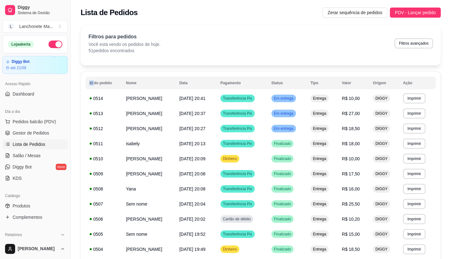
click at [295, 127] on span "Em entrega" at bounding box center [284, 128] width 22 height 5
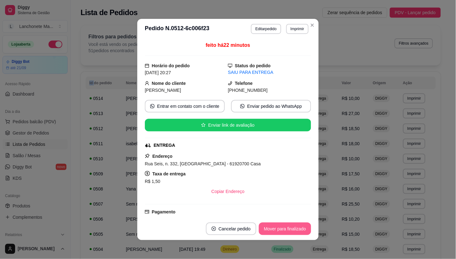
click at [290, 232] on button "Mover para finalizado" at bounding box center [285, 229] width 52 height 13
click at [290, 232] on div "Mover para finalizado" at bounding box center [280, 229] width 61 height 13
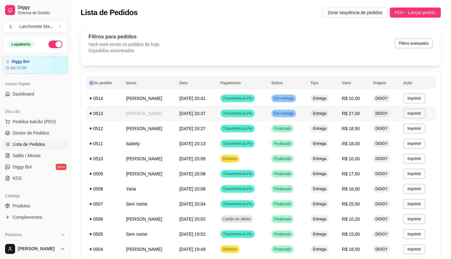
click at [295, 116] on span "Em entrega" at bounding box center [284, 113] width 22 height 5
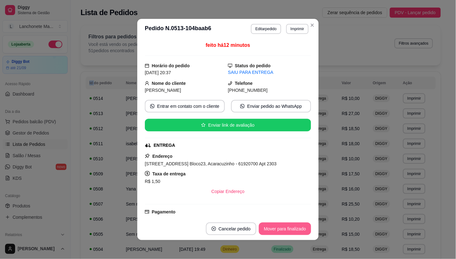
click at [298, 223] on button "Mover para finalizado" at bounding box center [285, 229] width 52 height 13
click at [299, 224] on div "Mover para finalizado" at bounding box center [280, 229] width 61 height 13
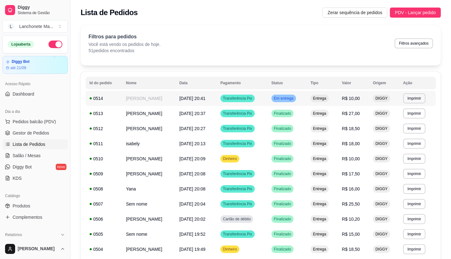
click at [304, 94] on td "Em entrega" at bounding box center [287, 98] width 39 height 15
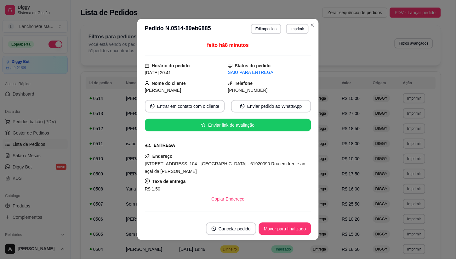
click at [269, 223] on footer "Cancelar pedido Mover para finalizado" at bounding box center [227, 229] width 181 height 23
click at [269, 223] on div "Mover para finalizado" at bounding box center [285, 229] width 52 height 13
click at [269, 226] on button "Mover para finalizado" at bounding box center [285, 229] width 52 height 13
click at [269, 227] on div "Mover para finalizado" at bounding box center [280, 229] width 61 height 13
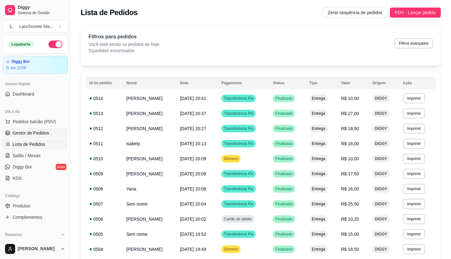
click at [31, 130] on span "Gestor de Pedidos" at bounding box center [31, 133] width 37 height 6
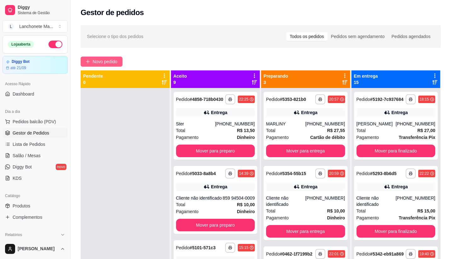
click at [106, 60] on span "Novo pedido" at bounding box center [105, 61] width 25 height 7
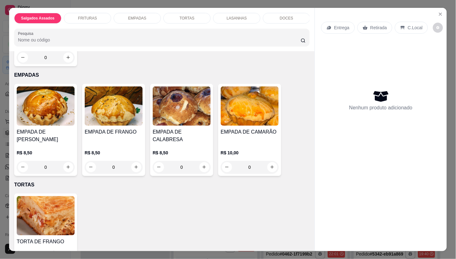
scroll to position [210, 0]
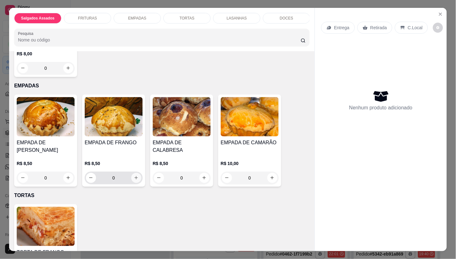
click at [135, 179] on icon "increase-product-quantity" at bounding box center [136, 178] width 5 height 5
type input "1"
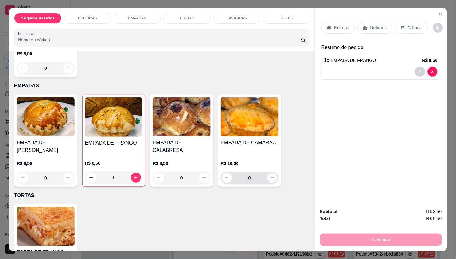
click at [271, 178] on icon "increase-product-quantity" at bounding box center [272, 178] width 5 height 5
type input "1"
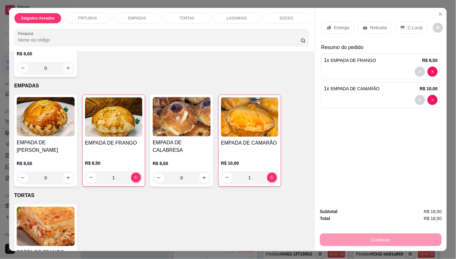
click at [335, 25] on p "Entrega" at bounding box center [341, 28] width 15 height 6
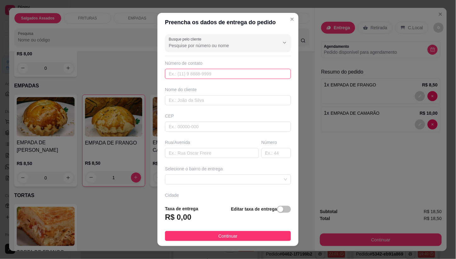
click at [181, 72] on input "text" at bounding box center [228, 74] width 126 height 10
type input "(85) 98657-7373"
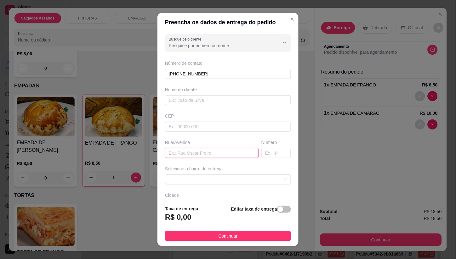
click at [194, 155] on input "text" at bounding box center [212, 153] width 94 height 10
type input "lk condom"
click at [232, 185] on div "Busque pelo cliente Número de contato (85) 98657-7373 Nome do cliente CEP Rua/A…" at bounding box center [227, 116] width 141 height 169
click at [231, 180] on span at bounding box center [228, 179] width 118 height 9
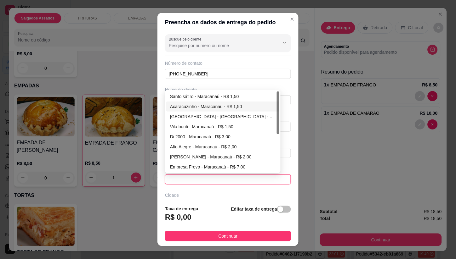
click at [200, 105] on div "Acaracuzinho - Maracanaú - R$ 1,50" at bounding box center [222, 106] width 105 height 7
type input "Maracanaú"
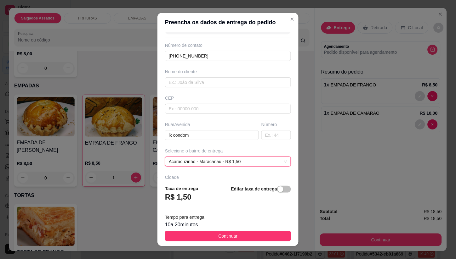
scroll to position [64, 0]
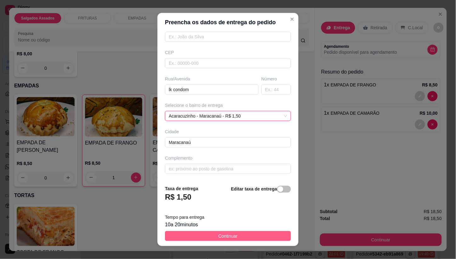
click at [223, 239] on span "Continuar" at bounding box center [227, 236] width 19 height 7
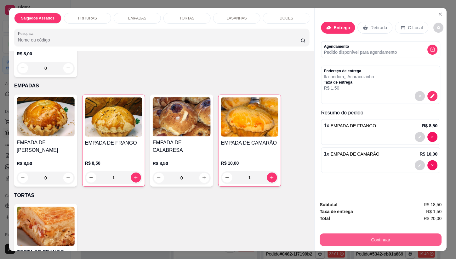
click at [335, 238] on button "Continuar" at bounding box center [381, 240] width 122 height 13
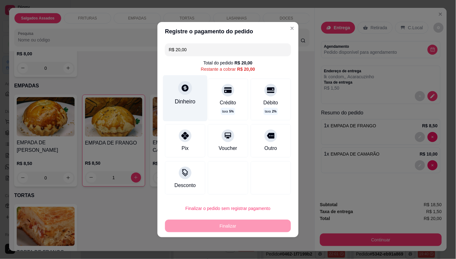
click at [181, 98] on div "Dinheiro" at bounding box center [185, 102] width 21 height 8
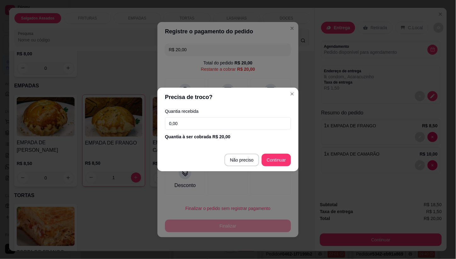
click at [198, 124] on input "0,00" at bounding box center [228, 123] width 126 height 13
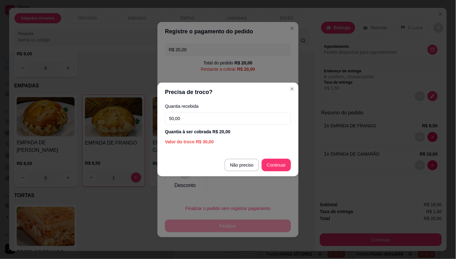
type input "50,00"
type input "R$ 0,00"
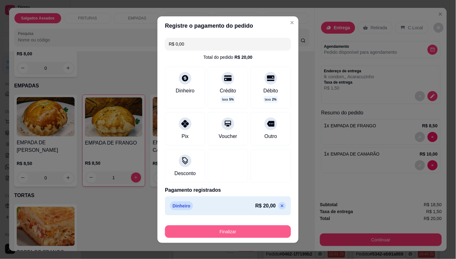
click at [259, 235] on button "Finalizar" at bounding box center [228, 232] width 126 height 13
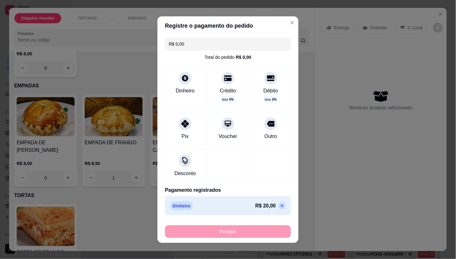
type input "0"
type input "-R$ 20,00"
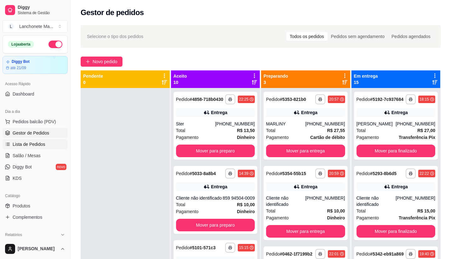
click at [32, 144] on span "Lista de Pedidos" at bounding box center [29, 144] width 33 height 6
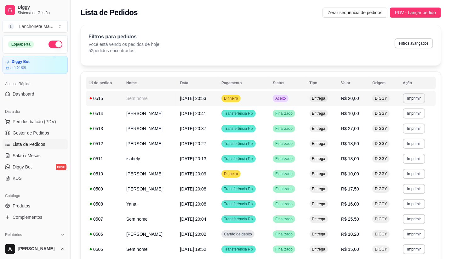
click at [286, 96] on div "Aceito" at bounding box center [280, 99] width 15 height 8
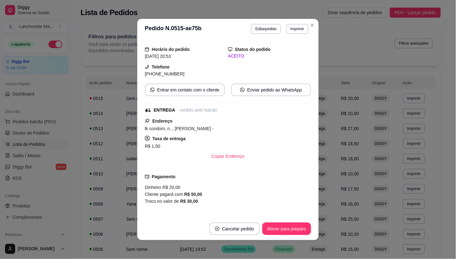
scroll to position [16, 0]
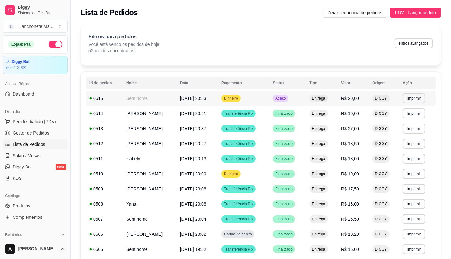
click at [269, 97] on td "Dinheiro" at bounding box center [243, 98] width 51 height 15
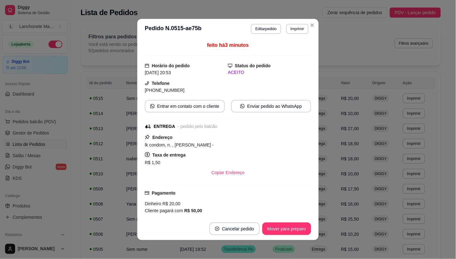
drag, startPoint x: 273, startPoint y: 222, endPoint x: 275, endPoint y: 225, distance: 3.4
click at [274, 223] on footer "Cancelar pedido Mover para preparo" at bounding box center [227, 229] width 181 height 23
click at [275, 225] on button "Mover para preparo" at bounding box center [286, 229] width 49 height 13
click at [275, 226] on div "Mover para preparo" at bounding box center [286, 229] width 49 height 13
click at [275, 226] on div "Mover para entrega" at bounding box center [282, 229] width 57 height 13
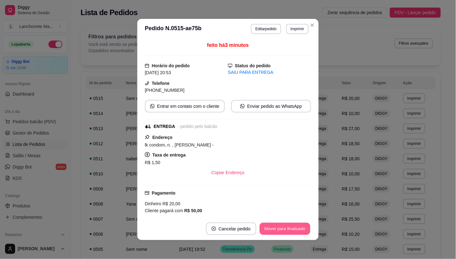
click at [275, 226] on button "Mover para finalizado" at bounding box center [285, 229] width 51 height 12
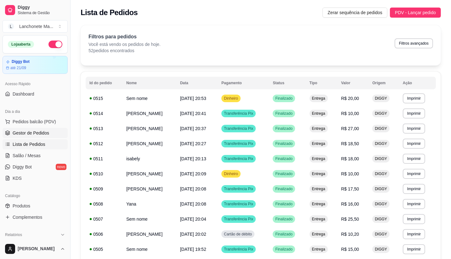
click at [10, 131] on link "Gestor de Pedidos" at bounding box center [35, 133] width 65 height 10
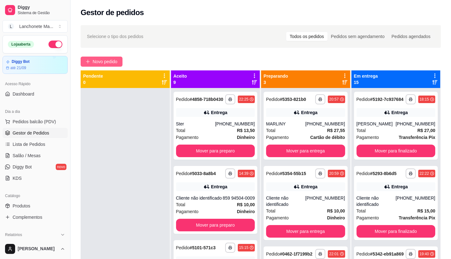
click at [109, 65] on button "Novo pedido" at bounding box center [102, 62] width 42 height 10
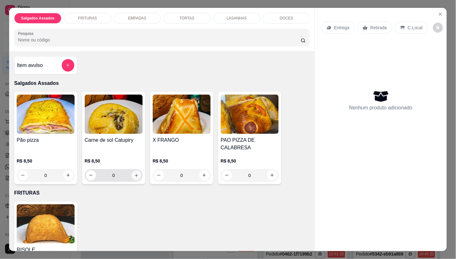
click at [134, 178] on icon "increase-product-quantity" at bounding box center [136, 175] width 5 height 5
type input "1"
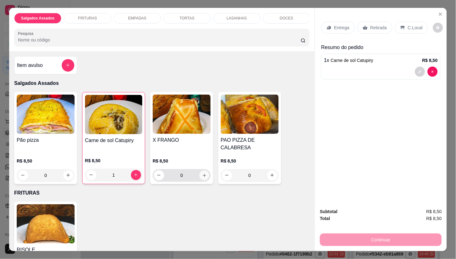
click at [202, 177] on icon "increase-product-quantity" at bounding box center [204, 175] width 5 height 5
type input "1"
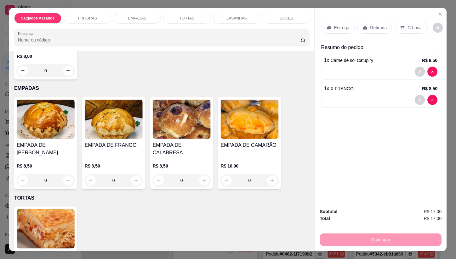
scroll to position [210, 0]
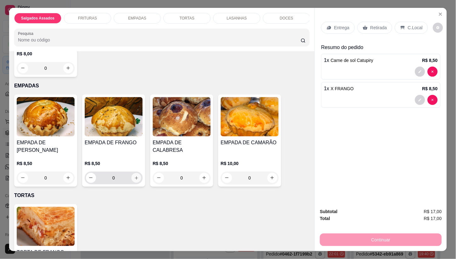
click at [134, 178] on icon "increase-product-quantity" at bounding box center [136, 178] width 5 height 5
type input "1"
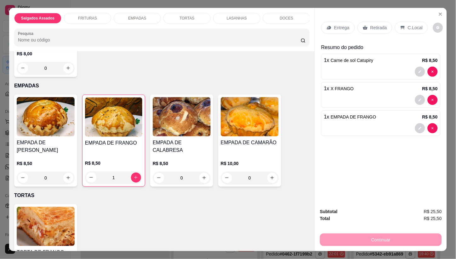
click at [339, 27] on p "Entrega" at bounding box center [341, 28] width 15 height 6
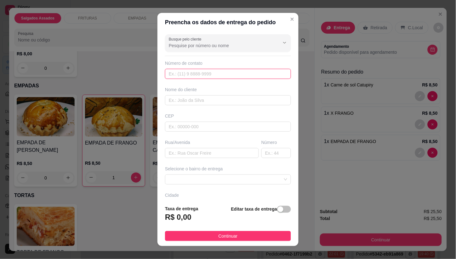
click at [190, 74] on input "text" at bounding box center [228, 74] width 126 height 10
type input "(85) 99617-8965"
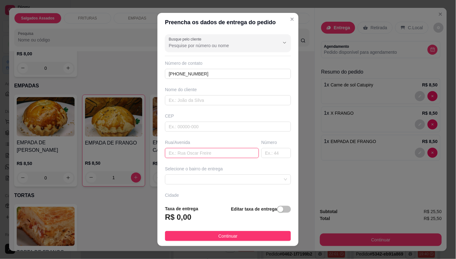
click at [200, 155] on input "text" at bounding box center [212, 153] width 94 height 10
type input "17"
click at [266, 151] on input "text" at bounding box center [276, 153] width 30 height 10
click at [240, 184] on span at bounding box center [228, 179] width 118 height 9
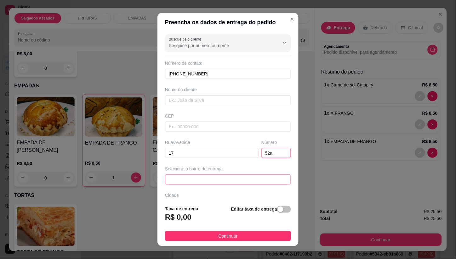
type input "52a"
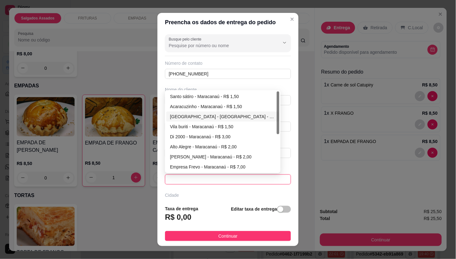
click at [199, 112] on div "[GEOGRAPHIC_DATA] - [GEOGRAPHIC_DATA] - R$ 1,50" at bounding box center [222, 117] width 113 height 10
type input "Maracanaú"
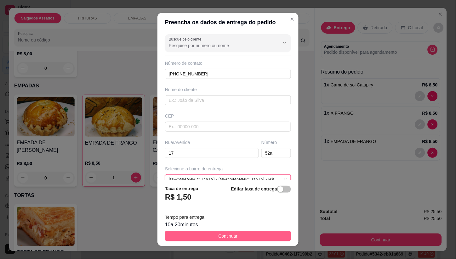
click at [218, 235] on span "Continuar" at bounding box center [227, 236] width 19 height 7
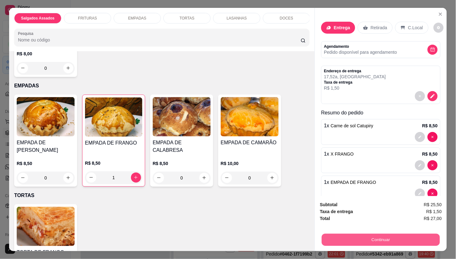
click at [326, 237] on button "Continuar" at bounding box center [381, 240] width 118 height 12
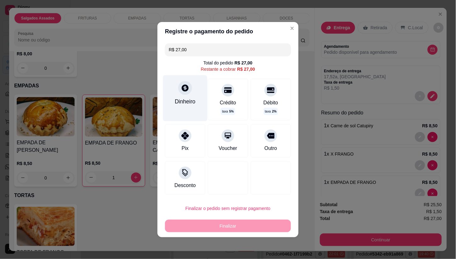
click at [186, 94] on div at bounding box center [185, 88] width 14 height 14
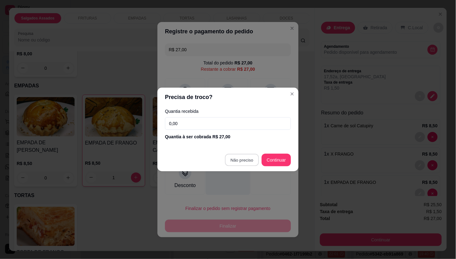
type input "R$ 0,00"
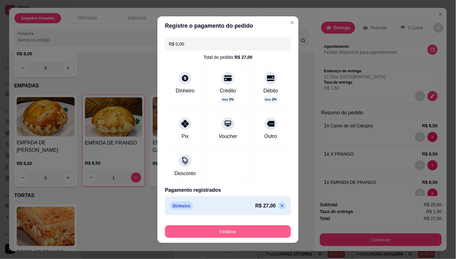
click at [247, 230] on button "Finalizar" at bounding box center [228, 232] width 126 height 13
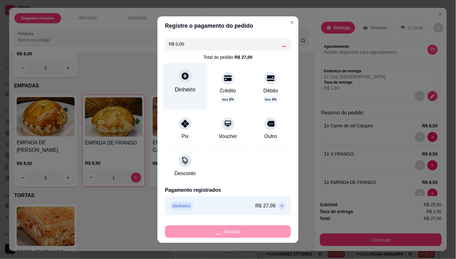
type input "0"
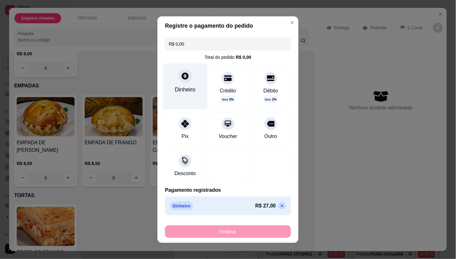
type input "-R$ 27,00"
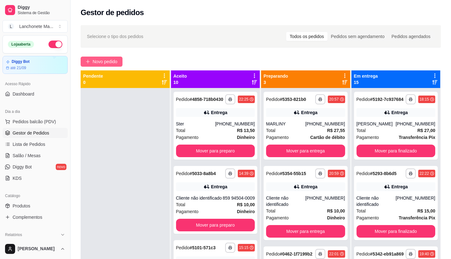
click at [103, 58] on span "Novo pedido" at bounding box center [105, 61] width 25 height 7
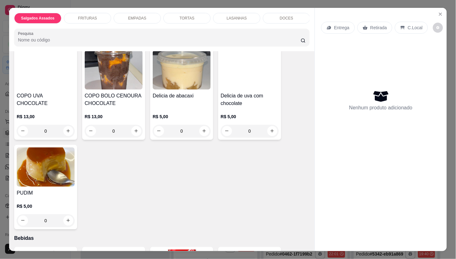
scroll to position [559, 0]
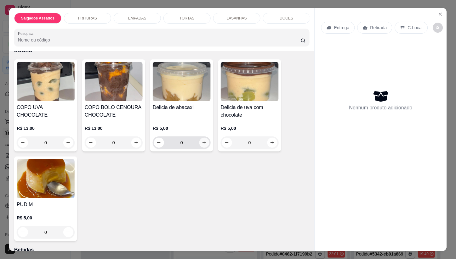
click at [203, 143] on icon "increase-product-quantity" at bounding box center [204, 142] width 5 height 5
type input "1"
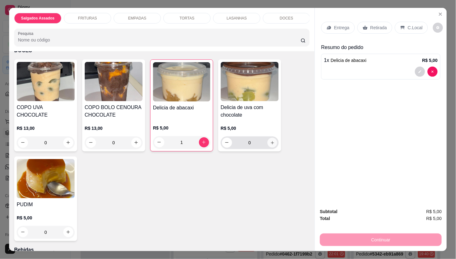
click at [272, 145] on icon "increase-product-quantity" at bounding box center [272, 142] width 5 height 5
type input "1"
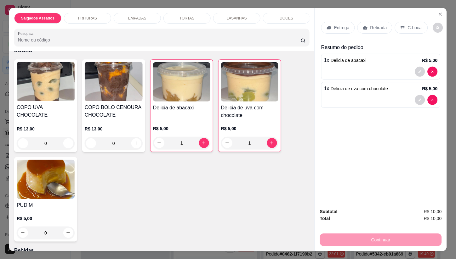
click at [341, 28] on p "Entrega" at bounding box center [341, 28] width 15 height 6
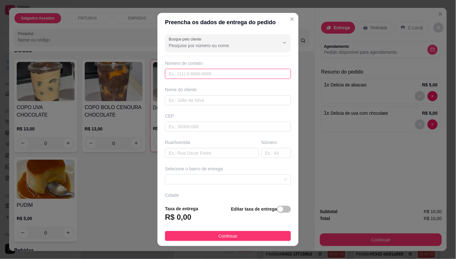
click at [204, 76] on input "text" at bounding box center [228, 74] width 126 height 10
type input "859 99126-2022"
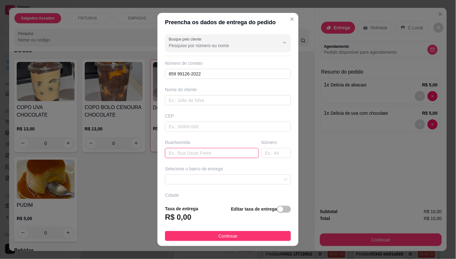
click at [179, 154] on input "text" at bounding box center [212, 153] width 94 height 10
type input "k"
click at [261, 152] on input "text" at bounding box center [276, 153] width 30 height 10
click at [240, 184] on span at bounding box center [228, 179] width 118 height 9
type input "324"
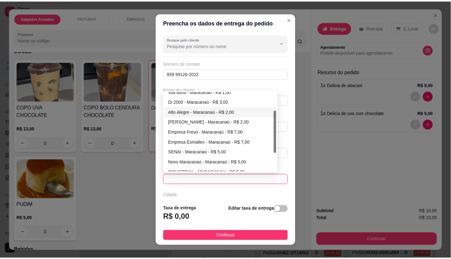
scroll to position [0, 0]
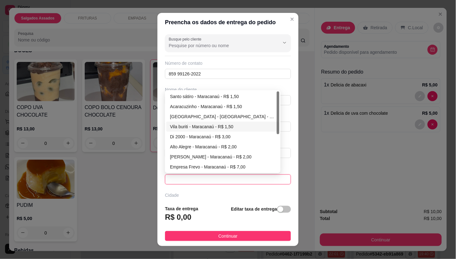
click at [193, 123] on div "Vila buriti - Maracanaú - R$ 1,50" at bounding box center [222, 127] width 113 height 10
type input "Maracanaú"
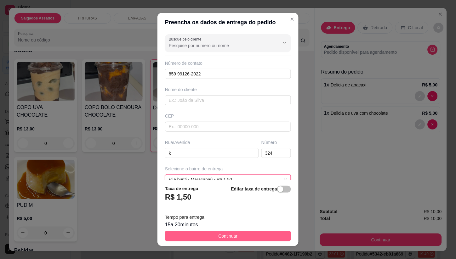
click at [222, 239] on span "Continuar" at bounding box center [227, 236] width 19 height 7
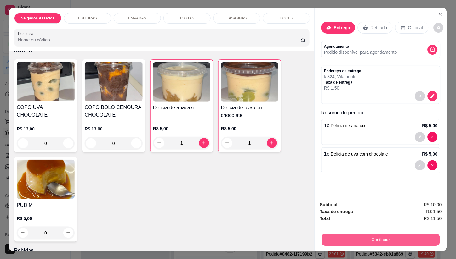
click at [343, 235] on button "Continuar" at bounding box center [381, 240] width 118 height 12
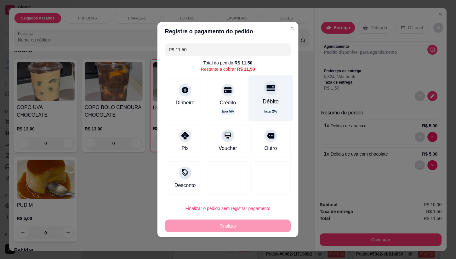
click at [263, 99] on div "Débito" at bounding box center [271, 102] width 16 height 8
type input "R$ 0,00"
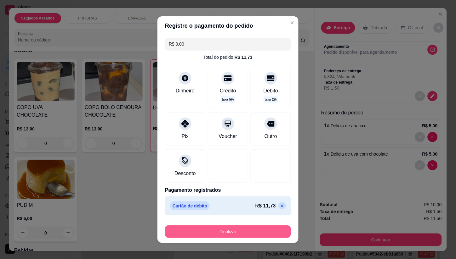
click at [242, 230] on button "Finalizar" at bounding box center [228, 232] width 126 height 13
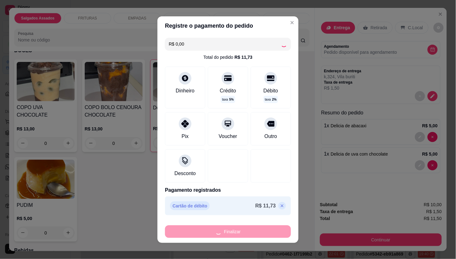
type input "0"
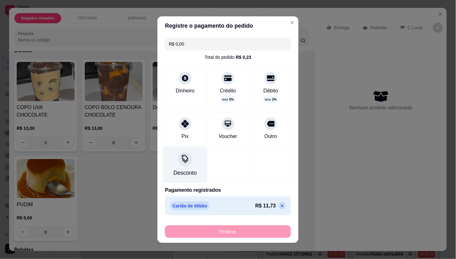
type input "-R$ 11,50"
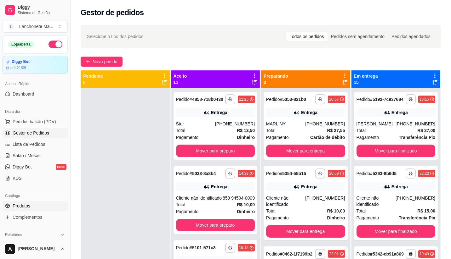
click at [34, 203] on link "Produtos" at bounding box center [35, 206] width 65 height 10
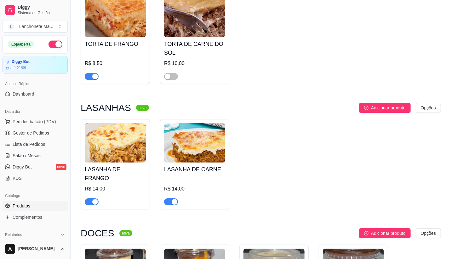
scroll to position [1679, 0]
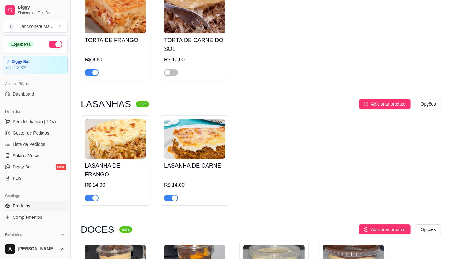
click at [92, 195] on div "button" at bounding box center [95, 198] width 6 height 6
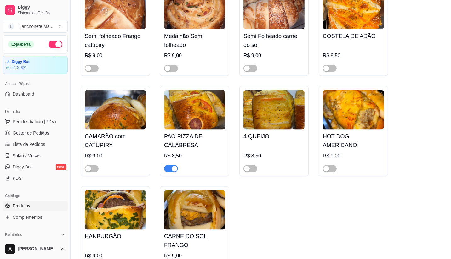
scroll to position [769, 0]
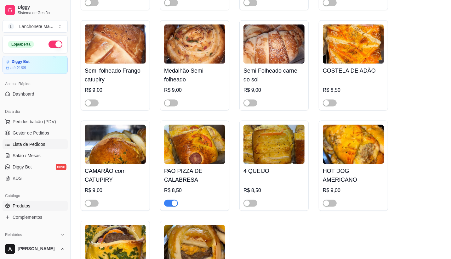
click at [11, 144] on link "Lista de Pedidos" at bounding box center [35, 144] width 65 height 10
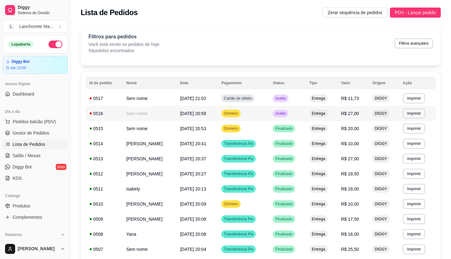
click at [287, 115] on span "Aceito" at bounding box center [280, 113] width 13 height 5
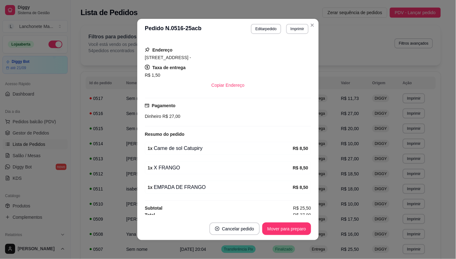
scroll to position [92, 0]
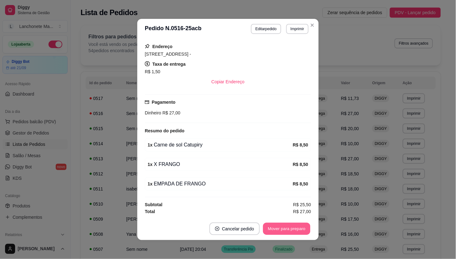
click at [284, 228] on button "Mover para preparo" at bounding box center [286, 229] width 47 height 12
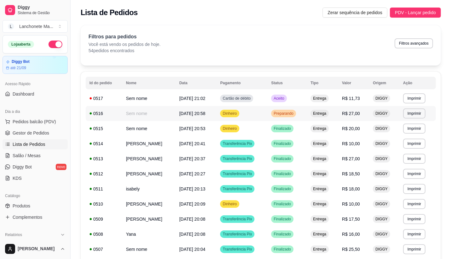
click at [295, 115] on span "Preparando" at bounding box center [283, 113] width 22 height 5
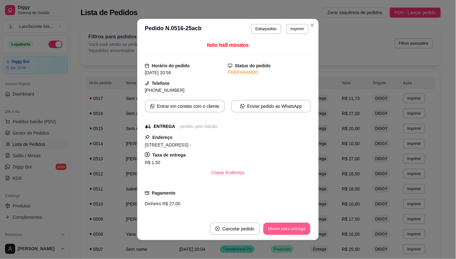
click at [282, 232] on button "Mover para entrega" at bounding box center [286, 229] width 47 height 12
click at [315, 24] on header "**********" at bounding box center [227, 29] width 181 height 20
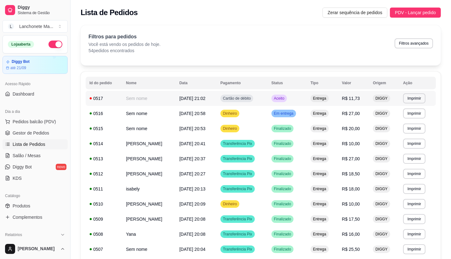
click at [285, 100] on span "Aceito" at bounding box center [279, 98] width 13 height 5
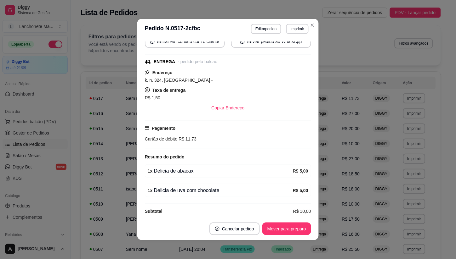
scroll to position [72, 0]
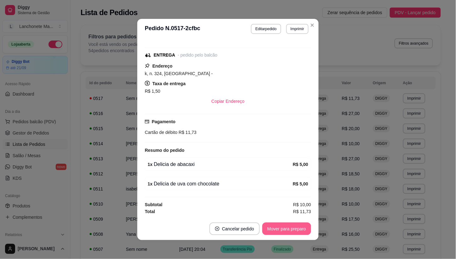
click at [280, 229] on button "Mover para preparo" at bounding box center [286, 229] width 49 height 13
click at [280, 229] on div "Mover para preparo" at bounding box center [282, 229] width 58 height 13
click at [280, 229] on button "Mover para entrega" at bounding box center [286, 229] width 47 height 12
click at [280, 229] on div "Mover para entrega" at bounding box center [287, 229] width 48 height 13
click at [279, 229] on div "Mover para entrega" at bounding box center [287, 229] width 48 height 13
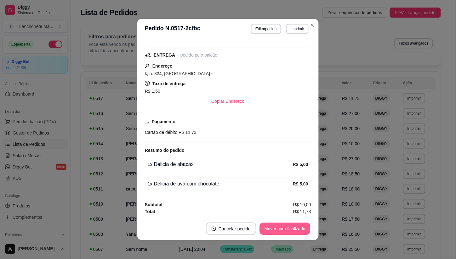
click at [279, 229] on button "Mover para finalizado" at bounding box center [285, 229] width 51 height 12
click at [279, 229] on div "Mover para finalizado" at bounding box center [285, 229] width 52 height 13
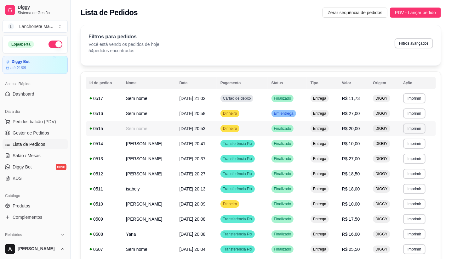
click at [262, 131] on td "Dinheiro" at bounding box center [242, 128] width 51 height 15
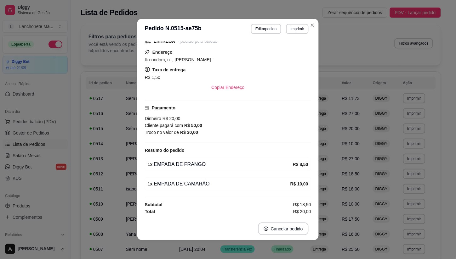
scroll to position [1, 0]
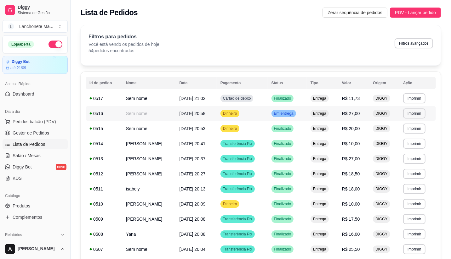
click at [307, 109] on td "Em entrega" at bounding box center [287, 113] width 39 height 15
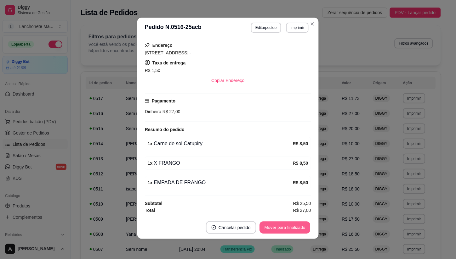
click at [293, 228] on button "Mover para finalizado" at bounding box center [285, 228] width 51 height 12
click at [293, 228] on div "Mover para finalizado" at bounding box center [280, 228] width 61 height 13
click at [293, 228] on button "Cancelar pedido" at bounding box center [283, 228] width 50 height 13
click at [310, 21] on icon "Close" at bounding box center [312, 23] width 5 height 5
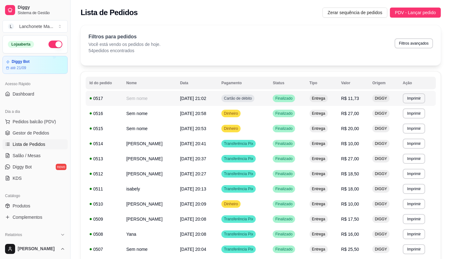
click at [285, 95] on td "Finalizado" at bounding box center [287, 98] width 37 height 15
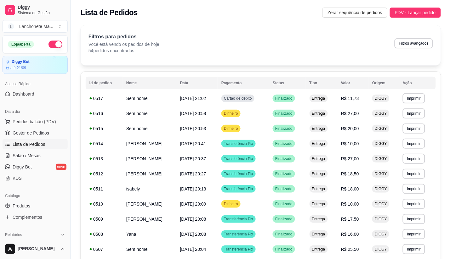
scroll to position [58, 0]
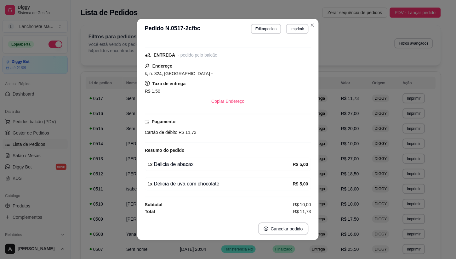
click at [306, 20] on header "**********" at bounding box center [227, 29] width 181 height 20
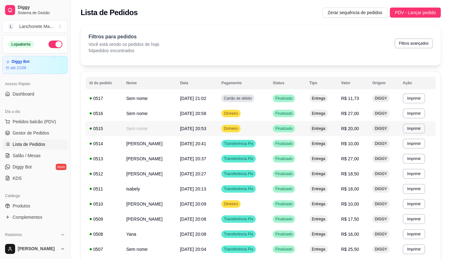
click at [326, 125] on div "Entrega" at bounding box center [318, 129] width 18 height 8
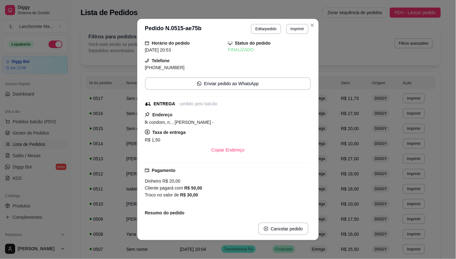
scroll to position [0, 0]
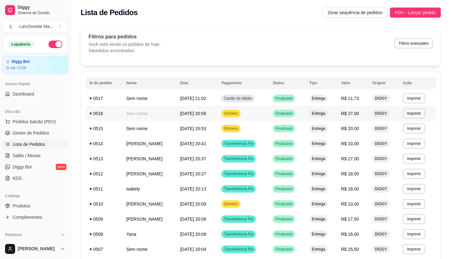
click at [294, 112] on span "Finalizado" at bounding box center [284, 113] width 20 height 5
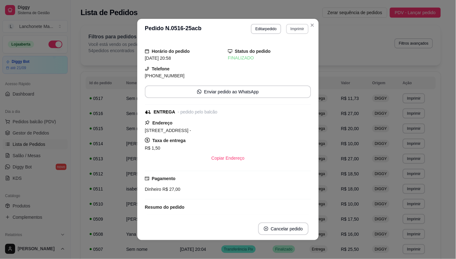
click at [295, 30] on button "Imprimir" at bounding box center [297, 29] width 22 height 10
click at [286, 48] on button "IMPRESSORA" at bounding box center [284, 51] width 46 height 10
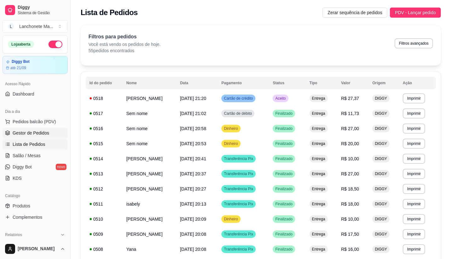
click at [32, 130] on span "Gestor de Pedidos" at bounding box center [31, 133] width 37 height 6
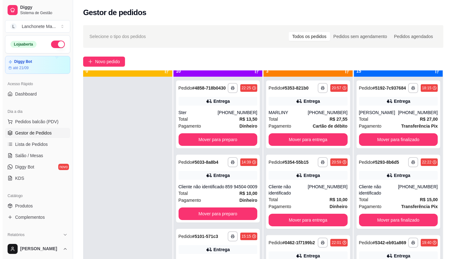
scroll to position [17, 0]
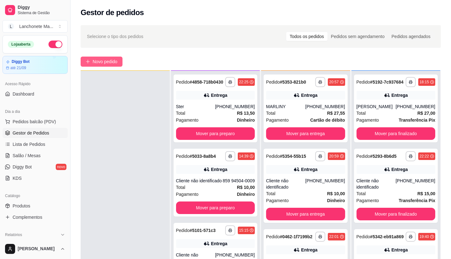
click at [109, 66] on button "Novo pedido" at bounding box center [102, 62] width 42 height 10
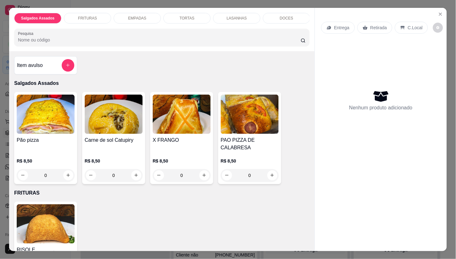
click at [339, 26] on p "Entrega" at bounding box center [341, 28] width 15 height 6
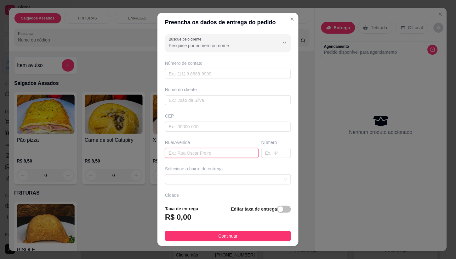
click at [194, 153] on input "text" at bounding box center [212, 153] width 94 height 10
type input "3"
click at [266, 155] on input "text" at bounding box center [276, 153] width 30 height 10
click at [210, 179] on span at bounding box center [228, 179] width 118 height 9
type input "91"
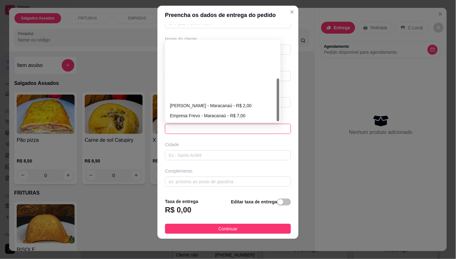
scroll to position [71, 0]
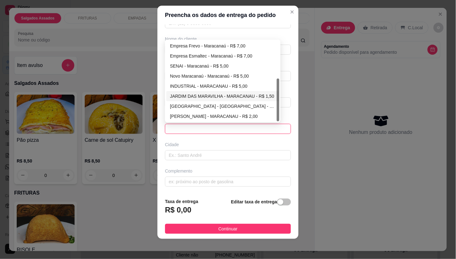
click at [197, 94] on div "JARDIM DAS MARAVILHA - MARACANAU - R$ 1,50" at bounding box center [222, 96] width 105 height 7
type input "MARACANAU"
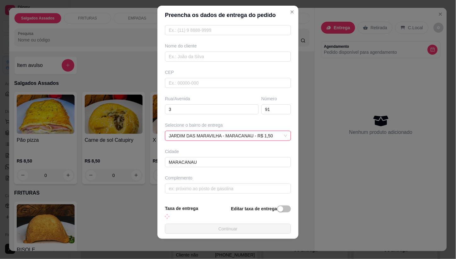
scroll to position [43, 0]
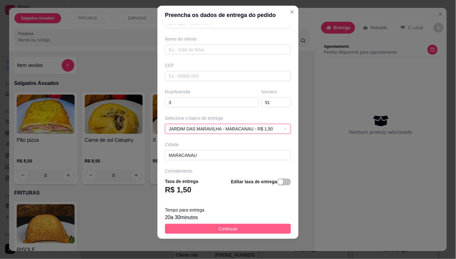
click at [223, 227] on span "Continuar" at bounding box center [227, 229] width 19 height 7
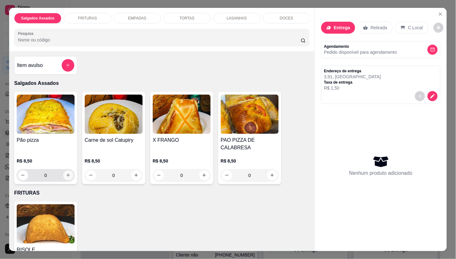
click at [66, 177] on icon "increase-product-quantity" at bounding box center [68, 175] width 5 height 5
type input "1"
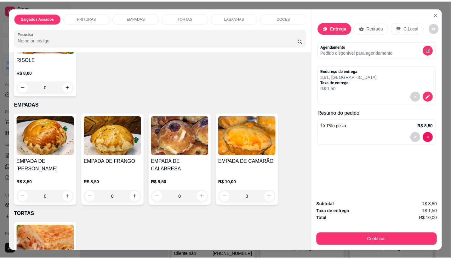
scroll to position [210, 0]
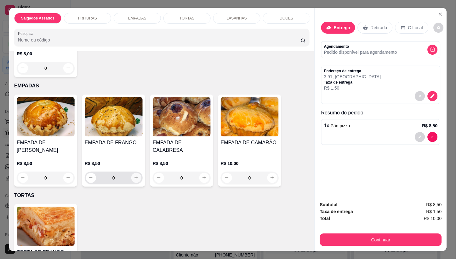
click at [134, 180] on icon "increase-product-quantity" at bounding box center [136, 178] width 5 height 5
type input "1"
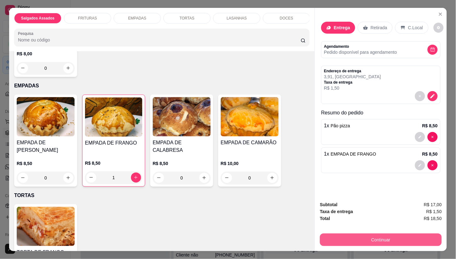
click at [365, 237] on button "Continuar" at bounding box center [381, 240] width 122 height 13
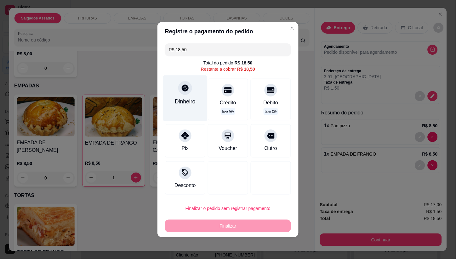
click at [180, 95] on div "Dinheiro" at bounding box center [185, 98] width 44 height 46
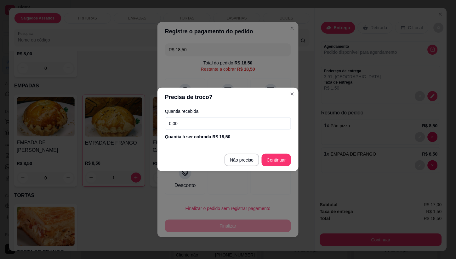
click at [187, 127] on input "0,00" at bounding box center [228, 123] width 126 height 13
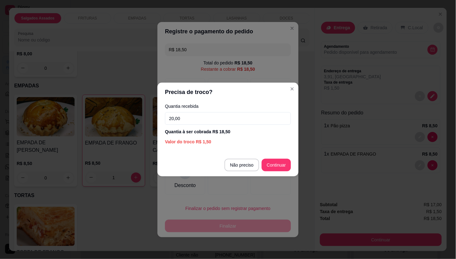
type input "20,00"
type input "R$ 0,00"
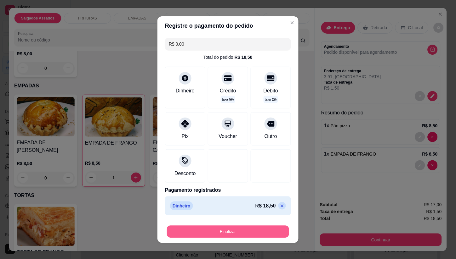
click at [247, 228] on button "Finalizar" at bounding box center [228, 232] width 122 height 12
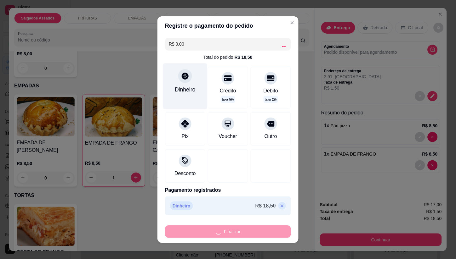
type input "0"
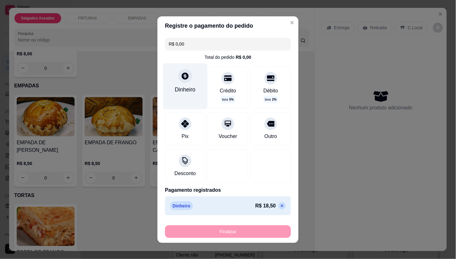
type input "-R$ 18,50"
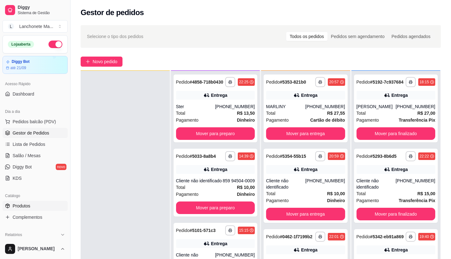
click at [28, 203] on span "Produtos" at bounding box center [22, 206] width 18 height 6
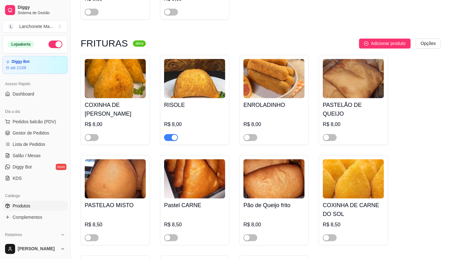
scroll to position [1049, 0]
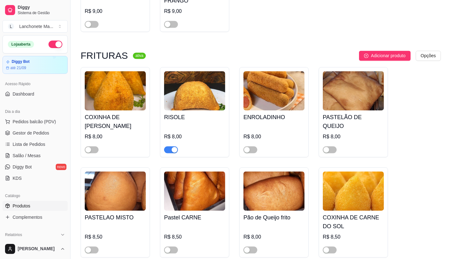
click at [167, 146] on span "button" at bounding box center [171, 149] width 14 height 7
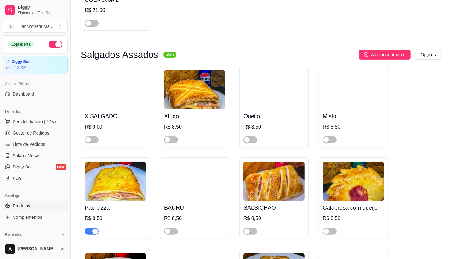
scroll to position [105, 0]
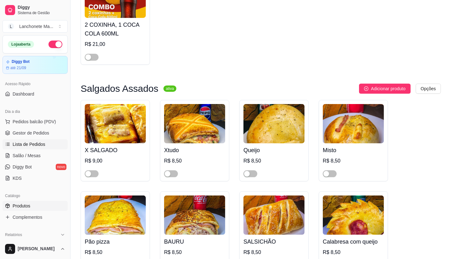
click at [33, 144] on span "Lista de Pedidos" at bounding box center [29, 144] width 33 height 6
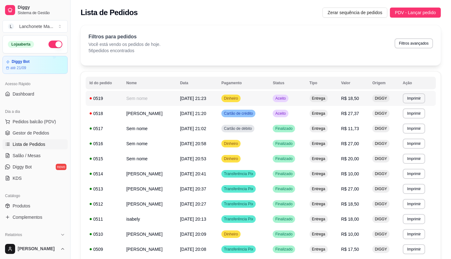
click at [266, 98] on td "Dinheiro" at bounding box center [243, 98] width 51 height 15
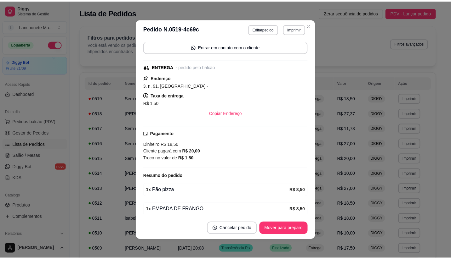
scroll to position [72, 0]
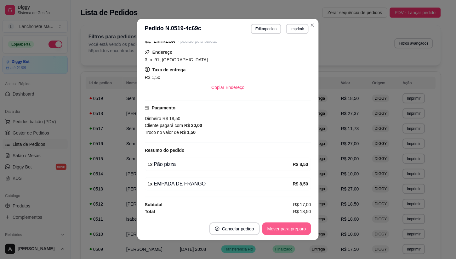
click at [291, 228] on button "Mover para preparo" at bounding box center [286, 229] width 49 height 13
click at [291, 228] on div "Mover para preparo" at bounding box center [282, 229] width 58 height 13
click at [291, 228] on button "Mover para entrega" at bounding box center [287, 229] width 48 height 13
click at [291, 229] on div "Mover para entrega" at bounding box center [282, 229] width 57 height 13
click at [315, 24] on header "**********" at bounding box center [227, 29] width 181 height 20
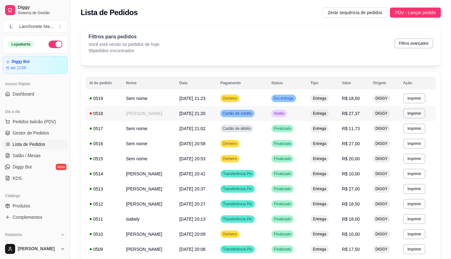
click at [301, 118] on td "Aceito" at bounding box center [287, 113] width 39 height 15
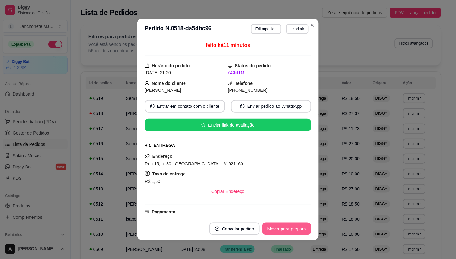
click at [285, 231] on button "Mover para preparo" at bounding box center [286, 229] width 49 height 13
click at [285, 231] on div "Mover para preparo" at bounding box center [282, 229] width 58 height 13
click at [285, 231] on button "Mover para entrega" at bounding box center [286, 229] width 47 height 12
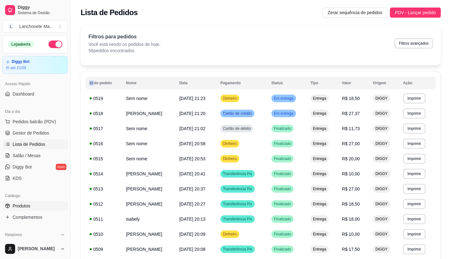
click at [28, 206] on span "Produtos" at bounding box center [22, 206] width 18 height 6
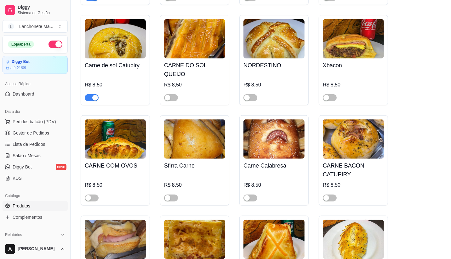
scroll to position [385, 0]
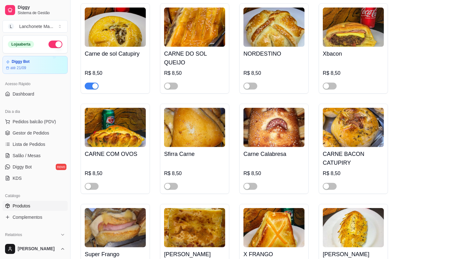
click at [93, 83] on div "button" at bounding box center [95, 86] width 6 height 6
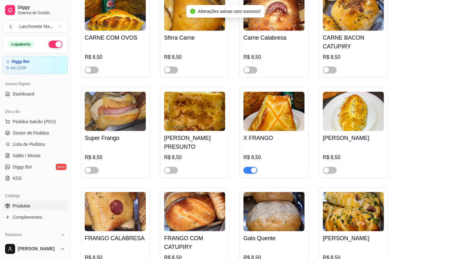
scroll to position [559, 0]
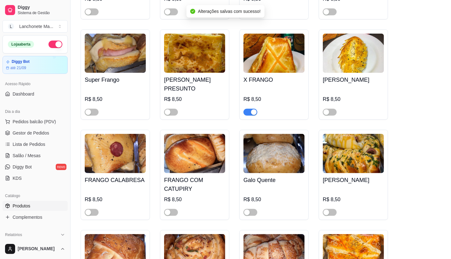
click at [254, 110] on div "button" at bounding box center [254, 113] width 6 height 6
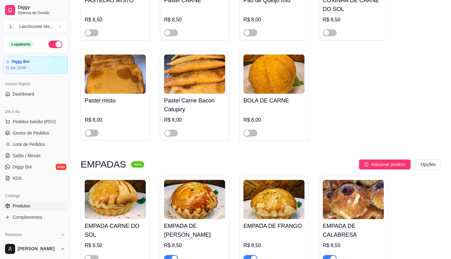
scroll to position [1259, 0]
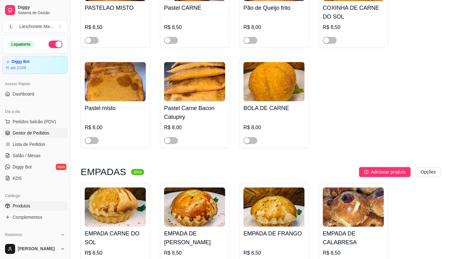
click at [25, 132] on span "Gestor de Pedidos" at bounding box center [31, 133] width 37 height 6
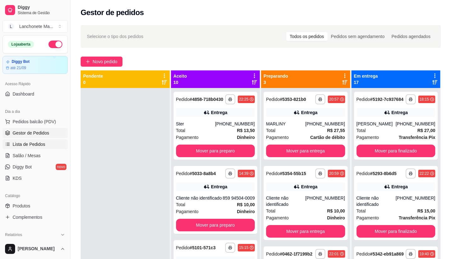
click at [38, 144] on span "Lista de Pedidos" at bounding box center [29, 144] width 33 height 6
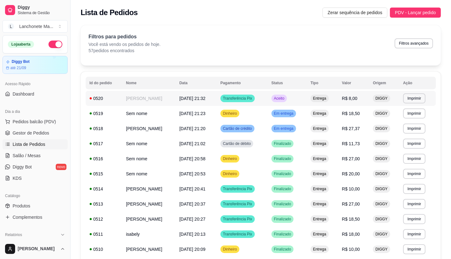
click at [319, 99] on td "Entrega" at bounding box center [322, 98] width 31 height 15
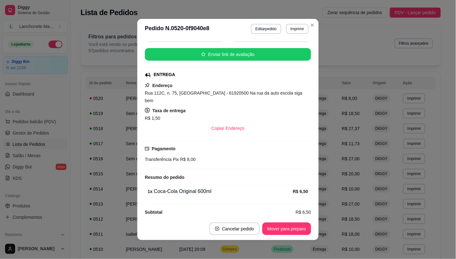
scroll to position [71, 0]
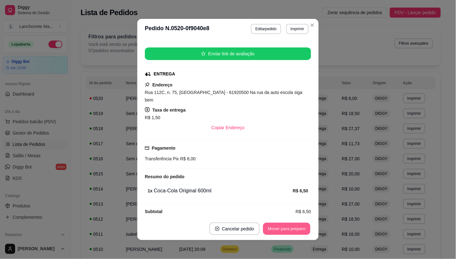
click at [284, 234] on button "Mover para preparo" at bounding box center [286, 229] width 47 height 12
click at [284, 234] on div "Mover para preparo" at bounding box center [286, 229] width 49 height 13
click at [284, 234] on button "Mover para entrega" at bounding box center [286, 229] width 47 height 12
click at [284, 234] on div "Mover para entrega" at bounding box center [287, 229] width 48 height 13
click at [284, 234] on button "Mover para finalizado" at bounding box center [285, 229] width 52 height 13
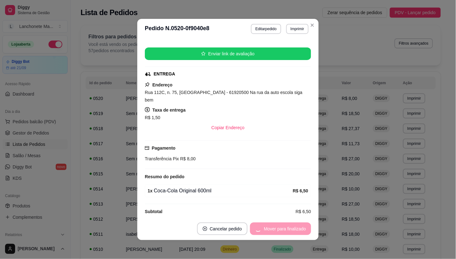
click at [284, 234] on div "Mover para finalizado" at bounding box center [280, 229] width 61 height 13
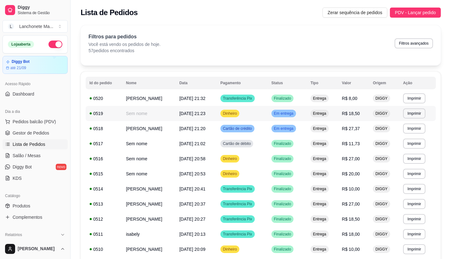
click at [300, 118] on td "Em entrega" at bounding box center [287, 113] width 39 height 15
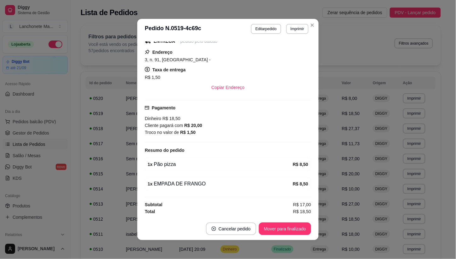
scroll to position [1, 0]
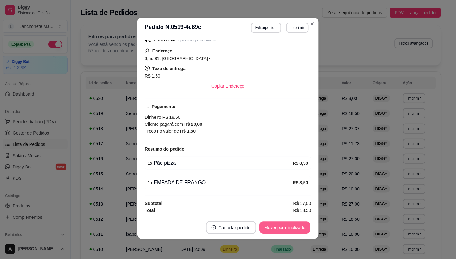
click at [285, 231] on button "Mover para finalizado" at bounding box center [285, 228] width 51 height 12
click at [285, 231] on div "Mover para finalizado" at bounding box center [280, 228] width 61 height 13
click at [247, 231] on button "Cancelar pedido" at bounding box center [222, 228] width 50 height 13
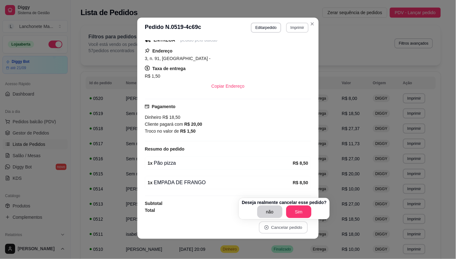
click at [303, 28] on button "Imprimir" at bounding box center [297, 28] width 22 height 10
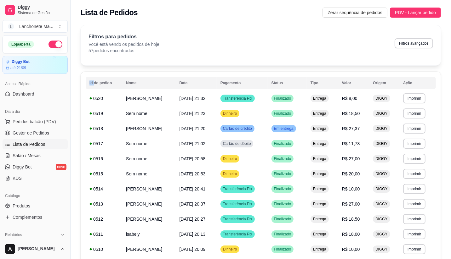
click at [300, 42] on div "Filtros para pedidos Você está vendo os pedidos de hoje. 57 pedidos encontrados…" at bounding box center [260, 43] width 344 height 21
click at [293, 123] on td "Em entrega" at bounding box center [287, 128] width 39 height 15
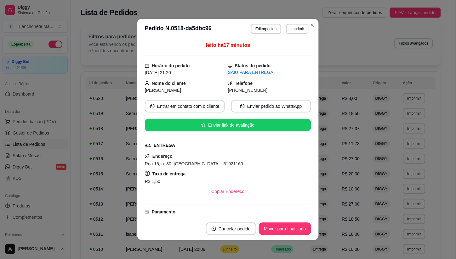
click at [294, 229] on button "Mover para finalizado" at bounding box center [285, 229] width 52 height 13
click at [294, 229] on div "Mover para finalizado" at bounding box center [280, 229] width 61 height 13
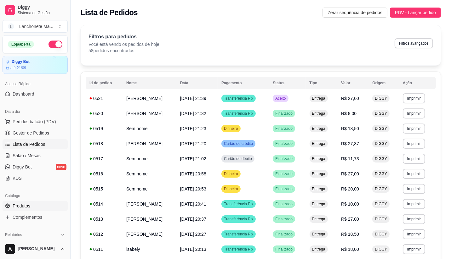
click at [27, 202] on link "Produtos" at bounding box center [35, 206] width 65 height 10
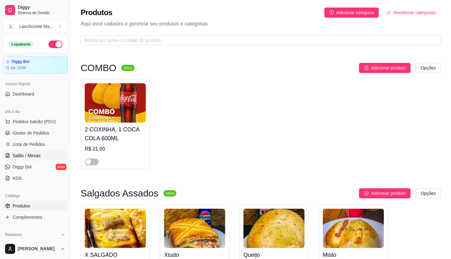
click at [37, 151] on link "Salão / Mesas" at bounding box center [35, 156] width 65 height 10
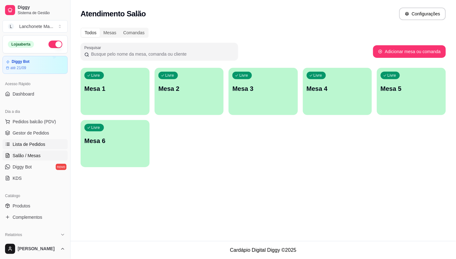
click at [41, 140] on link "Lista de Pedidos" at bounding box center [35, 144] width 65 height 10
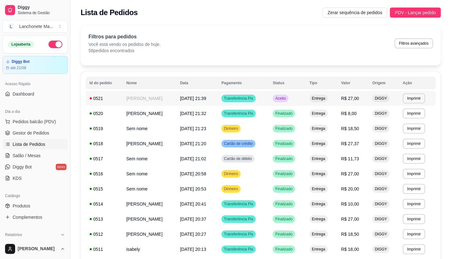
click at [320, 98] on div "Entrega" at bounding box center [318, 99] width 18 height 8
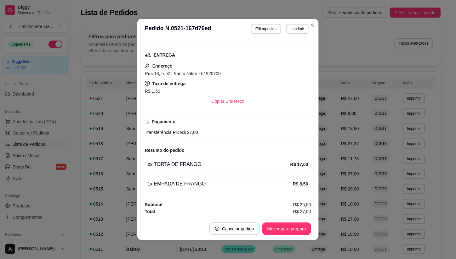
scroll to position [1, 0]
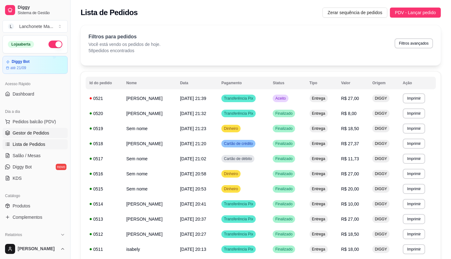
click at [19, 133] on span "Gestor de Pedidos" at bounding box center [31, 133] width 37 height 6
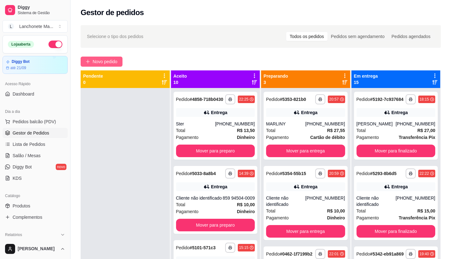
click at [120, 58] on button "Novo pedido" at bounding box center [102, 62] width 42 height 10
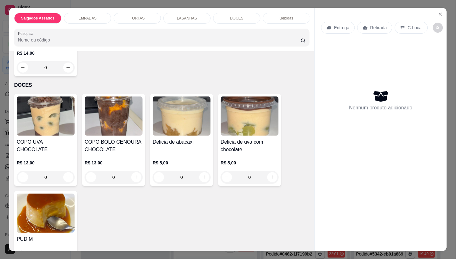
scroll to position [420, 0]
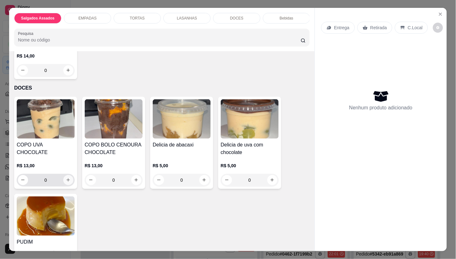
click at [68, 183] on icon "increase-product-quantity" at bounding box center [68, 180] width 5 height 5
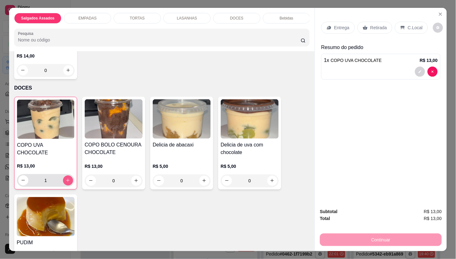
click at [68, 183] on button "increase-product-quantity" at bounding box center [68, 181] width 10 height 10
type input "3"
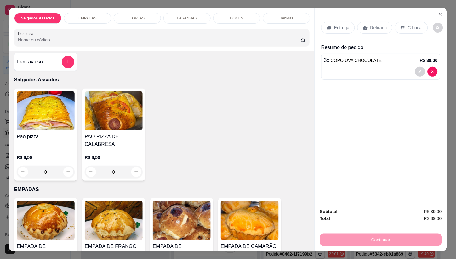
scroll to position [0, 0]
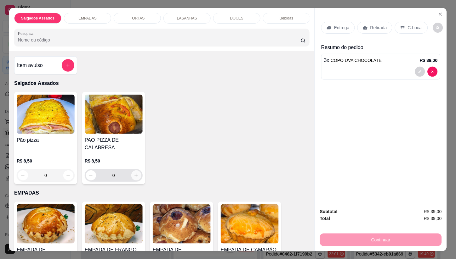
click at [134, 178] on icon "increase-product-quantity" at bounding box center [136, 175] width 5 height 5
type input "1"
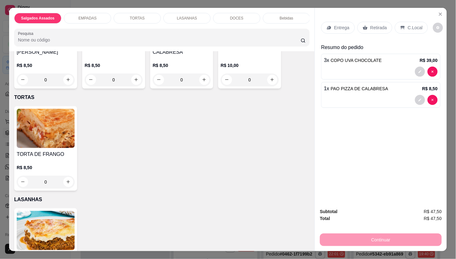
scroll to position [210, 0]
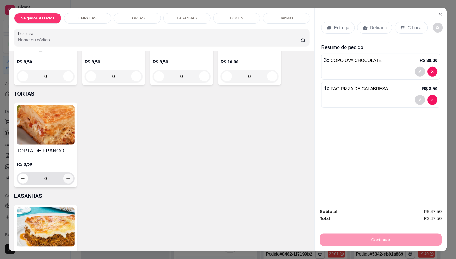
click at [67, 178] on button "increase-product-quantity" at bounding box center [68, 179] width 10 height 10
type input "1"
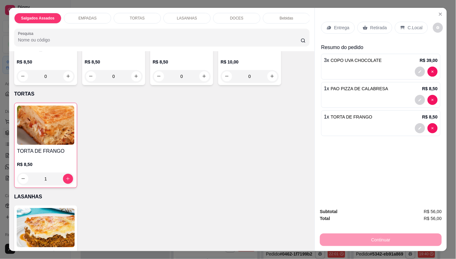
click at [334, 25] on p "Entrega" at bounding box center [341, 28] width 15 height 6
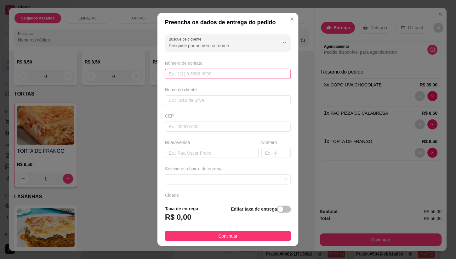
click at [195, 77] on input "text" at bounding box center [228, 74] width 126 height 10
type input "(85) 99433-1752"
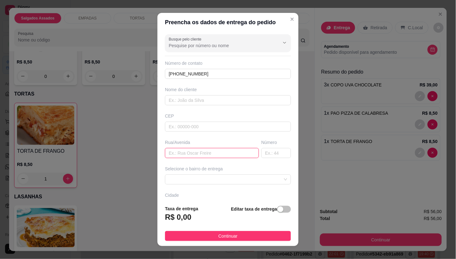
click at [201, 154] on input "text" at bounding box center [212, 153] width 94 height 10
type input "19"
click at [261, 156] on input "text" at bounding box center [276, 153] width 30 height 10
click at [230, 177] on span at bounding box center [228, 179] width 118 height 9
type input "1090"
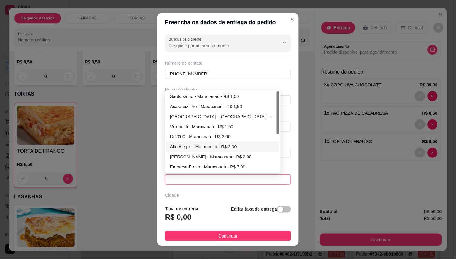
click at [187, 146] on div "Alto Alegre - Maracanaú - R$ 2,00" at bounding box center [222, 147] width 105 height 7
type input "Maracanaú"
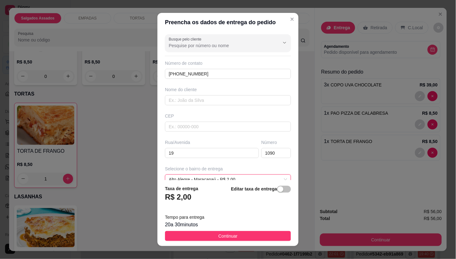
click at [266, 231] on footer "Taxa de entrega R$ 2,00 Editar taxa de entrega Tempo para entrega 20 a 30 minut…" at bounding box center [227, 213] width 141 height 66
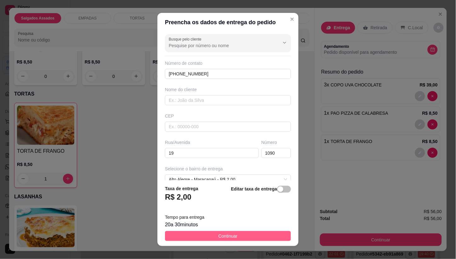
click at [268, 233] on button "Continuar" at bounding box center [228, 236] width 126 height 10
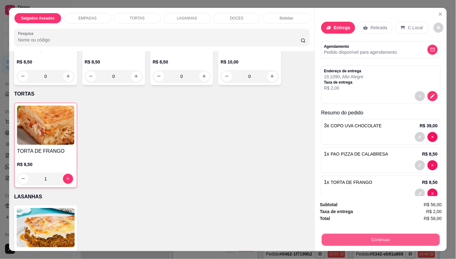
click at [346, 235] on button "Continuar" at bounding box center [381, 240] width 118 height 12
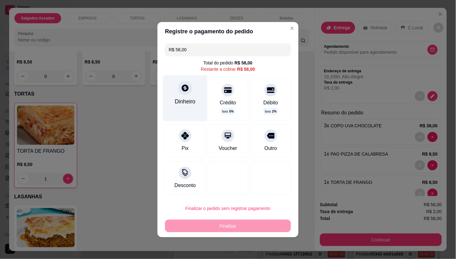
click at [189, 112] on div "Dinheiro" at bounding box center [185, 98] width 44 height 46
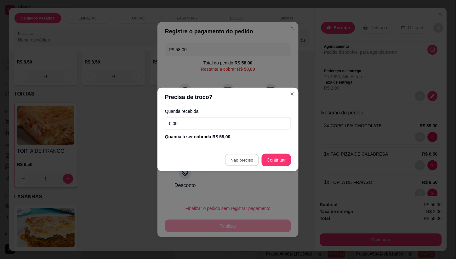
type input "R$ 0,00"
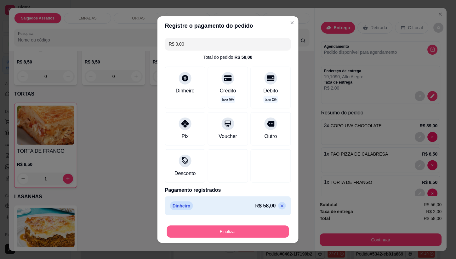
click at [246, 228] on button "Finalizar" at bounding box center [228, 232] width 122 height 12
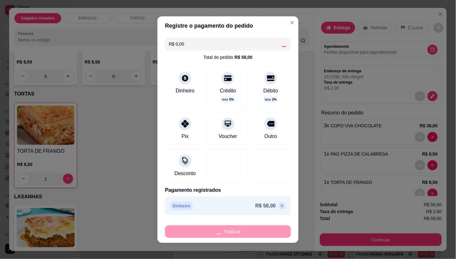
type input "0"
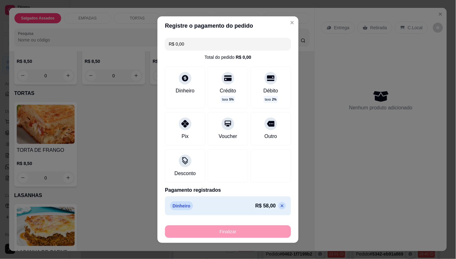
type input "-R$ 58,00"
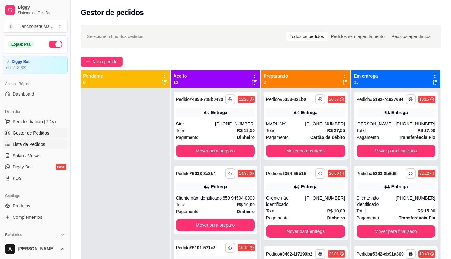
drag, startPoint x: 29, startPoint y: 144, endPoint x: 46, endPoint y: 146, distance: 17.1
click at [30, 145] on span "Lista de Pedidos" at bounding box center [29, 144] width 33 height 6
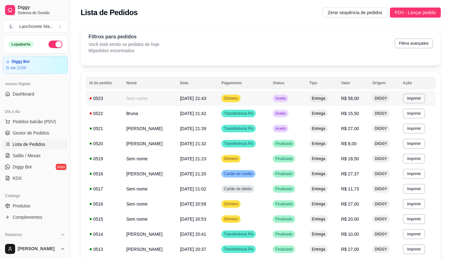
click at [305, 96] on td "Aceito" at bounding box center [287, 98] width 37 height 15
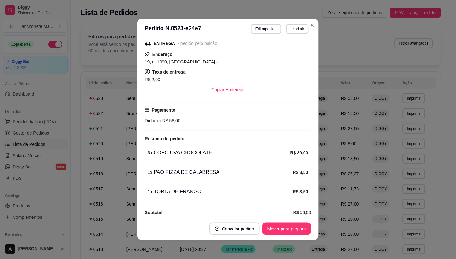
scroll to position [92, 0]
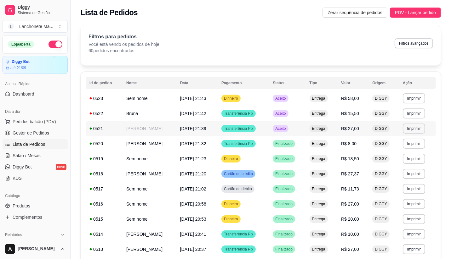
click at [287, 122] on td "Aceito" at bounding box center [287, 128] width 37 height 15
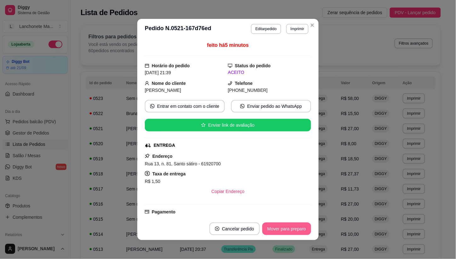
click at [272, 231] on button "Mover para preparo" at bounding box center [286, 229] width 49 height 13
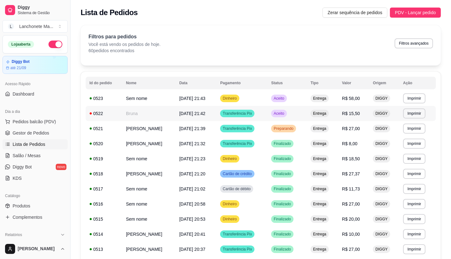
click at [285, 114] on span "Aceito" at bounding box center [278, 113] width 13 height 5
click at [248, 97] on td "Dinheiro" at bounding box center [241, 98] width 51 height 15
click at [304, 96] on td "Aceito" at bounding box center [286, 98] width 39 height 15
click at [267, 99] on td "Dinheiro" at bounding box center [241, 98] width 51 height 15
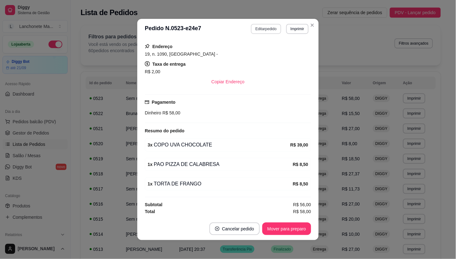
click at [266, 31] on button "Editar pedido" at bounding box center [266, 29] width 30 height 10
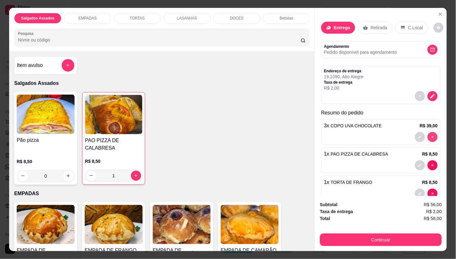
type input "0"
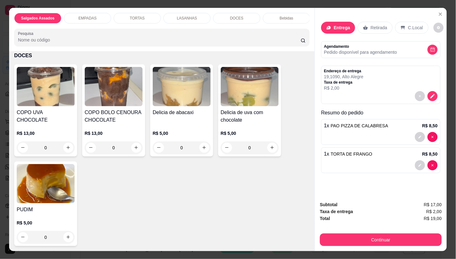
scroll to position [446, 0]
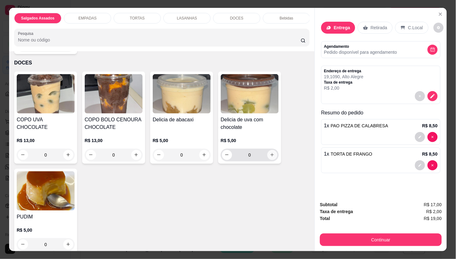
click at [270, 155] on icon "increase-product-quantity" at bounding box center [272, 155] width 5 height 5
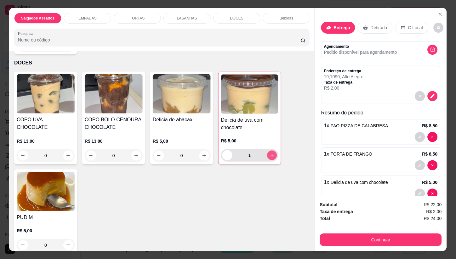
click at [270, 155] on icon "increase-product-quantity" at bounding box center [272, 155] width 5 height 5
type input "3"
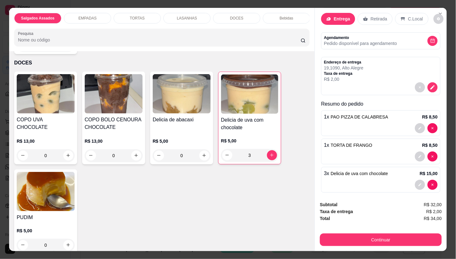
scroll to position [14, 0]
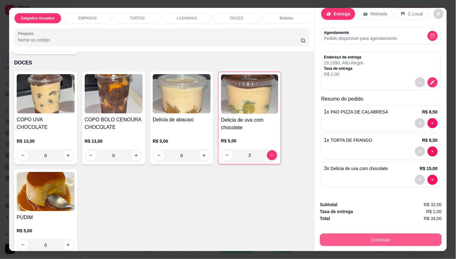
click at [361, 237] on button "Continuar" at bounding box center [381, 240] width 122 height 13
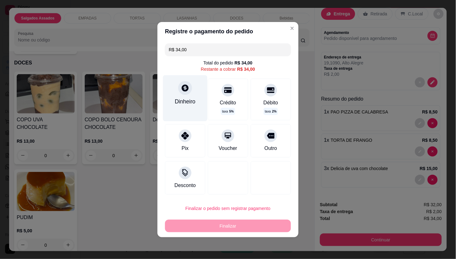
click at [177, 95] on div "Dinheiro" at bounding box center [185, 98] width 44 height 46
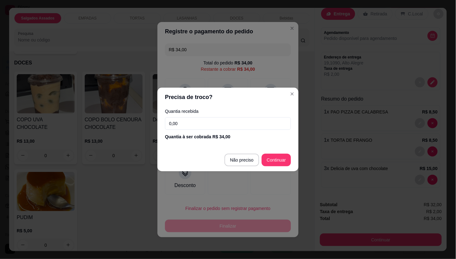
click at [192, 127] on input "0,00" at bounding box center [228, 123] width 126 height 13
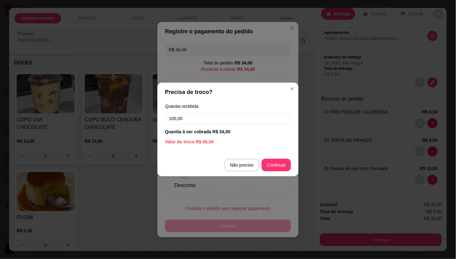
type input "100,00"
type input "R$ 0,00"
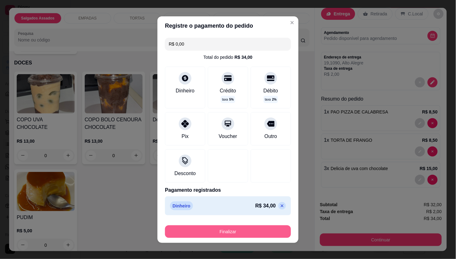
click at [239, 230] on button "Finalizar" at bounding box center [228, 232] width 126 height 13
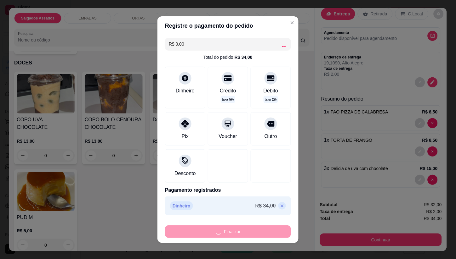
type input "0"
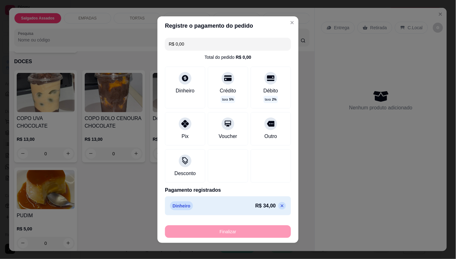
type input "-R$ 34,00"
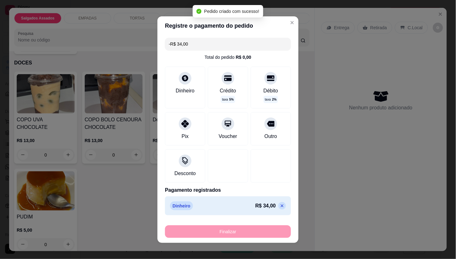
scroll to position [106, 0]
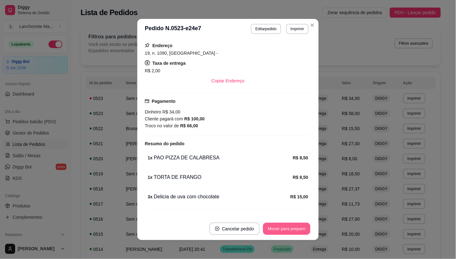
click at [274, 229] on button "Mover para preparo" at bounding box center [286, 229] width 47 height 12
click at [287, 231] on button "Mover para entrega" at bounding box center [287, 229] width 48 height 13
click at [293, 227] on button "Mover para finalizado" at bounding box center [285, 229] width 51 height 12
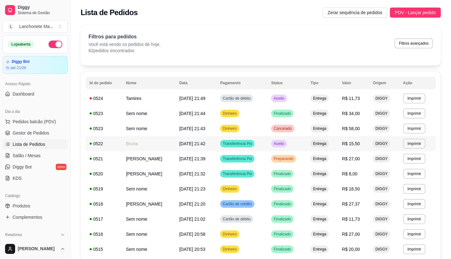
click at [290, 140] on td "Aceito" at bounding box center [286, 143] width 39 height 15
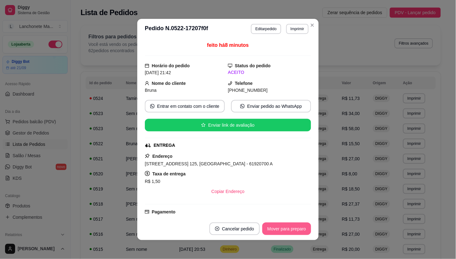
click at [282, 229] on button "Mover para preparo" at bounding box center [286, 229] width 49 height 13
click at [282, 229] on div "Mover para preparo" at bounding box center [282, 229] width 58 height 13
click at [282, 229] on button "Mover para entrega" at bounding box center [287, 229] width 48 height 13
click at [282, 229] on div "Mover para entrega" at bounding box center [282, 229] width 57 height 13
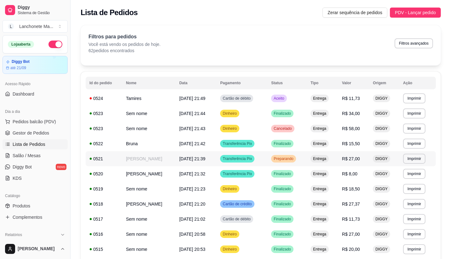
click at [296, 162] on div "Preparando" at bounding box center [283, 159] width 25 height 8
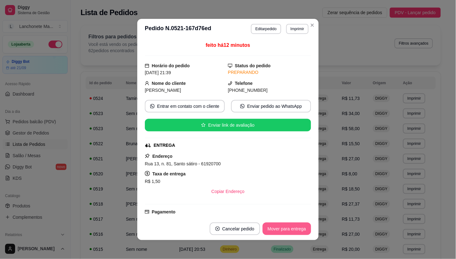
click at [292, 229] on button "Mover para entrega" at bounding box center [287, 229] width 48 height 13
click at [292, 229] on div "Mover para entrega" at bounding box center [282, 229] width 57 height 13
click at [292, 229] on button "Mover para finalizado" at bounding box center [285, 229] width 52 height 13
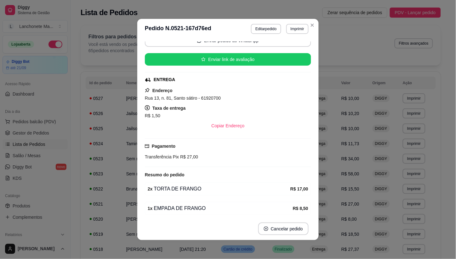
scroll to position [35, 0]
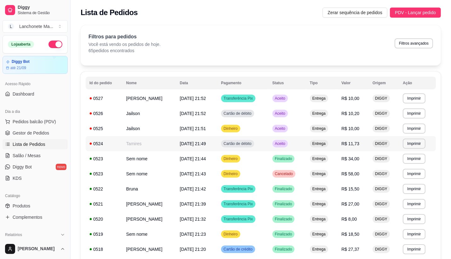
click at [286, 144] on span "Aceito" at bounding box center [280, 143] width 13 height 5
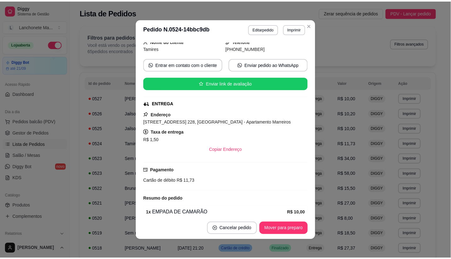
scroll to position [70, 0]
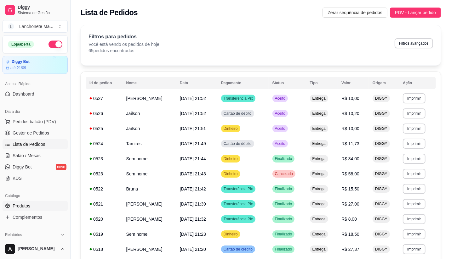
click at [25, 206] on span "Produtos" at bounding box center [22, 206] width 18 height 6
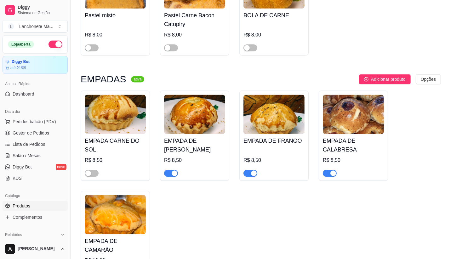
scroll to position [1364, 0]
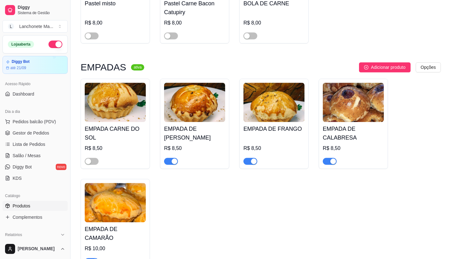
click at [172, 159] on div "button" at bounding box center [175, 162] width 6 height 6
click at [246, 158] on span "button" at bounding box center [250, 161] width 14 height 7
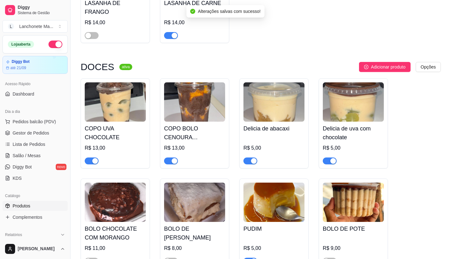
scroll to position [1853, 0]
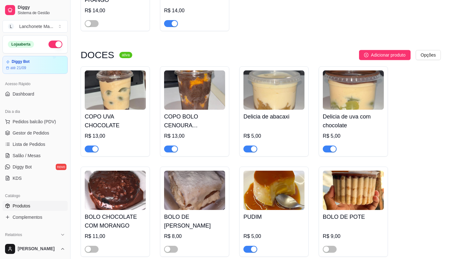
click at [331, 146] on div "button" at bounding box center [333, 149] width 6 height 6
click at [247, 146] on span "button" at bounding box center [250, 149] width 14 height 7
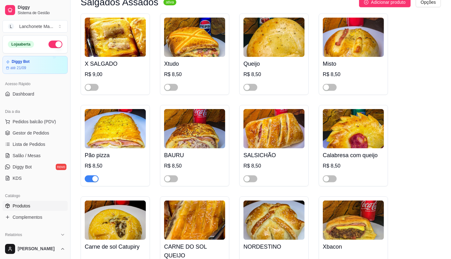
scroll to position [210, 0]
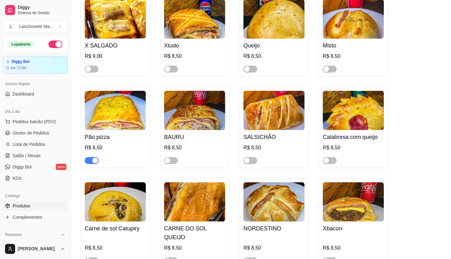
click at [94, 161] on div "button" at bounding box center [95, 161] width 6 height 6
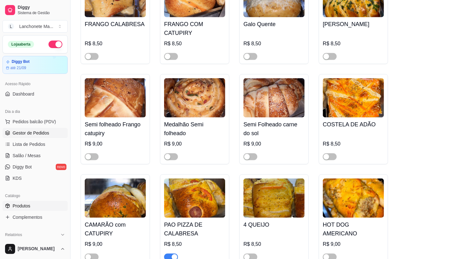
scroll to position [664, 0]
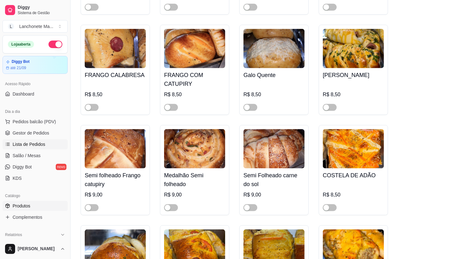
click at [25, 142] on span "Lista de Pedidos" at bounding box center [29, 144] width 33 height 6
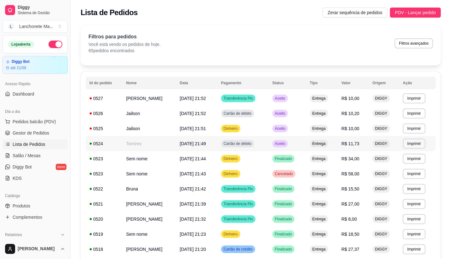
click at [282, 140] on div "Aceito" at bounding box center [279, 144] width 15 height 8
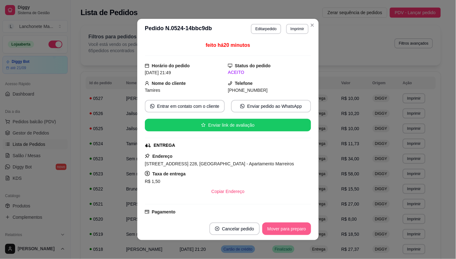
click at [269, 225] on button "Mover para preparo" at bounding box center [286, 229] width 49 height 13
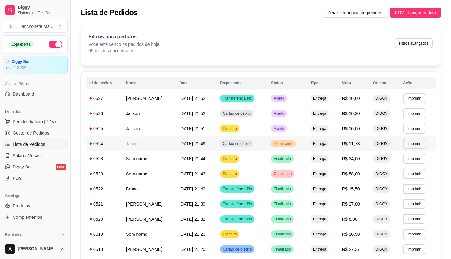
click at [291, 143] on span "Preparando" at bounding box center [283, 143] width 22 height 5
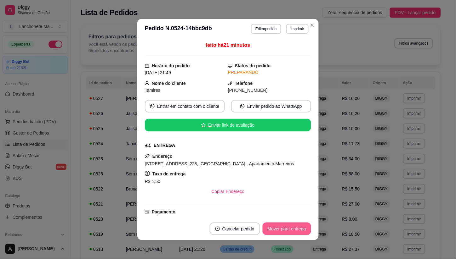
click at [280, 227] on button "Mover para entrega" at bounding box center [287, 229] width 48 height 13
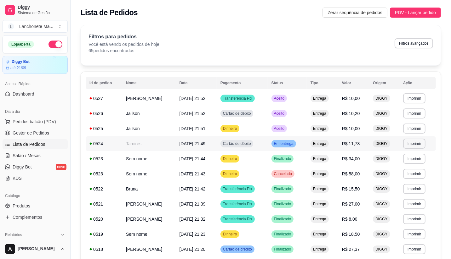
click at [290, 138] on td "Em entrega" at bounding box center [287, 143] width 39 height 15
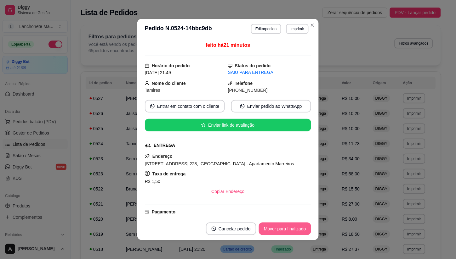
click at [283, 231] on button "Mover para finalizado" at bounding box center [285, 229] width 52 height 13
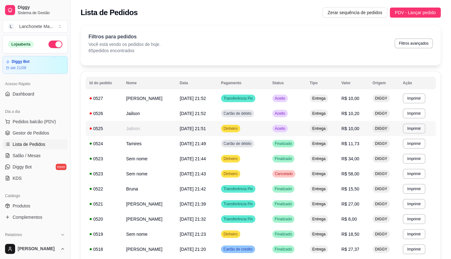
click at [295, 132] on td "Aceito" at bounding box center [286, 128] width 37 height 15
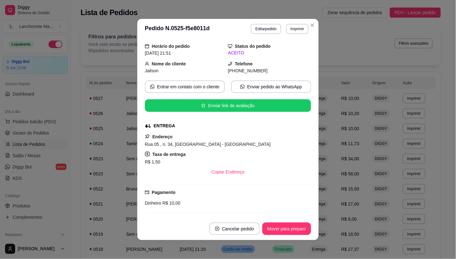
scroll to position [71, 0]
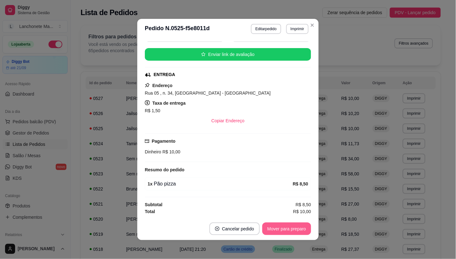
click at [279, 225] on button "Mover para preparo" at bounding box center [286, 229] width 49 height 13
click at [279, 225] on button "Mover para entrega" at bounding box center [287, 229] width 48 height 13
click at [279, 225] on button "Mover para finalizado" at bounding box center [285, 229] width 52 height 13
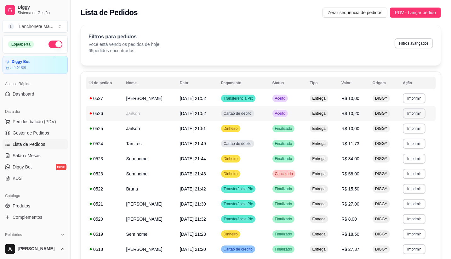
click at [288, 114] on div "Aceito" at bounding box center [279, 114] width 15 height 8
click at [286, 112] on span "Aceito" at bounding box center [280, 113] width 13 height 5
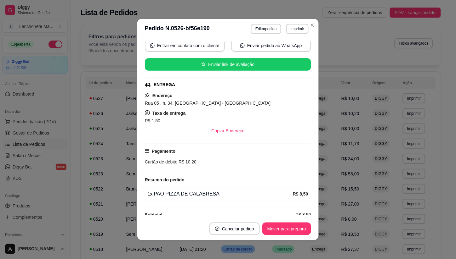
scroll to position [70, 0]
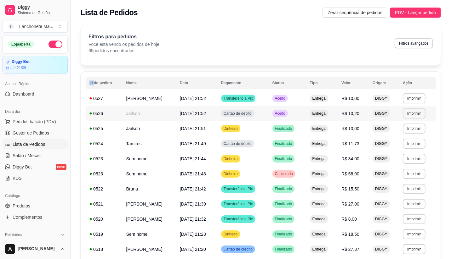
click at [295, 114] on td "Aceito" at bounding box center [286, 113] width 37 height 15
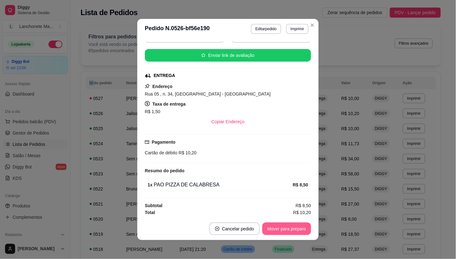
click at [281, 225] on button "Mover para preparo" at bounding box center [286, 229] width 49 height 13
click at [281, 225] on div "Mover para preparo" at bounding box center [282, 229] width 58 height 13
click at [306, 28] on div "Filtros para pedidos Você está vendo os pedidos de hoje. 65 pedidos encontrados…" at bounding box center [261, 45] width 360 height 40
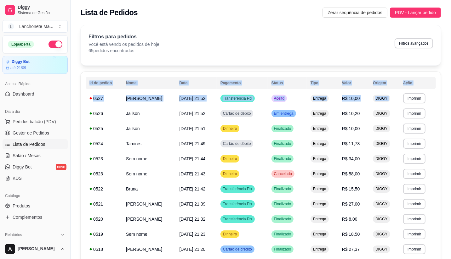
click at [306, 28] on div "Filtros para pedidos Você está vendo os pedidos de hoje. 65 pedidos encontrados…" at bounding box center [261, 45] width 360 height 40
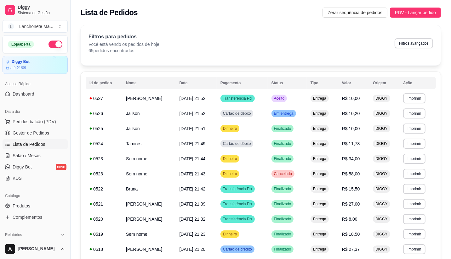
click at [290, 32] on div "Filtros para pedidos Você está vendo os pedidos de hoje. 65 pedidos encontrados…" at bounding box center [261, 45] width 360 height 40
click at [292, 127] on span "Finalizado" at bounding box center [283, 128] width 20 height 5
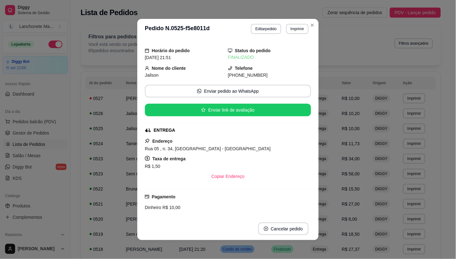
scroll to position [0, 0]
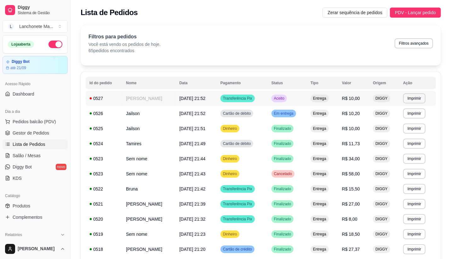
click at [300, 98] on td "Aceito" at bounding box center [287, 98] width 39 height 15
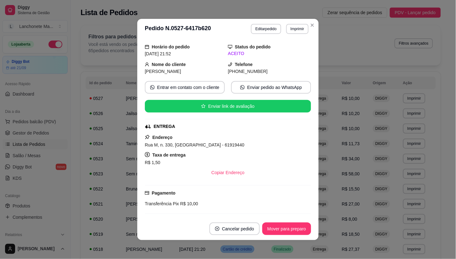
scroll to position [71, 0]
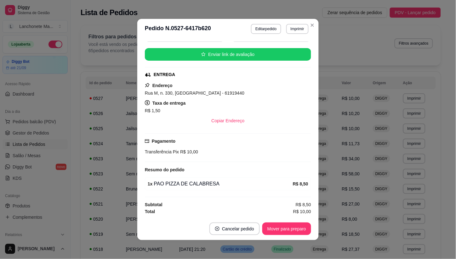
click at [280, 222] on footer "Cancelar pedido Mover para preparo" at bounding box center [227, 229] width 181 height 23
click at [281, 225] on button "Mover para preparo" at bounding box center [286, 229] width 47 height 12
click at [281, 225] on button "Mover para entrega" at bounding box center [287, 229] width 48 height 13
click at [281, 225] on div "Mover para entrega" at bounding box center [287, 229] width 48 height 13
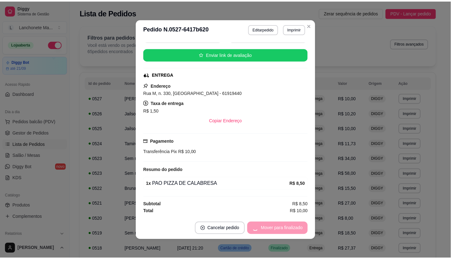
scroll to position [57, 0]
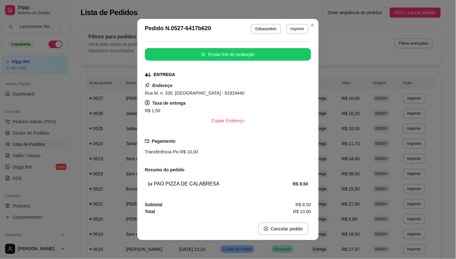
click at [310, 32] on header "**********" at bounding box center [227, 29] width 181 height 20
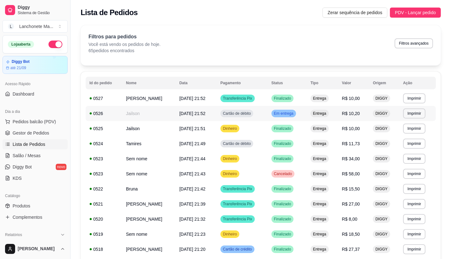
click at [295, 112] on span "Em entrega" at bounding box center [284, 113] width 22 height 5
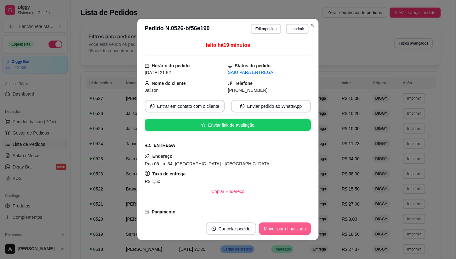
click at [286, 232] on button "Mover para finalizado" at bounding box center [285, 229] width 52 height 13
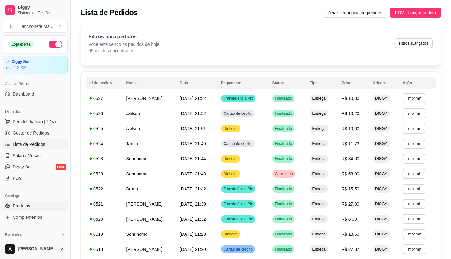
click at [8, 205] on icon at bounding box center [7, 206] width 5 height 5
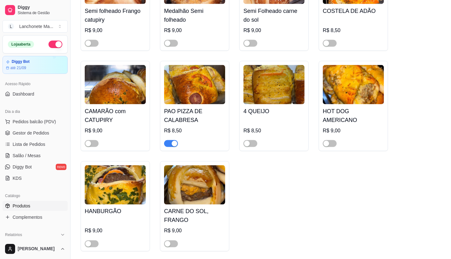
scroll to position [839, 0]
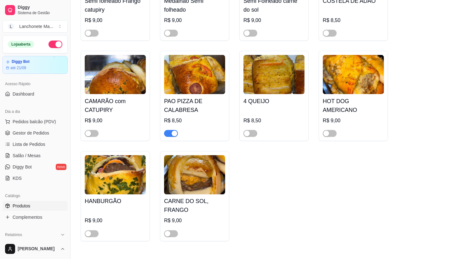
click at [171, 130] on span "button" at bounding box center [171, 133] width 14 height 7
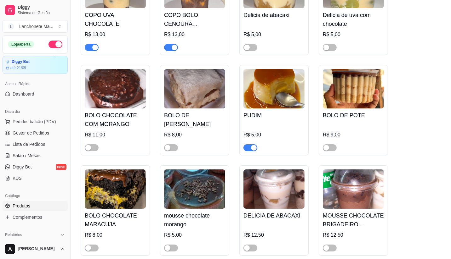
scroll to position [1959, 0]
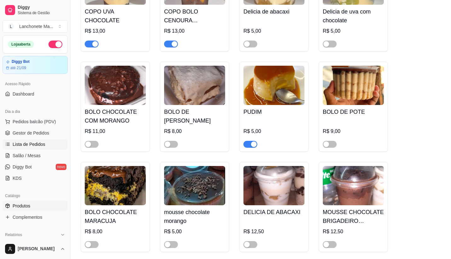
click at [29, 142] on span "Lista de Pedidos" at bounding box center [29, 144] width 33 height 6
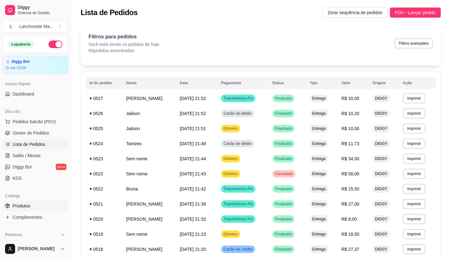
click at [23, 206] on span "Produtos" at bounding box center [22, 206] width 18 height 6
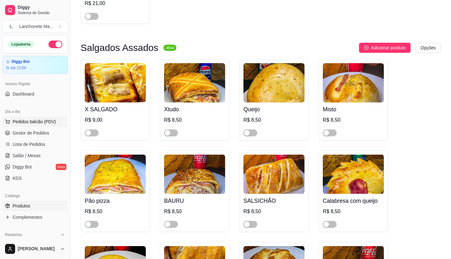
scroll to position [140, 0]
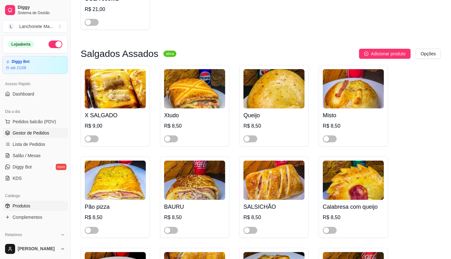
click at [24, 131] on span "Gestor de Pedidos" at bounding box center [31, 133] width 37 height 6
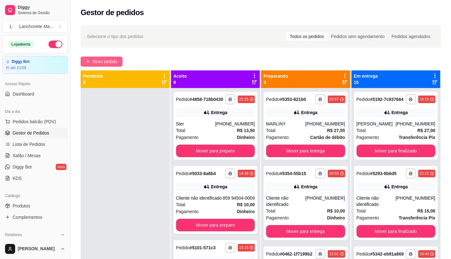
click at [102, 64] on span "Novo pedido" at bounding box center [105, 61] width 25 height 7
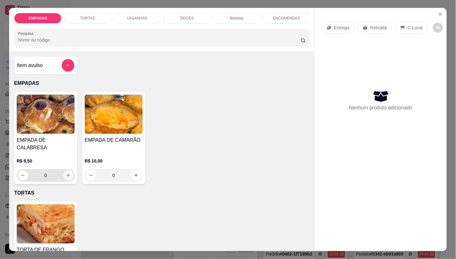
click at [66, 173] on icon "increase-product-quantity" at bounding box center [68, 175] width 5 height 5
type input "1"
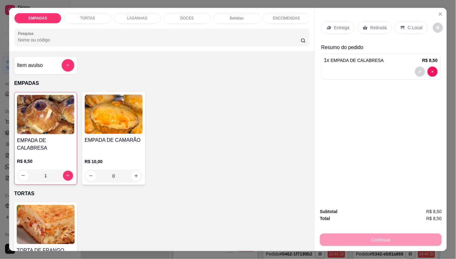
click at [335, 25] on p "Entrega" at bounding box center [341, 28] width 15 height 6
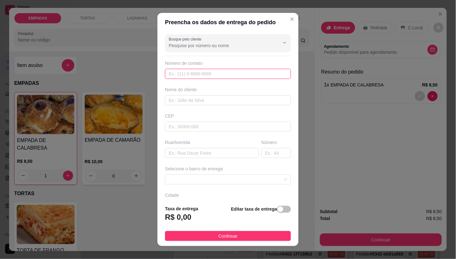
click at [172, 75] on input "text" at bounding box center [228, 74] width 126 height 10
type input "(85) 98646-3694"
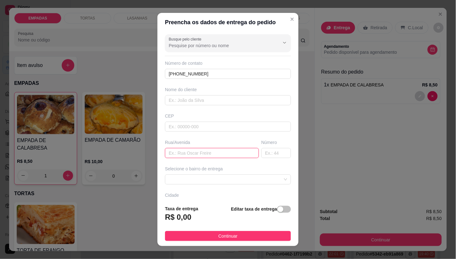
click at [196, 153] on input "text" at bounding box center [212, 153] width 94 height 10
type input "115c"
click at [264, 154] on input "text" at bounding box center [276, 153] width 30 height 10
click at [211, 180] on span at bounding box center [228, 179] width 118 height 9
type input "24a"
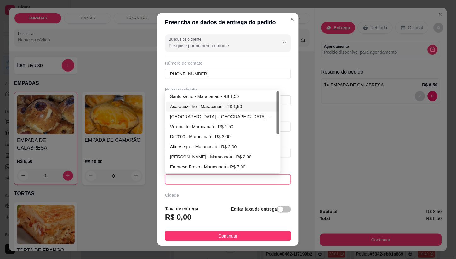
click at [195, 107] on div "Acaracuzinho - Maracanaú - R$ 1,50" at bounding box center [222, 106] width 105 height 7
type input "Maracanaú"
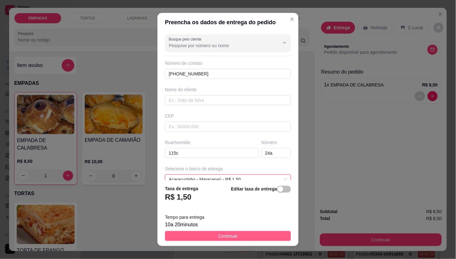
click at [235, 237] on button "Continuar" at bounding box center [228, 236] width 126 height 10
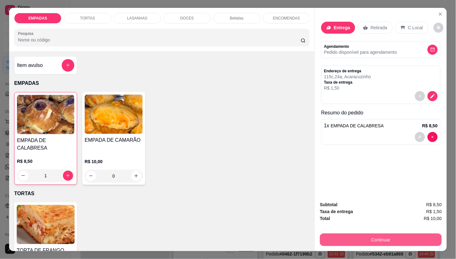
click at [365, 235] on button "Continuar" at bounding box center [381, 240] width 122 height 13
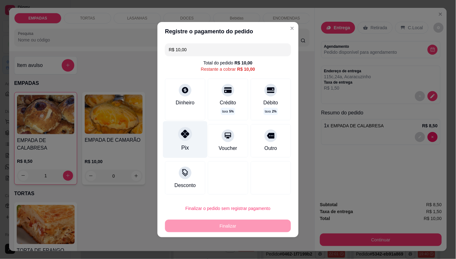
click at [178, 136] on div at bounding box center [185, 134] width 14 height 14
type input "R$ 0,00"
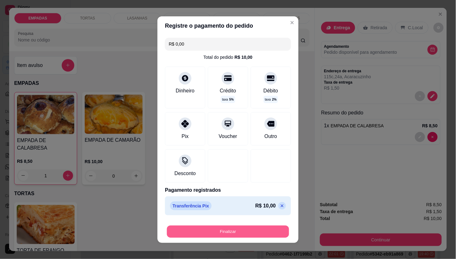
click at [242, 230] on button "Finalizar" at bounding box center [228, 232] width 122 height 12
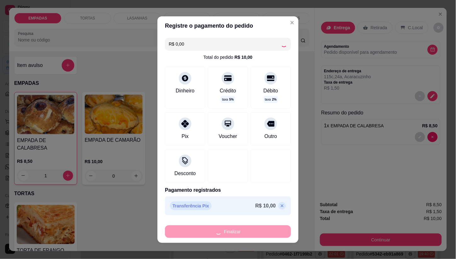
type input "0"
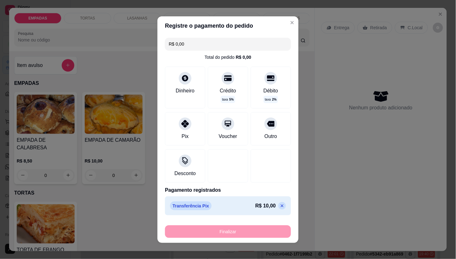
type input "-R$ 10,00"
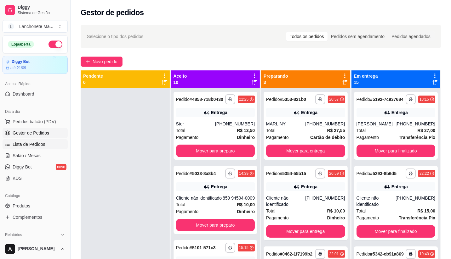
click at [22, 143] on span "Lista de Pedidos" at bounding box center [29, 144] width 33 height 6
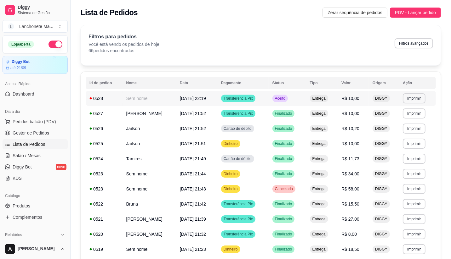
click at [286, 99] on span "Aceito" at bounding box center [280, 98] width 13 height 5
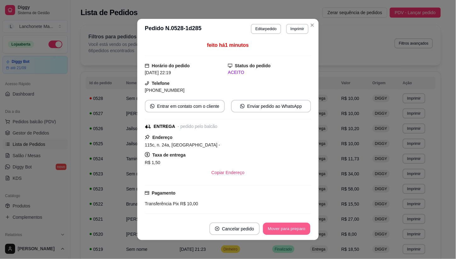
click at [275, 230] on button "Mover para preparo" at bounding box center [286, 229] width 47 height 12
click at [278, 229] on button "Mover para entrega" at bounding box center [287, 229] width 48 height 13
click at [278, 229] on div "Mover para entrega" at bounding box center [287, 229] width 48 height 13
click at [278, 229] on div "Mover para entrega" at bounding box center [282, 229] width 57 height 13
click at [278, 229] on div "Mover para finalizado" at bounding box center [280, 229] width 61 height 13
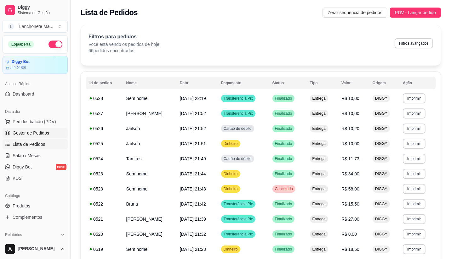
click at [33, 133] on span "Gestor de Pedidos" at bounding box center [31, 133] width 37 height 6
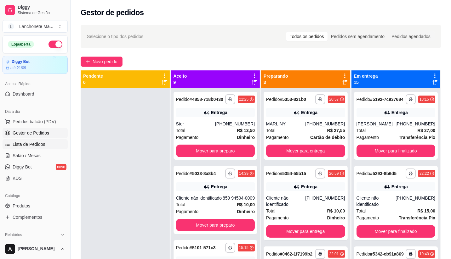
click at [23, 143] on span "Lista de Pedidos" at bounding box center [29, 144] width 33 height 6
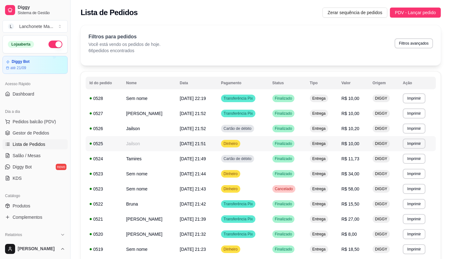
click at [255, 146] on td "Dinheiro" at bounding box center [242, 143] width 51 height 15
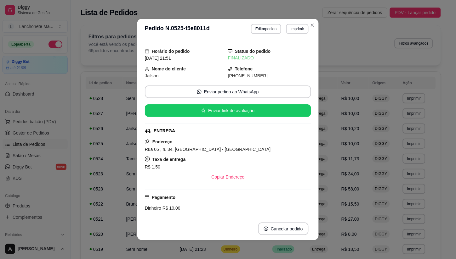
click at [313, 27] on div "Filtros para pedidos Você está vendo os pedidos de hoje. 66 pedidos encontrados…" at bounding box center [261, 45] width 360 height 40
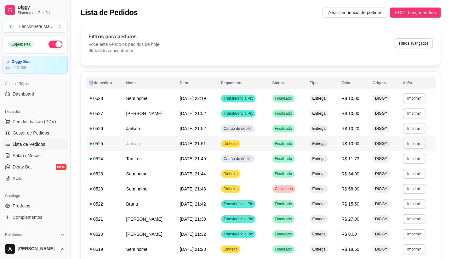
click at [236, 146] on span "Dinheiro" at bounding box center [230, 143] width 17 height 5
click at [30, 130] on span "Gestor de Pedidos" at bounding box center [31, 133] width 37 height 6
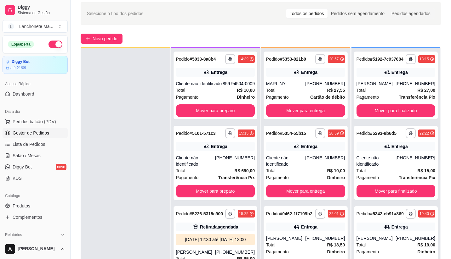
scroll to position [35, 0]
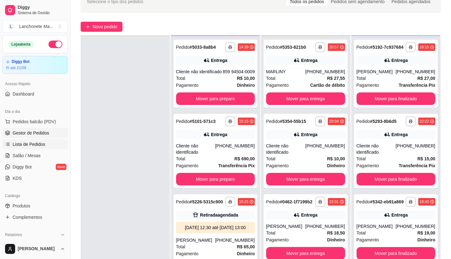
click at [42, 139] on link "Lista de Pedidos" at bounding box center [35, 144] width 65 height 10
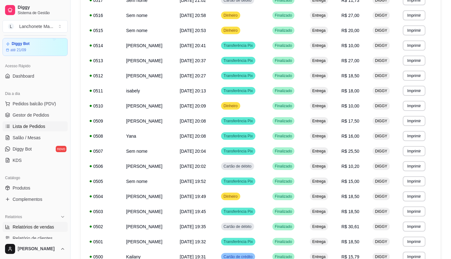
scroll to position [70, 0]
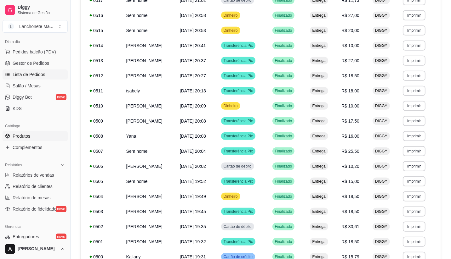
click at [35, 133] on link "Produtos" at bounding box center [35, 136] width 65 height 10
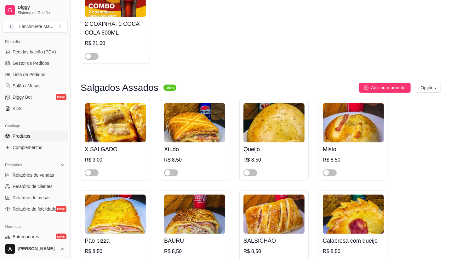
scroll to position [105, 0]
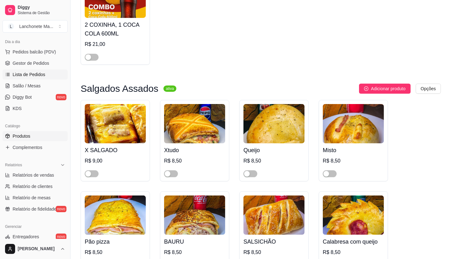
click at [50, 74] on link "Lista de Pedidos" at bounding box center [35, 75] width 65 height 10
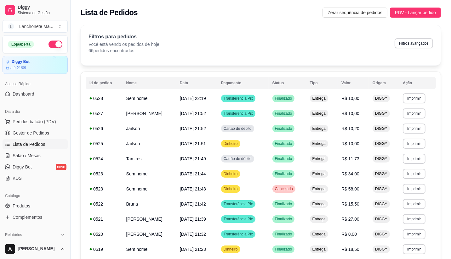
click at [52, 44] on button "button" at bounding box center [55, 45] width 14 height 8
click at [37, 133] on span "Gestor de Pedidos" at bounding box center [31, 133] width 37 height 6
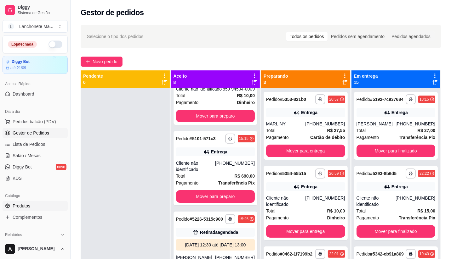
click at [28, 207] on span "Produtos" at bounding box center [22, 206] width 18 height 6
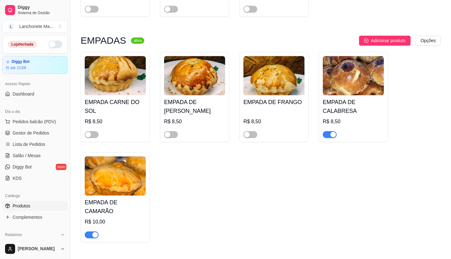
scroll to position [1399, 0]
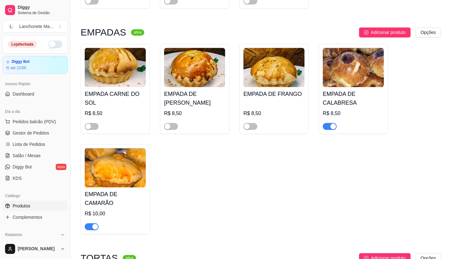
click at [330, 124] on div "button" at bounding box center [333, 127] width 6 height 6
click at [88, 223] on span "button" at bounding box center [92, 226] width 14 height 7
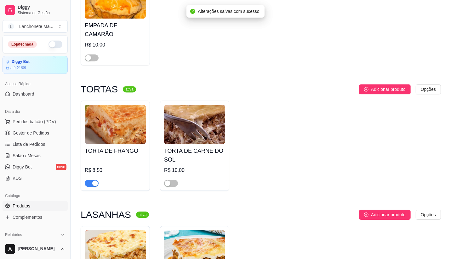
scroll to position [1574, 0]
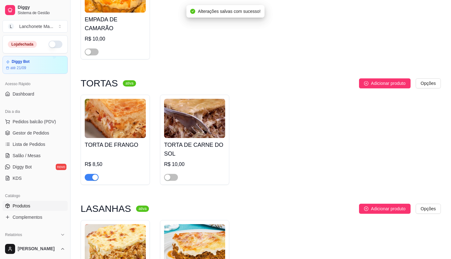
click at [86, 174] on span "button" at bounding box center [92, 177] width 14 height 7
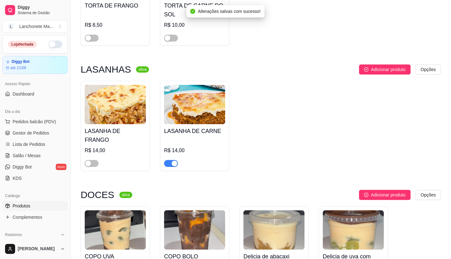
scroll to position [1714, 0]
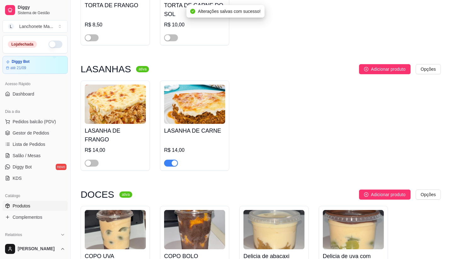
click at [169, 160] on span "button" at bounding box center [171, 163] width 14 height 7
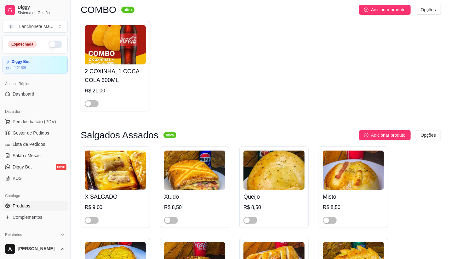
scroll to position [0, 0]
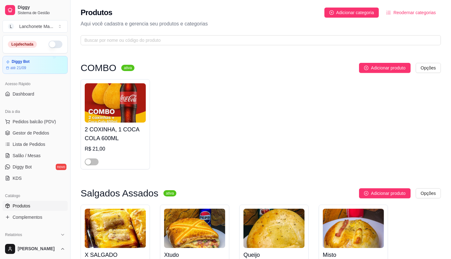
click at [124, 107] on img at bounding box center [115, 102] width 61 height 39
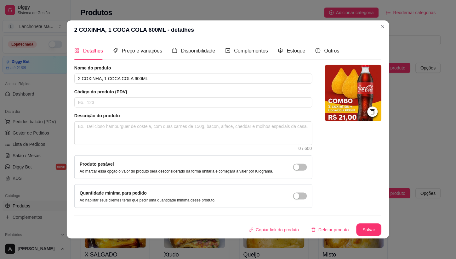
click at [349, 93] on img at bounding box center [353, 93] width 57 height 57
